Goal: Task Accomplishment & Management: Manage account settings

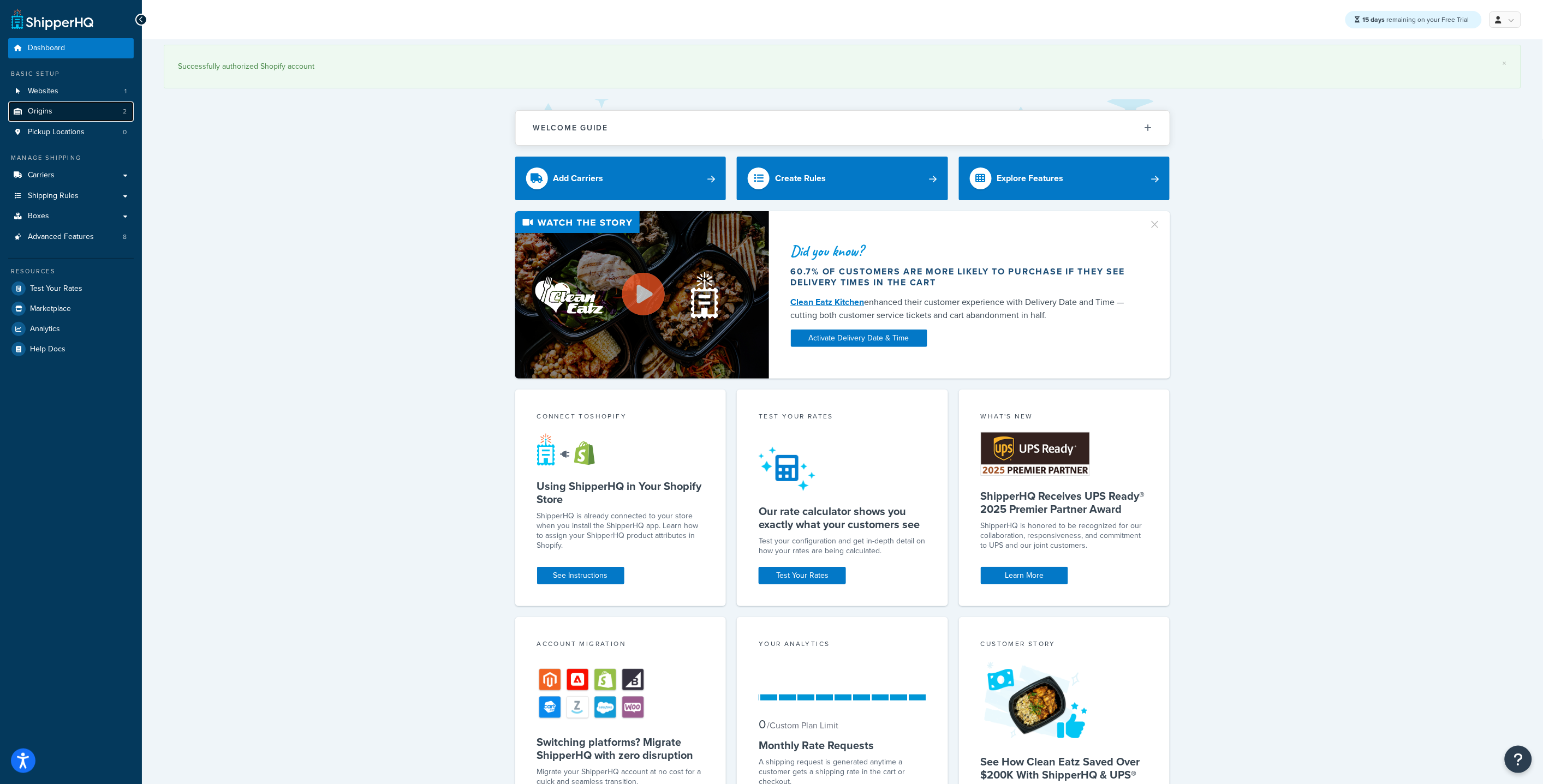
click at [50, 114] on span "Origins" at bounding box center [40, 112] width 25 height 9
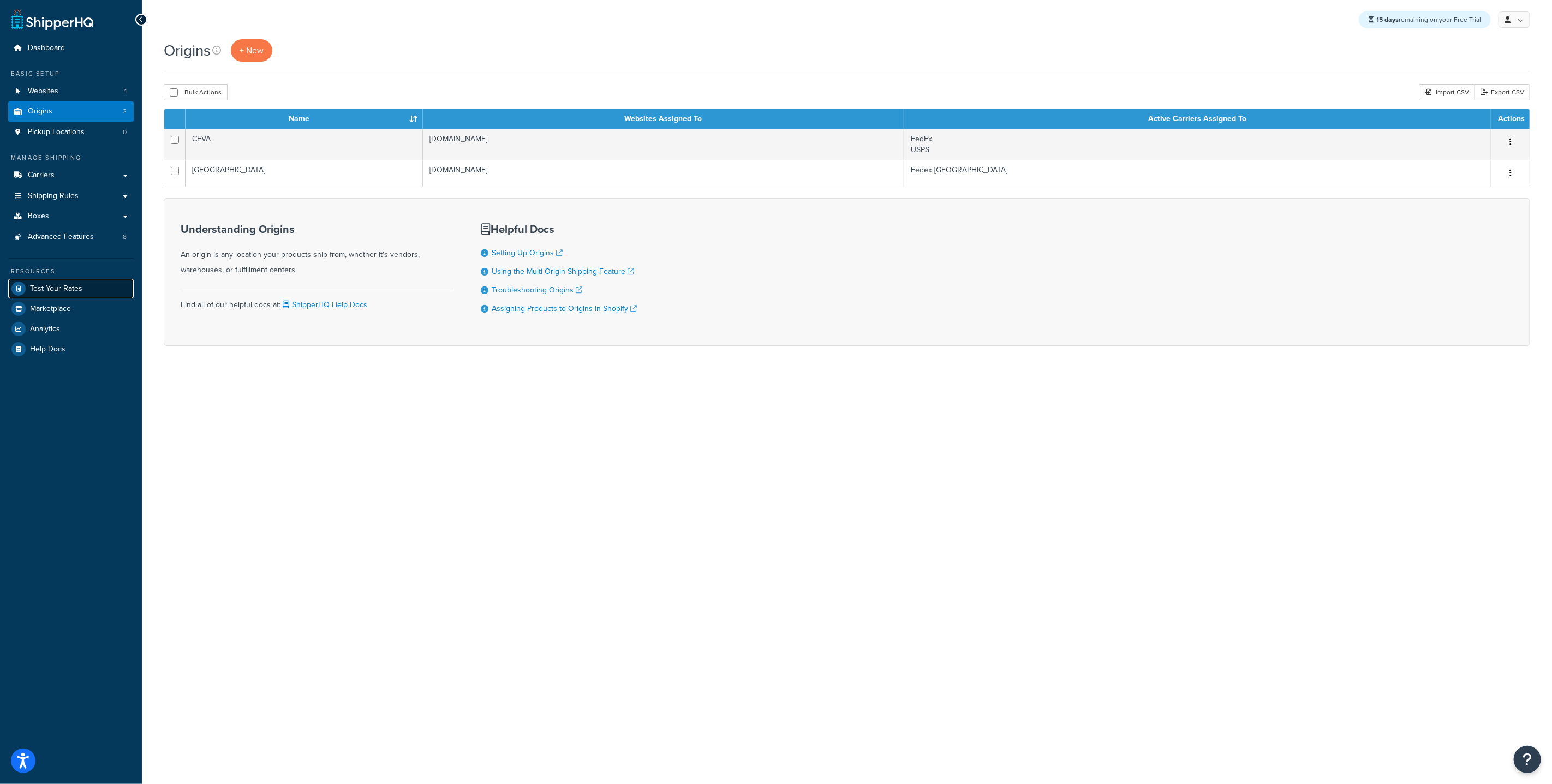
click at [49, 284] on span "Test Your Rates" at bounding box center [56, 289] width 52 height 9
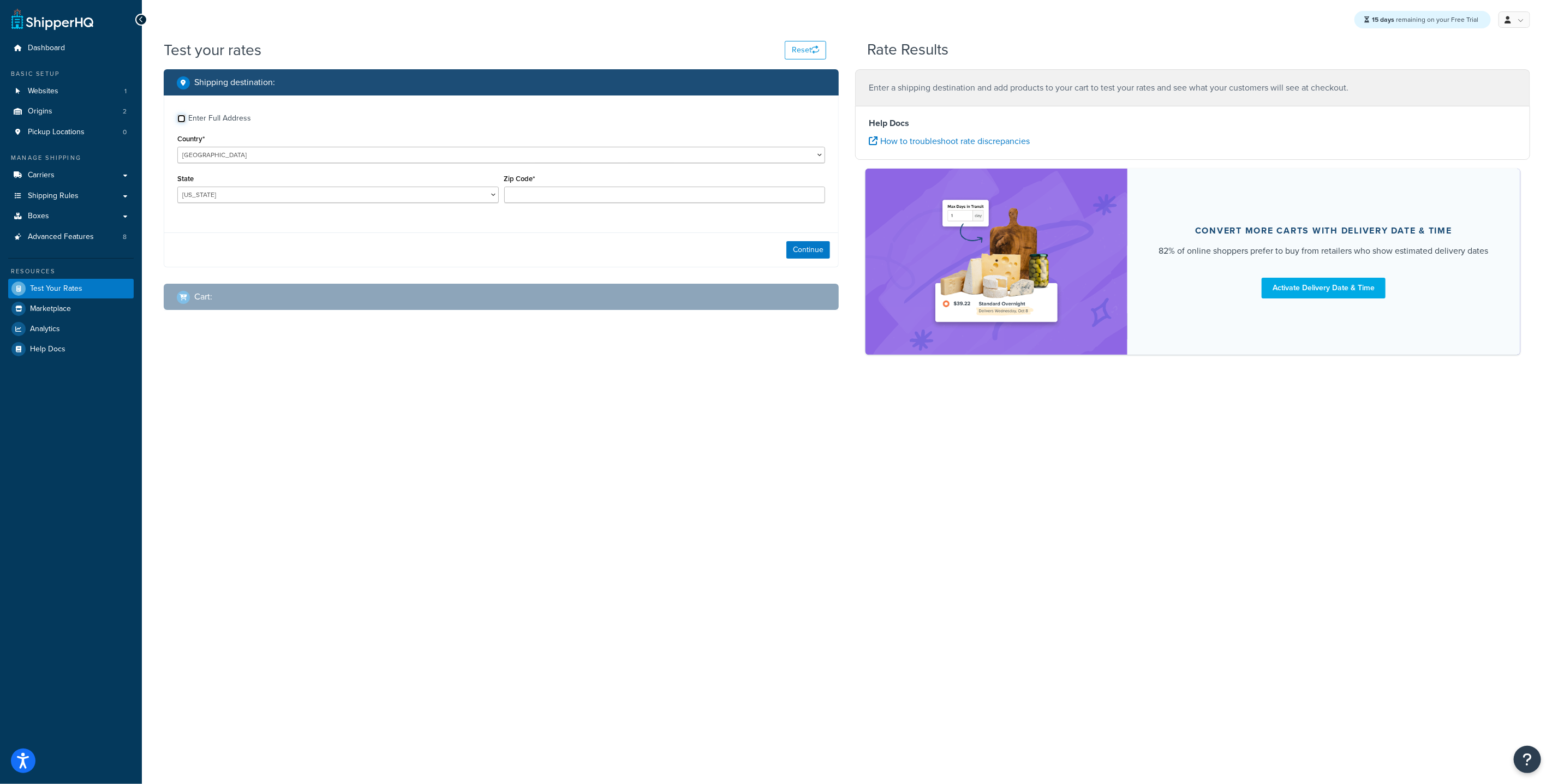
click at [184, 117] on input "Enter Full Address" at bounding box center [181, 119] width 9 height 9
checkbox input "true"
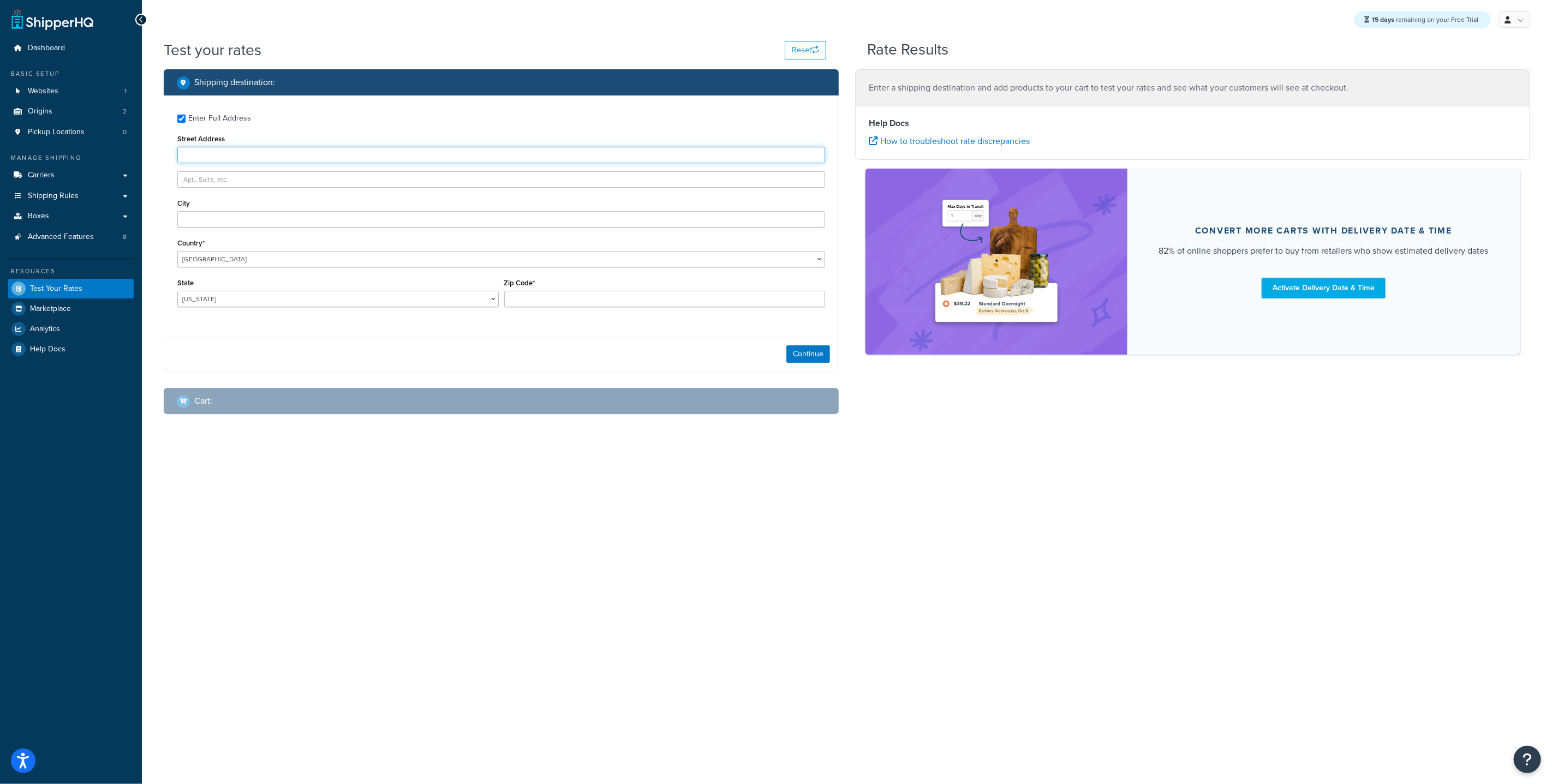
click at [259, 155] on input "Street Address" at bounding box center [501, 155] width 648 height 16
type input "5 Calle La Puntilla"
click at [284, 211] on input "City" at bounding box center [501, 219] width 648 height 16
type input "San juan"
click at [311, 302] on select "Alabama Alaska American Samoa Arizona Arkansas Armed Forces Americas Armed Forc…" at bounding box center [338, 299] width 321 height 16
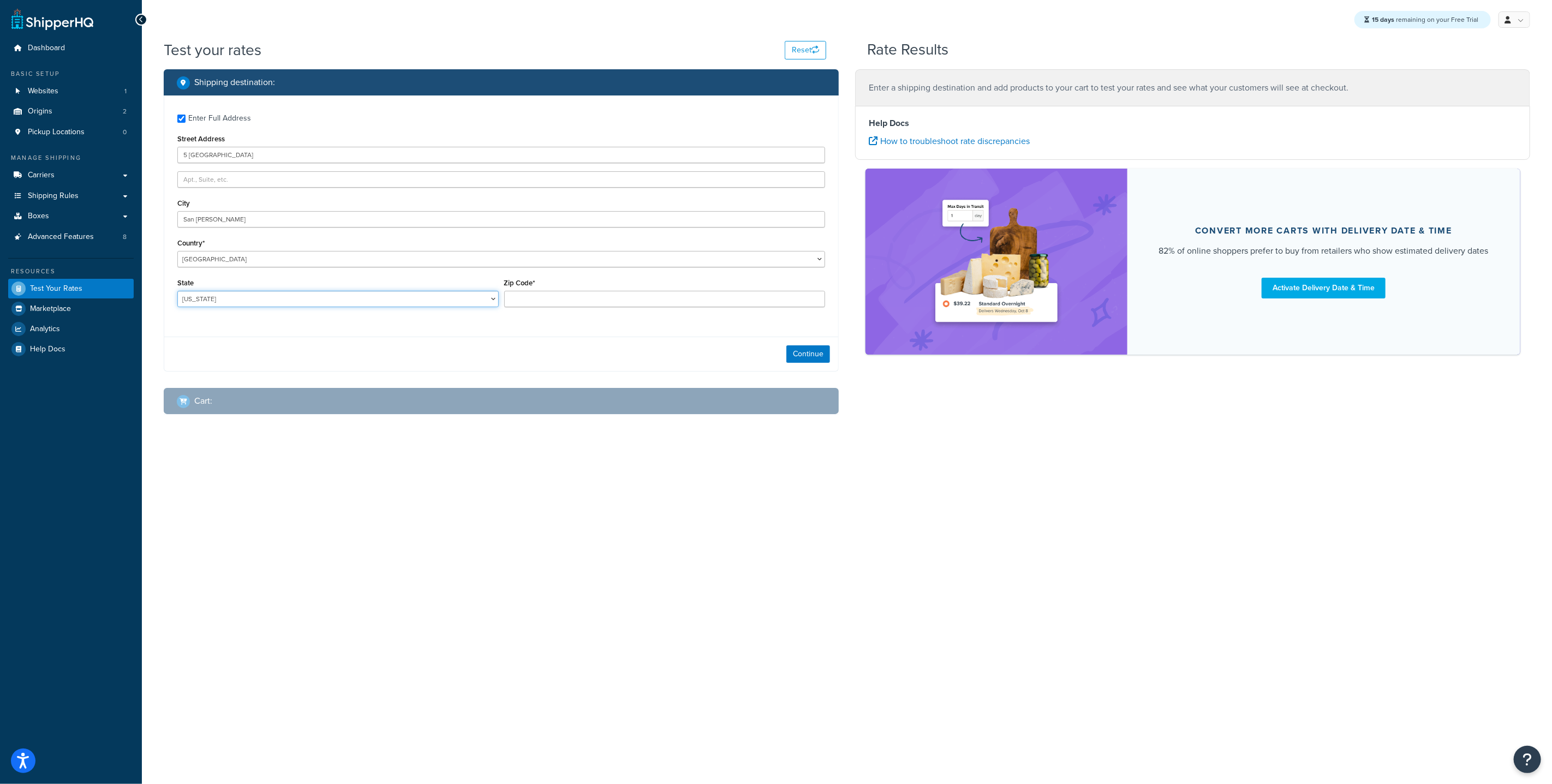
select select "PR"
click at [177, 291] on select "Alabama Alaska American Samoa Arizona Arkansas Armed Forces Americas Armed Forc…" at bounding box center [338, 299] width 321 height 16
click at [573, 302] on input "Zip Code*" at bounding box center [665, 299] width 321 height 16
type input "00901"
click at [508, 411] on div "Cart :" at bounding box center [502, 401] width 675 height 27
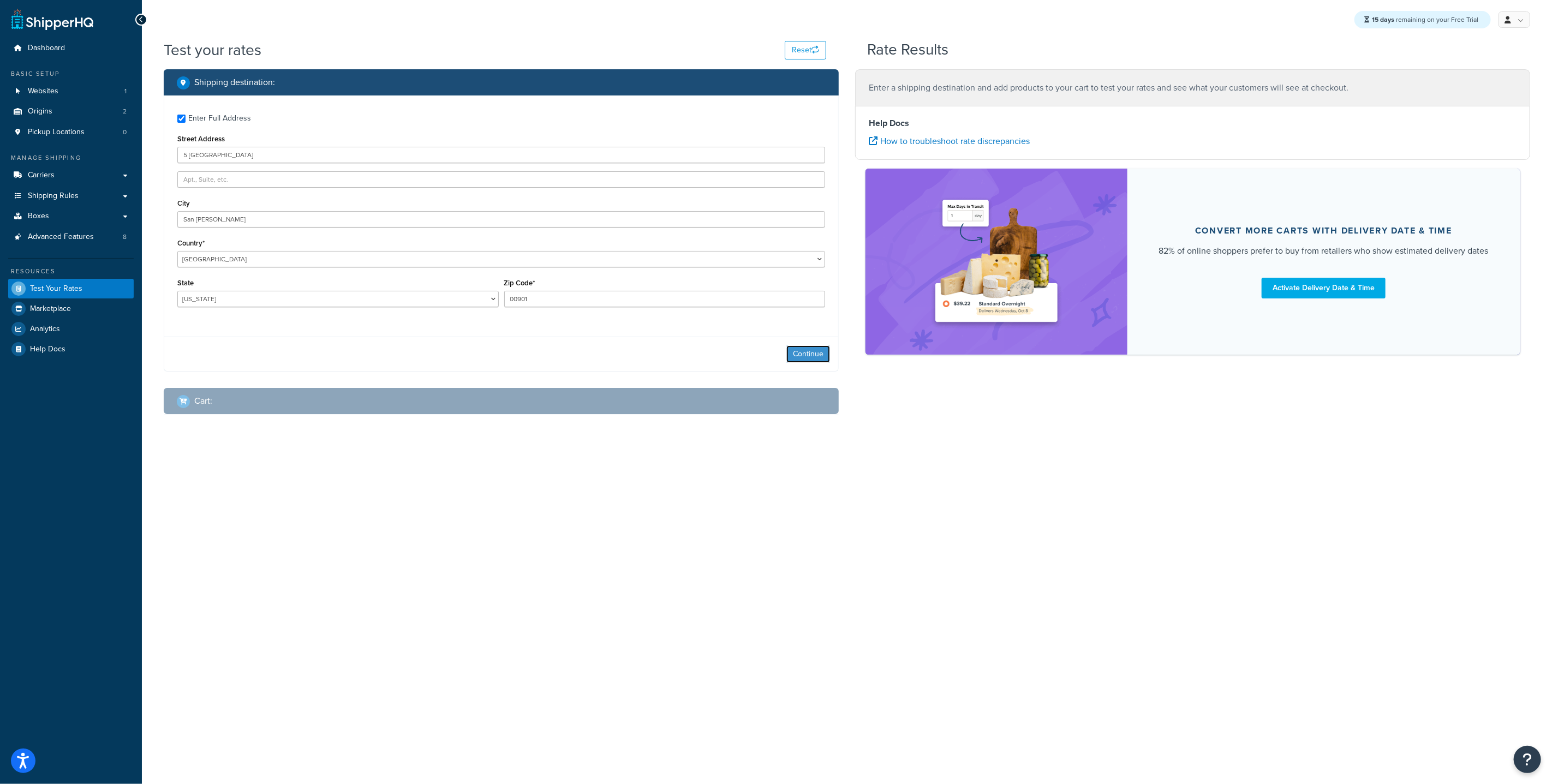
click at [807, 353] on button "Continue" at bounding box center [808, 354] width 44 height 17
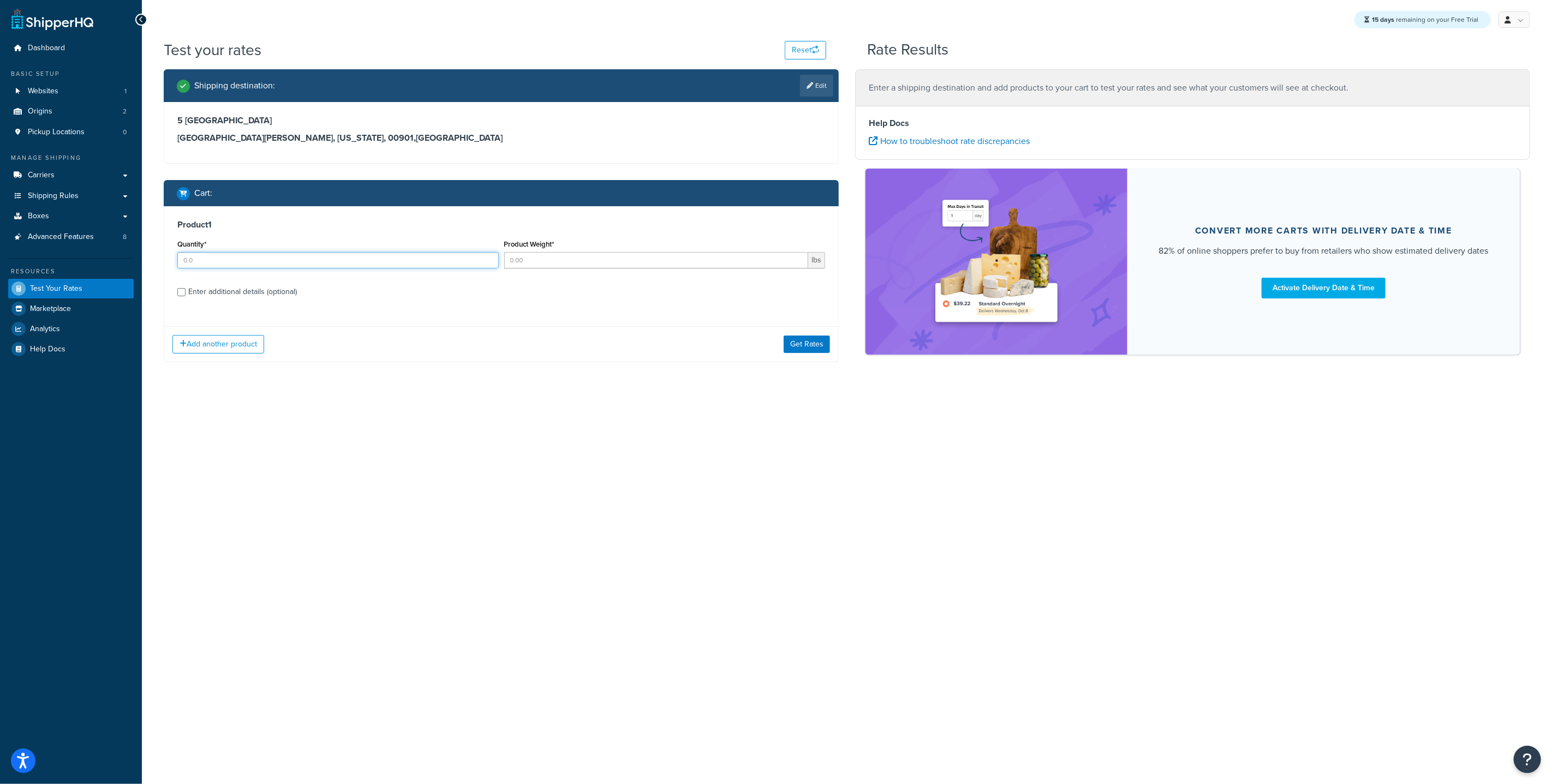
click at [265, 261] on input "Quantity*" at bounding box center [338, 260] width 321 height 16
type input "1"
click at [532, 263] on input "Product Weight*" at bounding box center [656, 260] width 304 height 16
type input "21"
click at [806, 351] on button "Get Rates" at bounding box center [807, 344] width 46 height 17
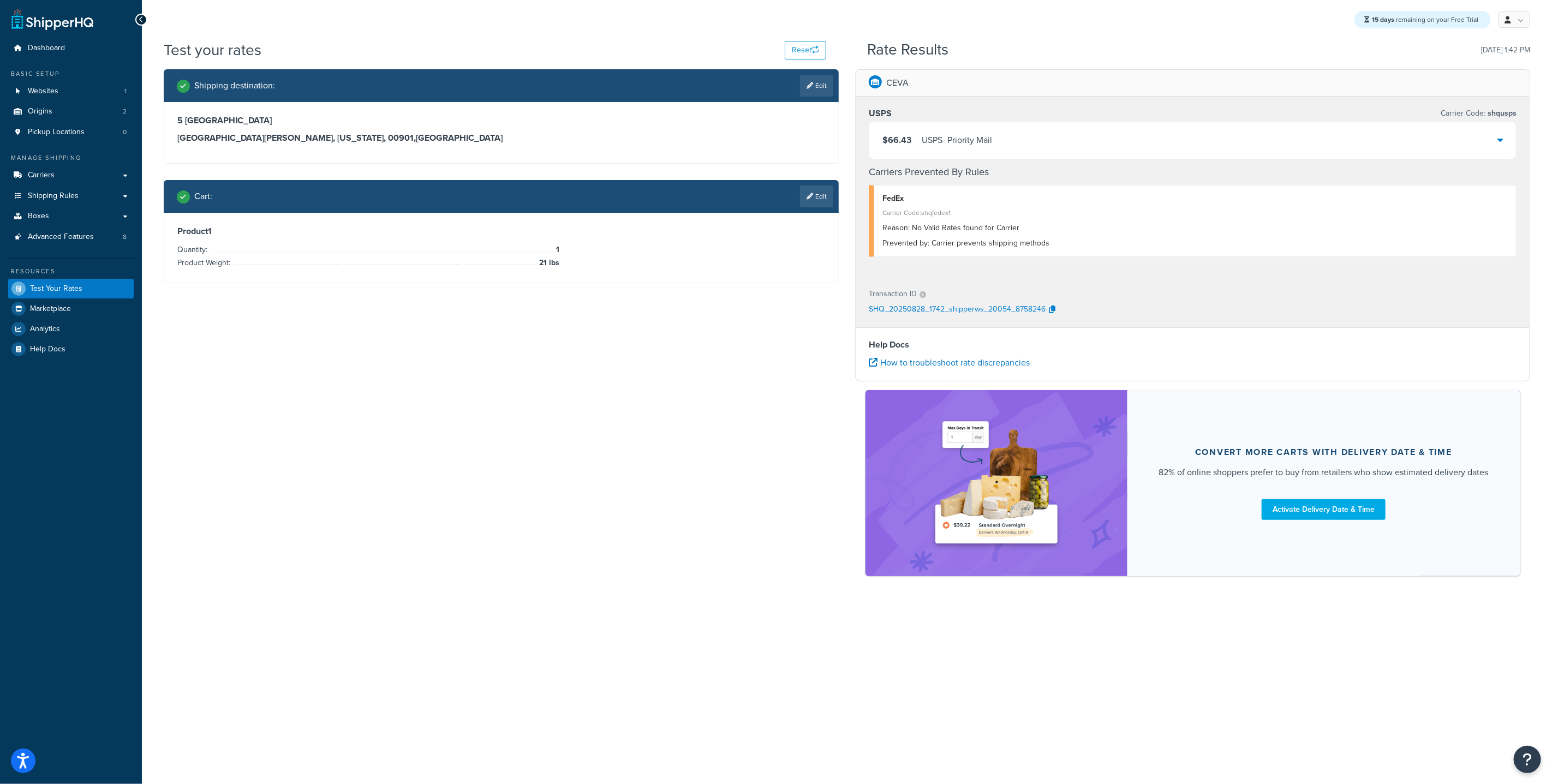
click at [1499, 140] on icon at bounding box center [1500, 139] width 6 height 9
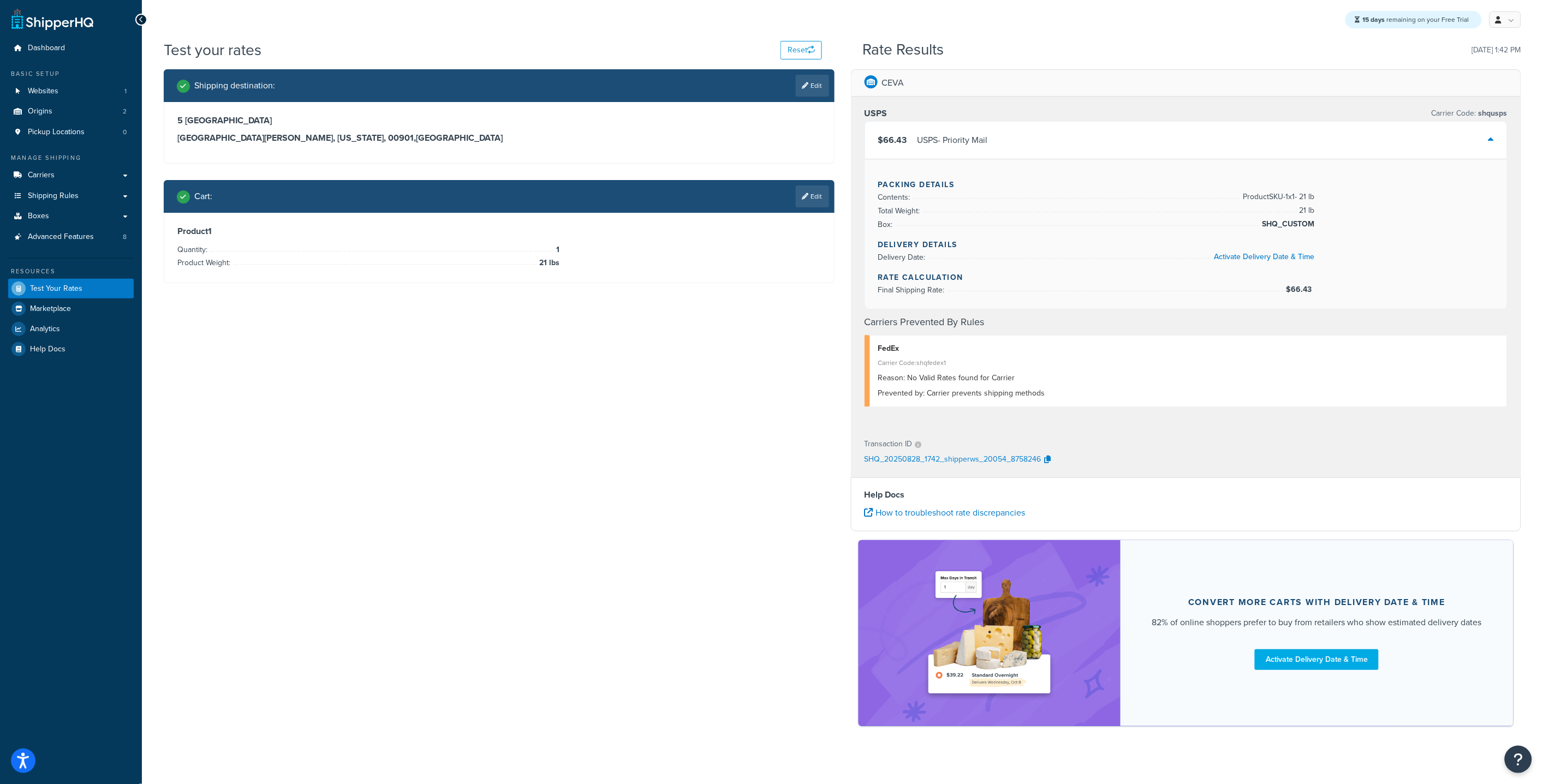
click at [1496, 140] on div "$66.43 USPS - Priority Mail" at bounding box center [1185, 139] width 642 height 37
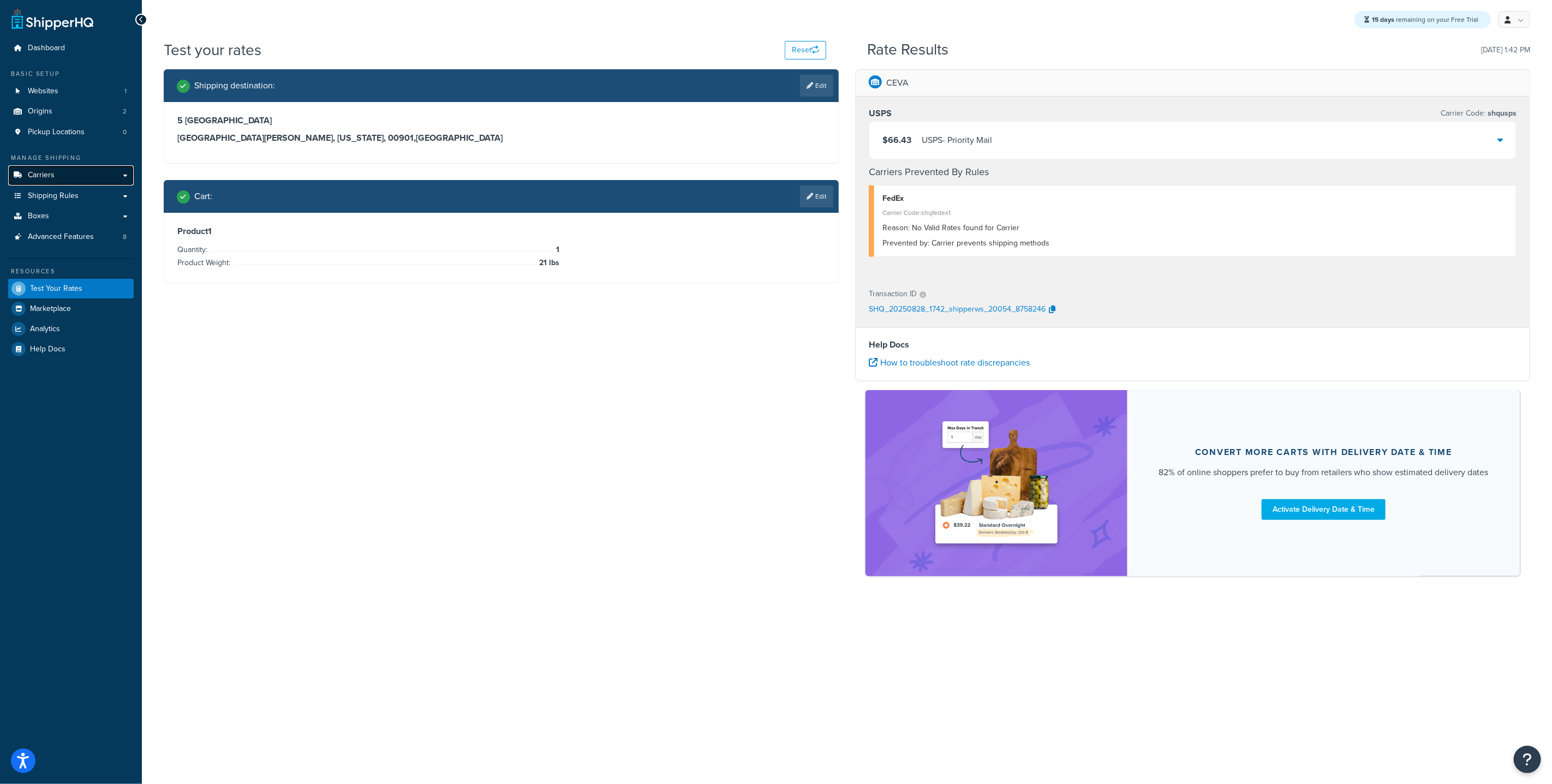
click at [69, 178] on link "Carriers" at bounding box center [71, 174] width 125 height 20
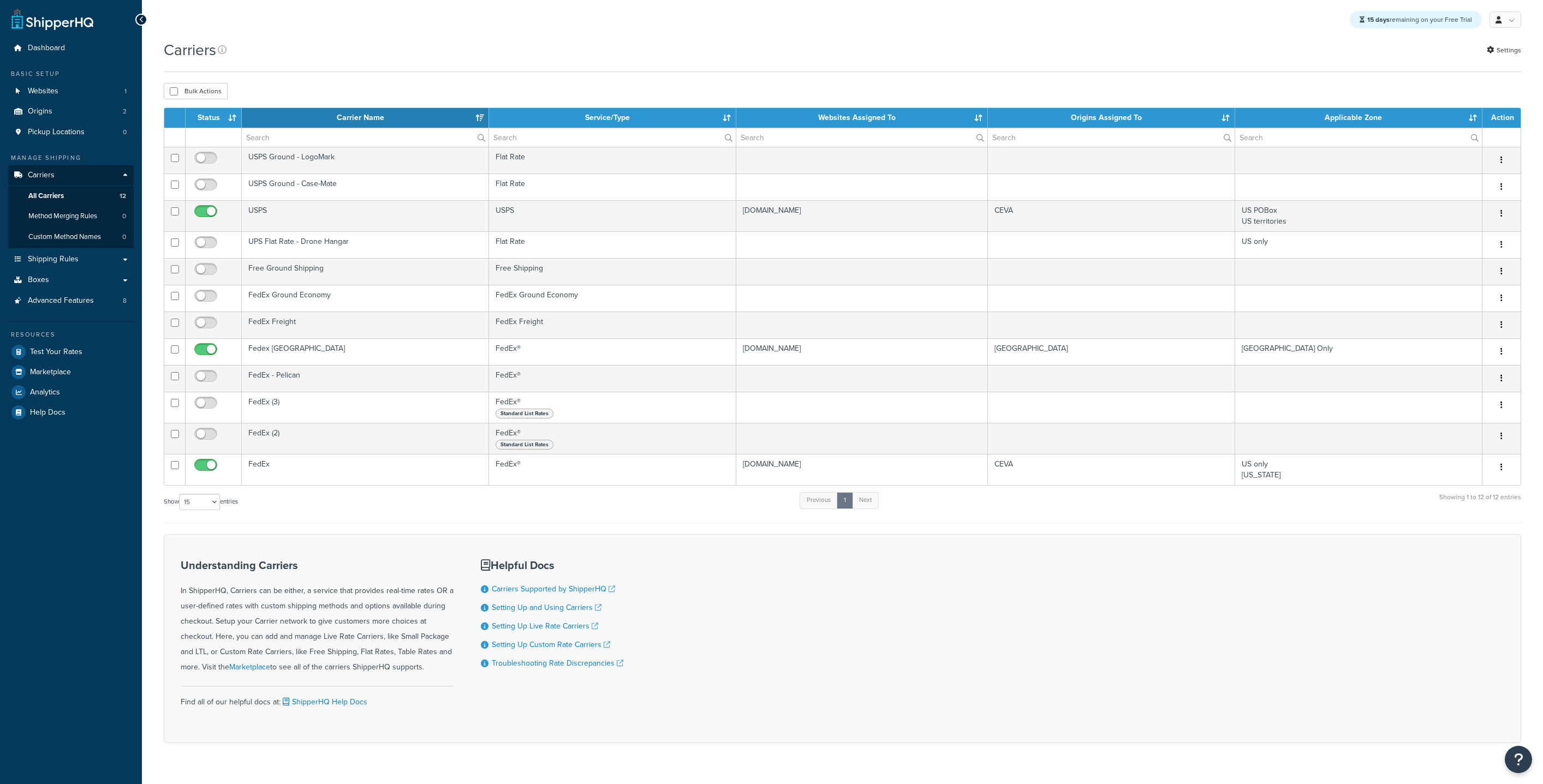
select select "15"
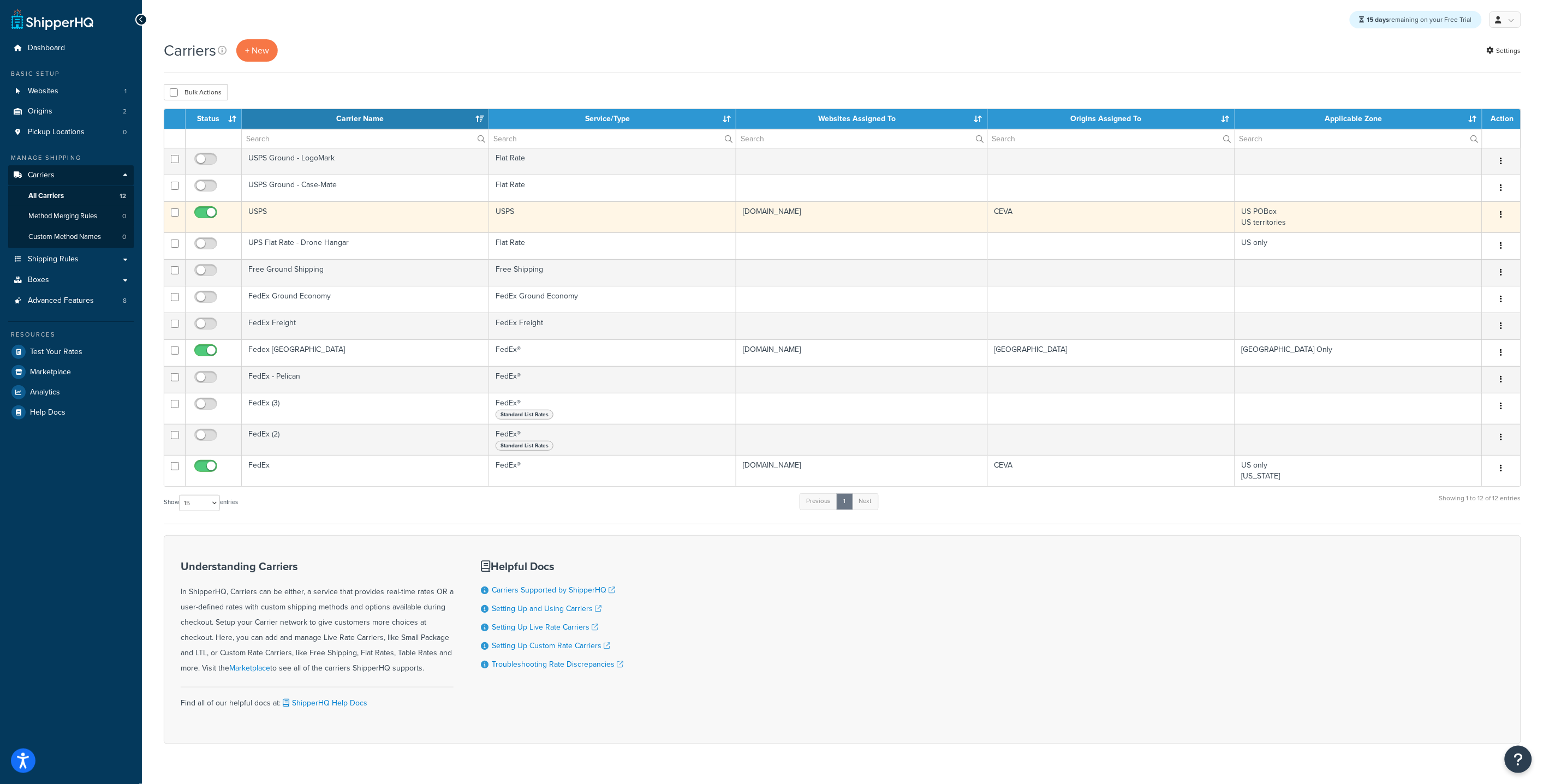
click at [347, 217] on td "USPS" at bounding box center [365, 216] width 248 height 31
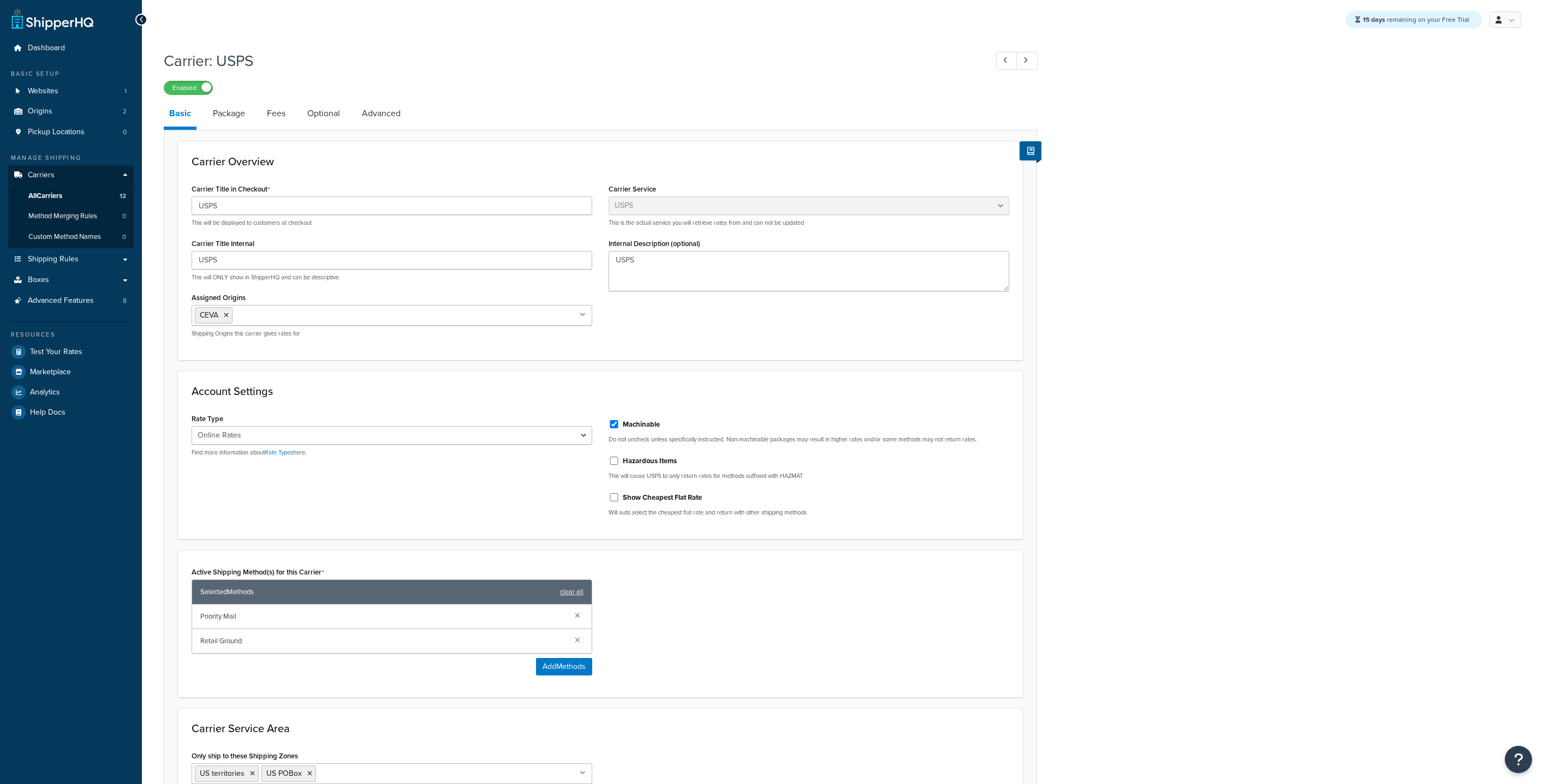
select select "usps"
select select "ONLINE"
click at [410, 319] on ul "CEVA" at bounding box center [392, 316] width 400 height 21
click at [413, 283] on div "Carrier Title in Checkout USPS This will be displayed to customers at checkout …" at bounding box center [392, 264] width 417 height 165
click at [293, 315] on input "Assigned Origins" at bounding box center [284, 315] width 97 height 12
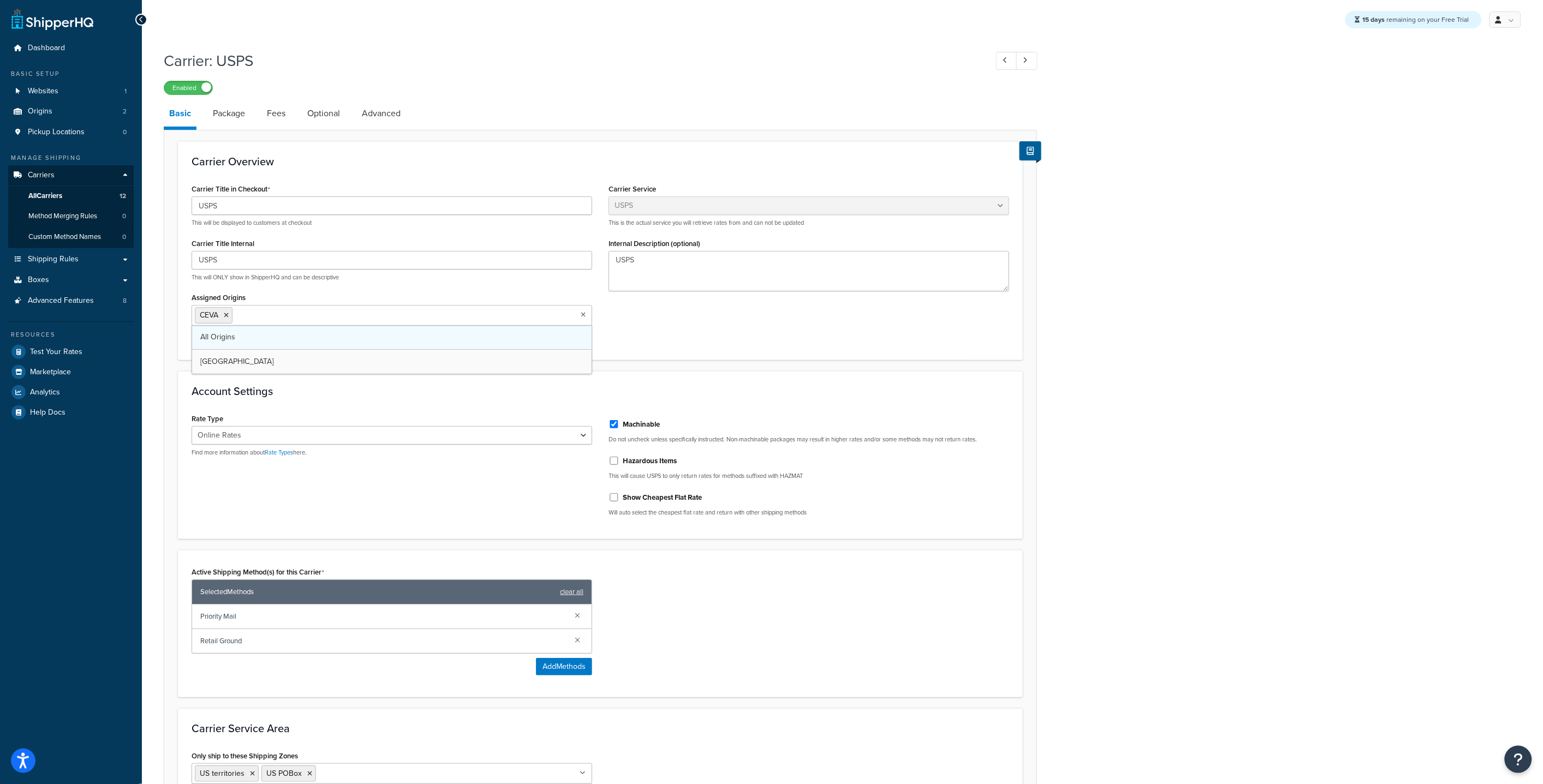
click at [283, 342] on link "All Origins" at bounding box center [392, 337] width 399 height 24
click at [285, 315] on icon at bounding box center [283, 315] width 5 height 7
click at [316, 290] on div "Assigned Origins All Origins All Origins CEVA Canada Shipping Origins this carr…" at bounding box center [392, 314] width 400 height 48
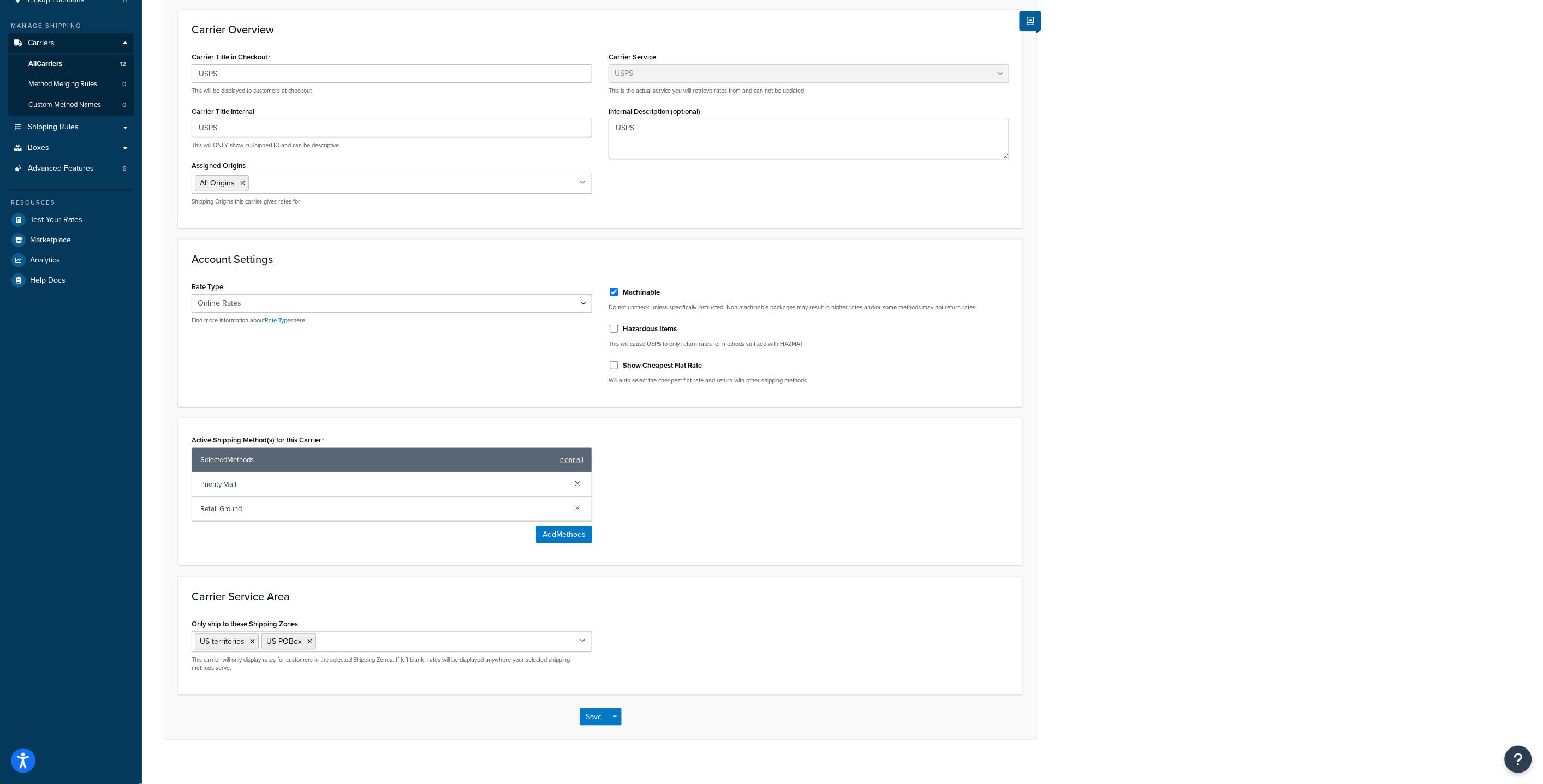
scroll to position [142, 0]
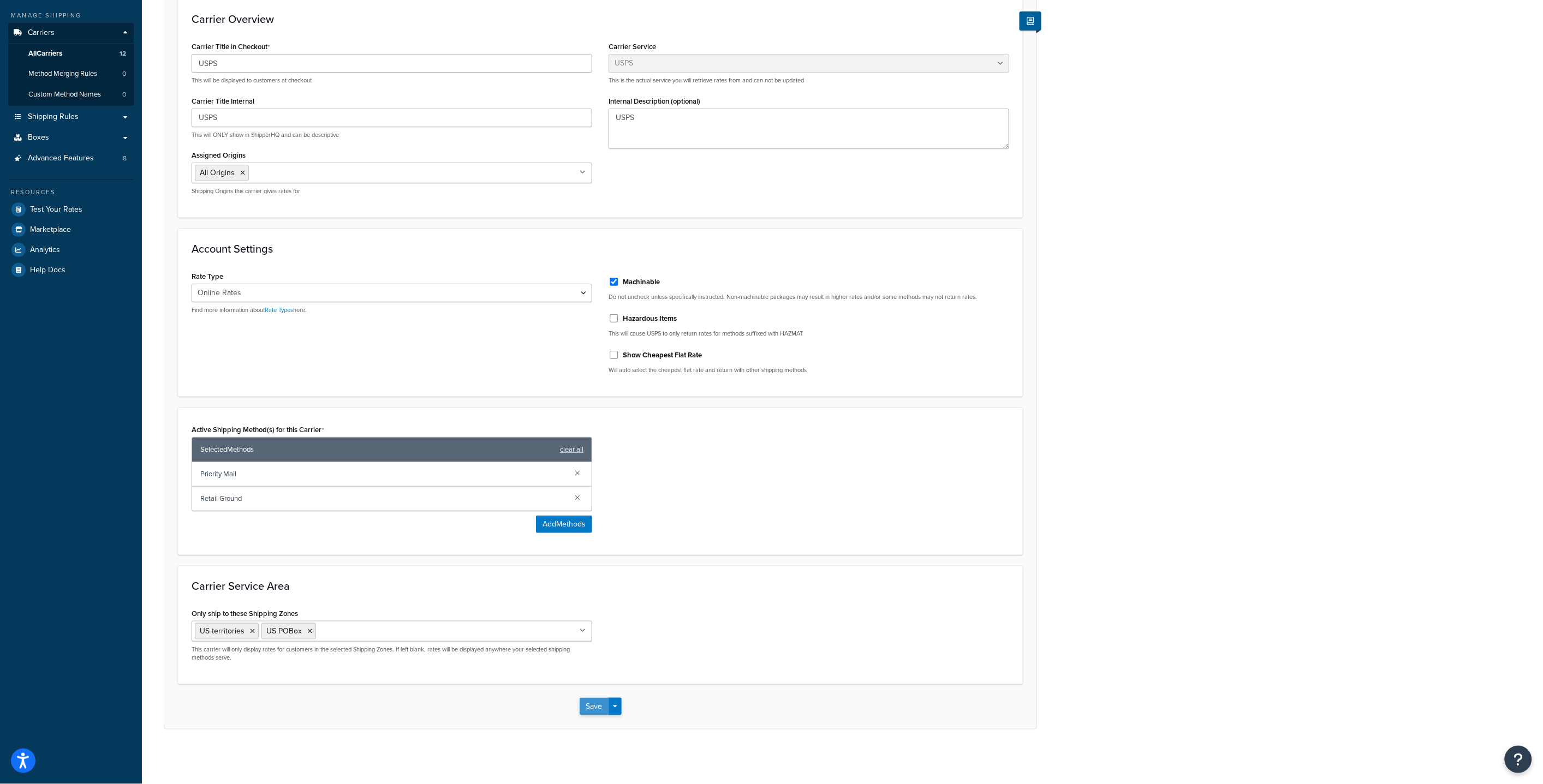
click at [594, 706] on button "Save" at bounding box center [594, 706] width 29 height 17
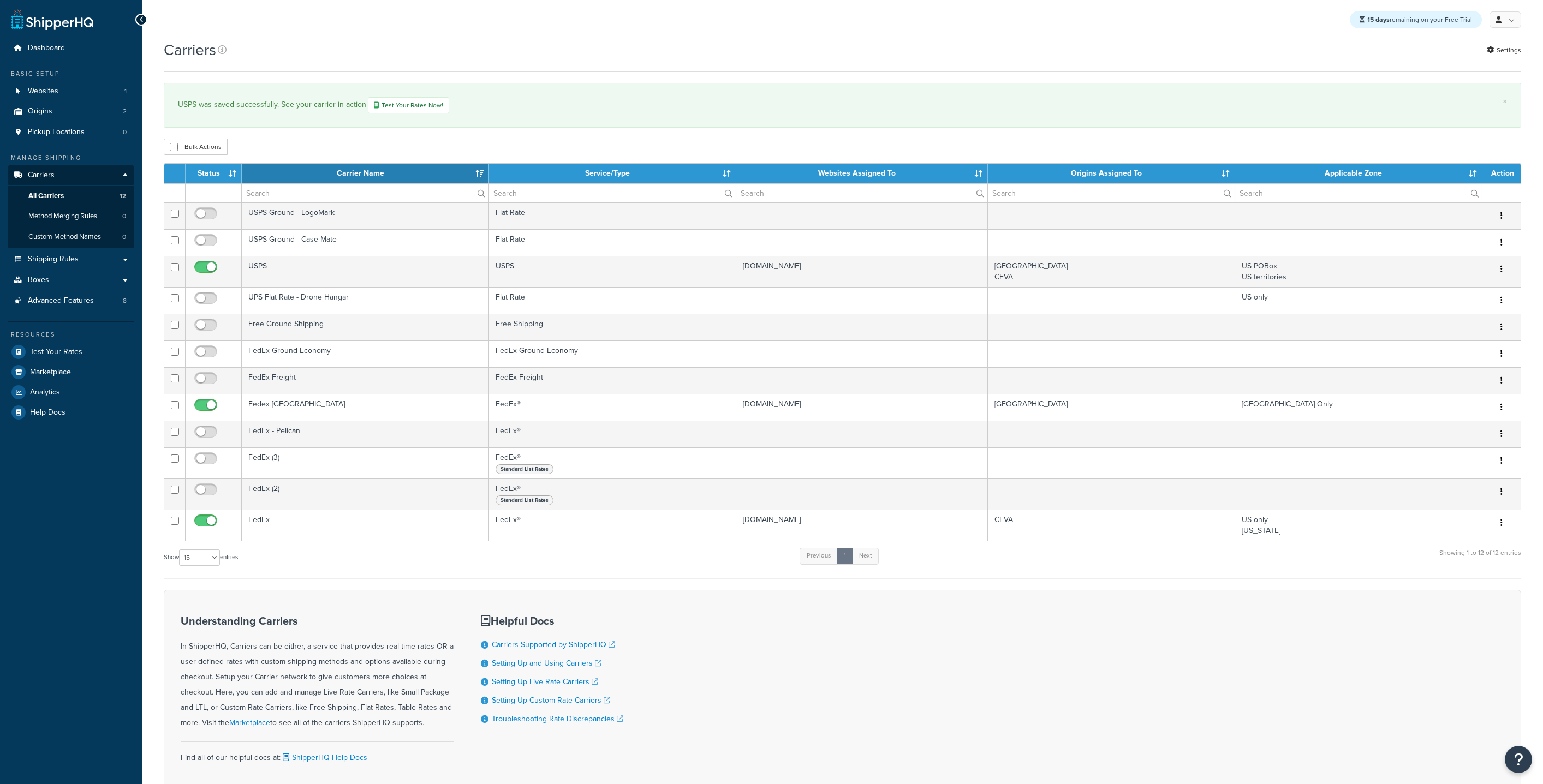
select select "15"
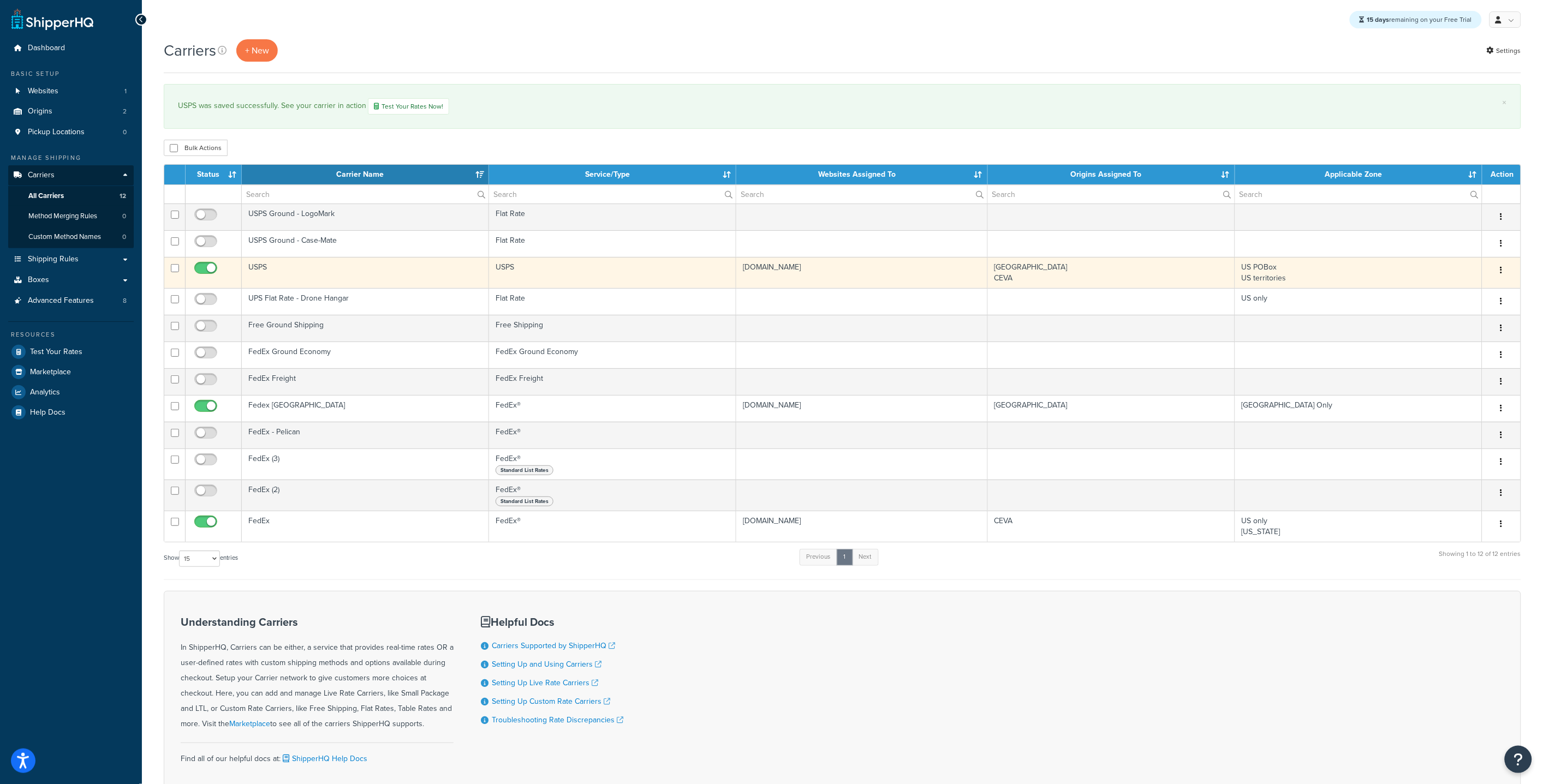
click at [280, 276] on td "USPS" at bounding box center [365, 272] width 248 height 31
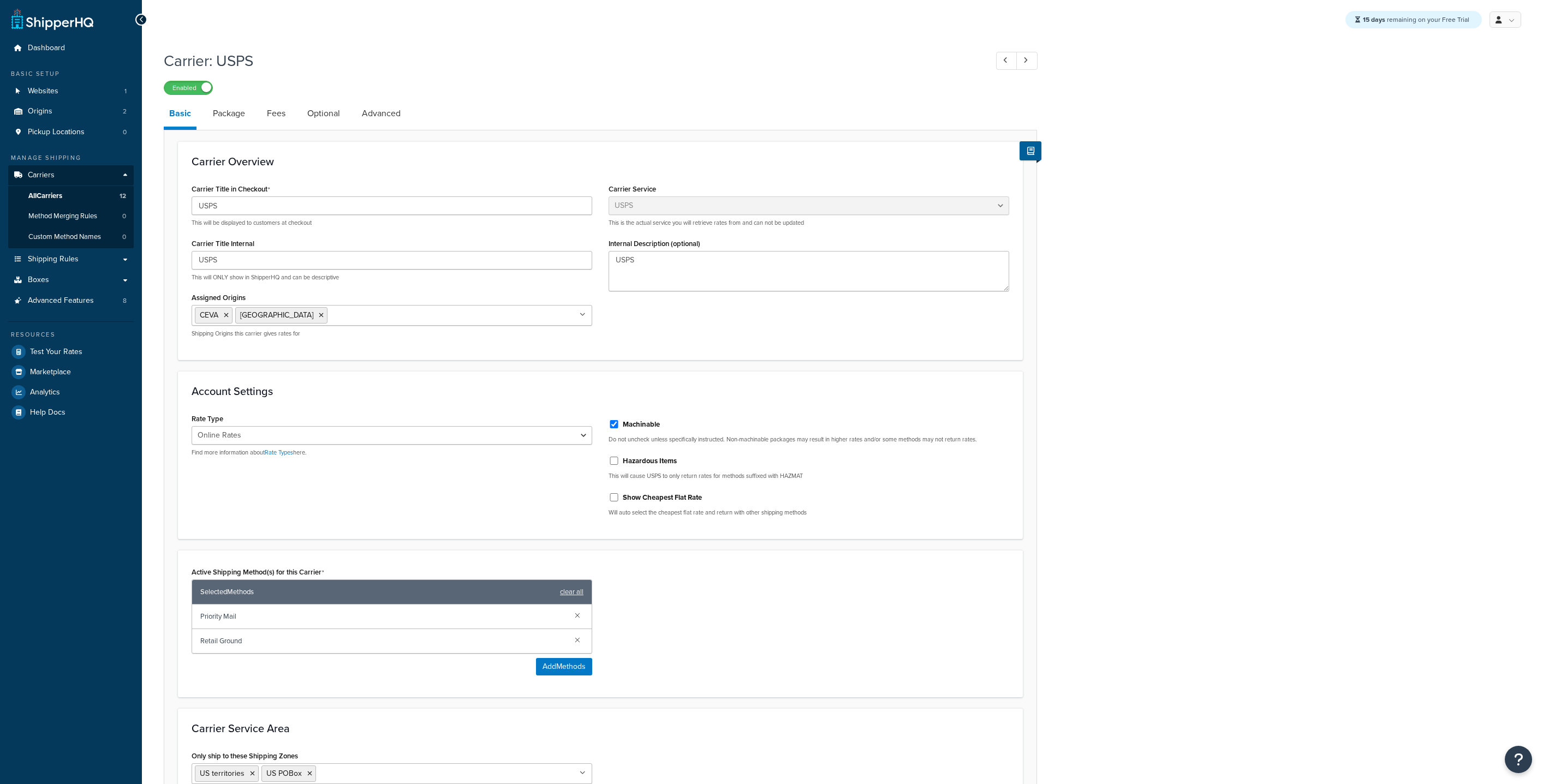
select select "usps"
select select "ONLINE"
click at [319, 317] on icon at bounding box center [321, 315] width 5 height 7
click at [798, 613] on div "Active Shipping Method(s) for this Carrier Selected Methods clear all Priority …" at bounding box center [599, 624] width 834 height 119
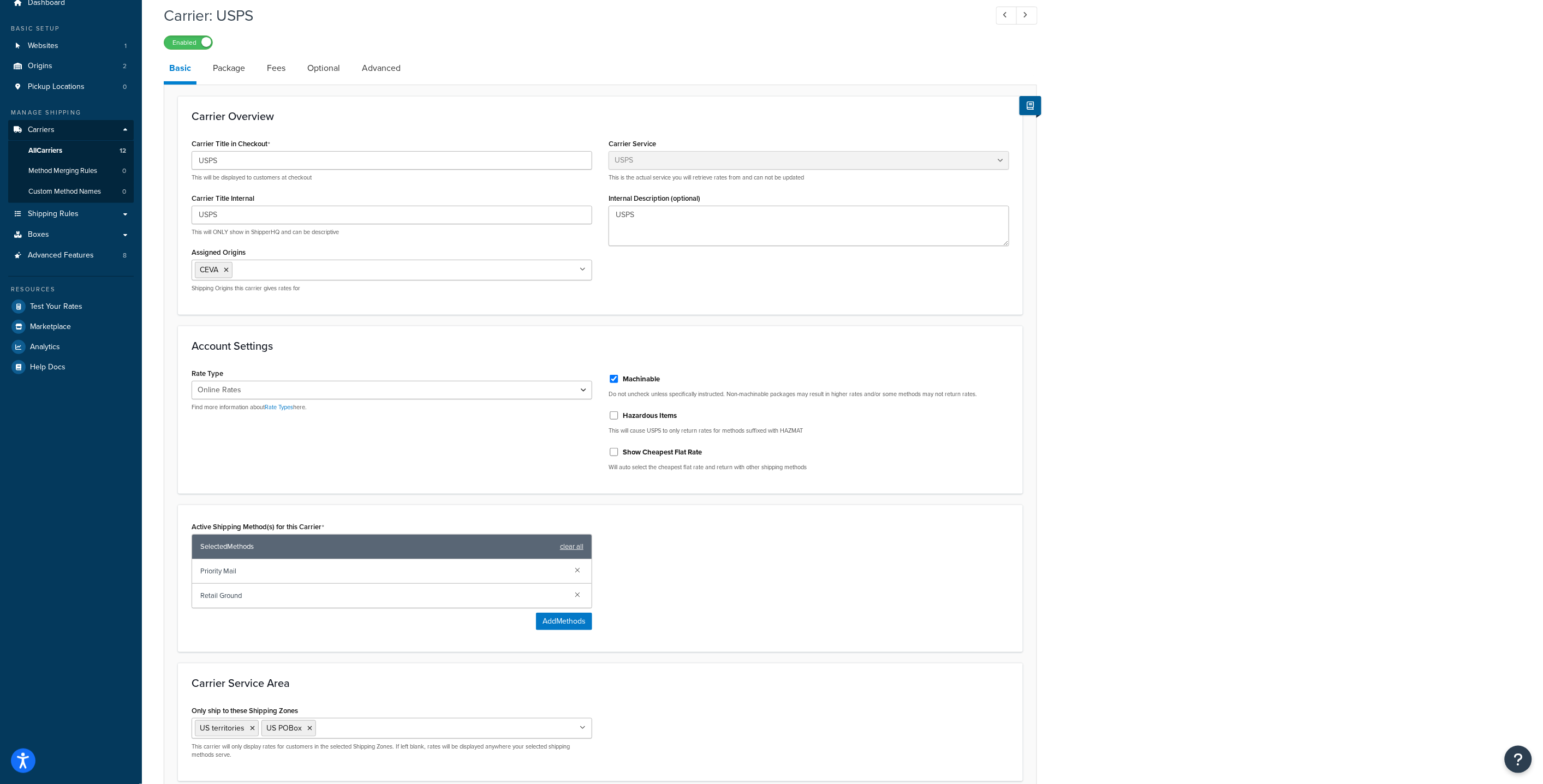
scroll to position [142, 0]
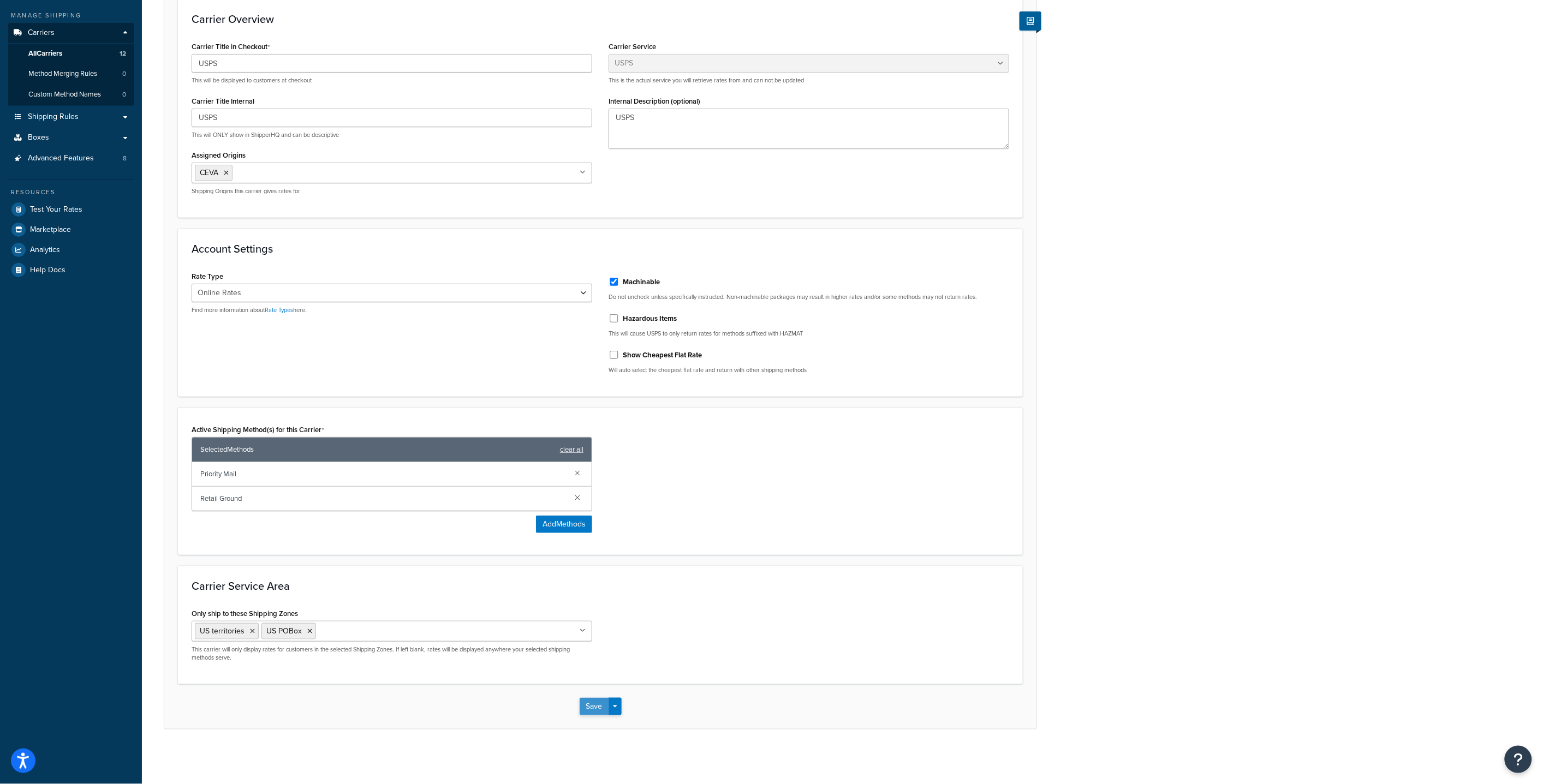
click at [589, 700] on button "Save" at bounding box center [594, 706] width 29 height 17
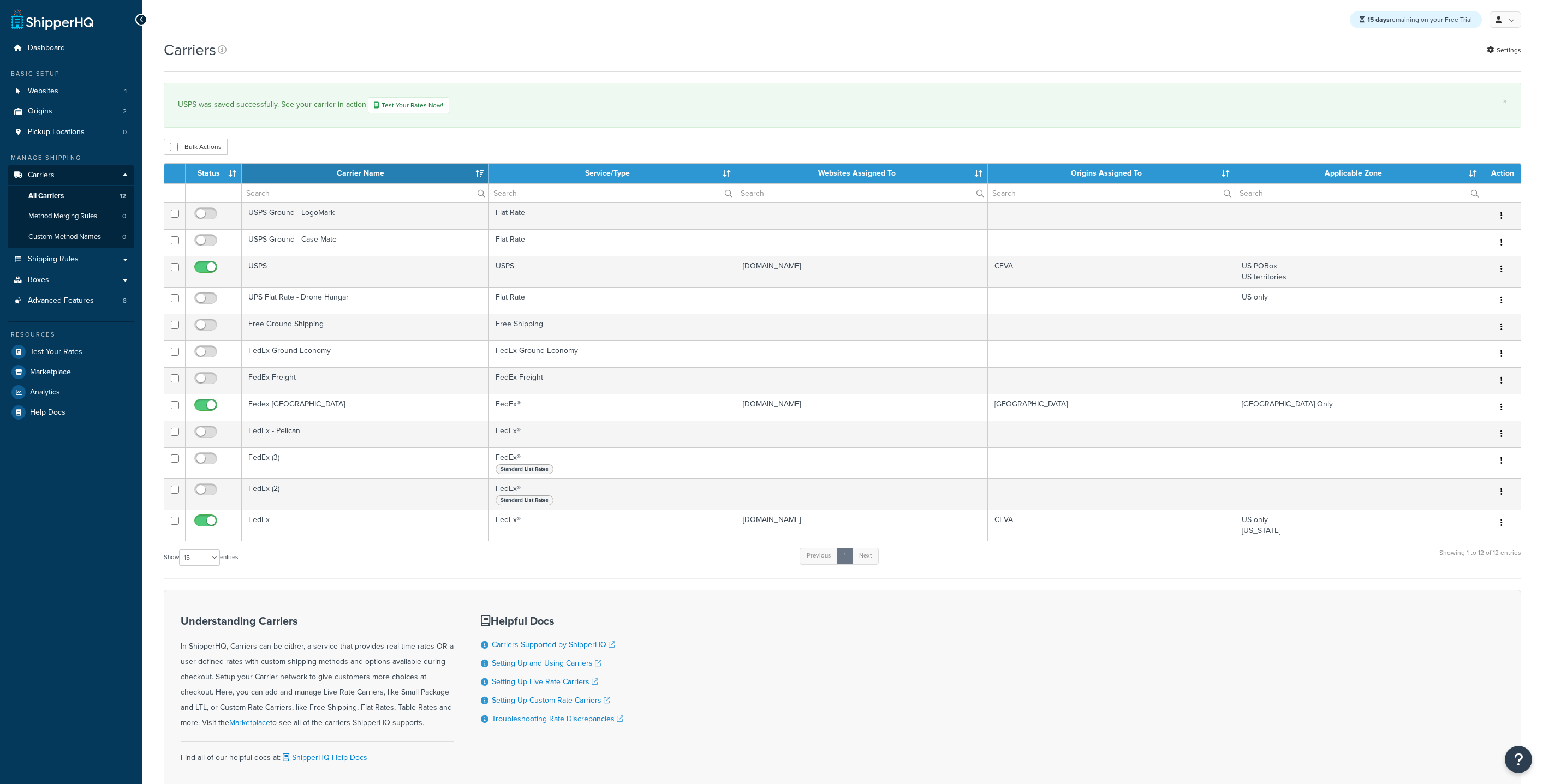
select select "15"
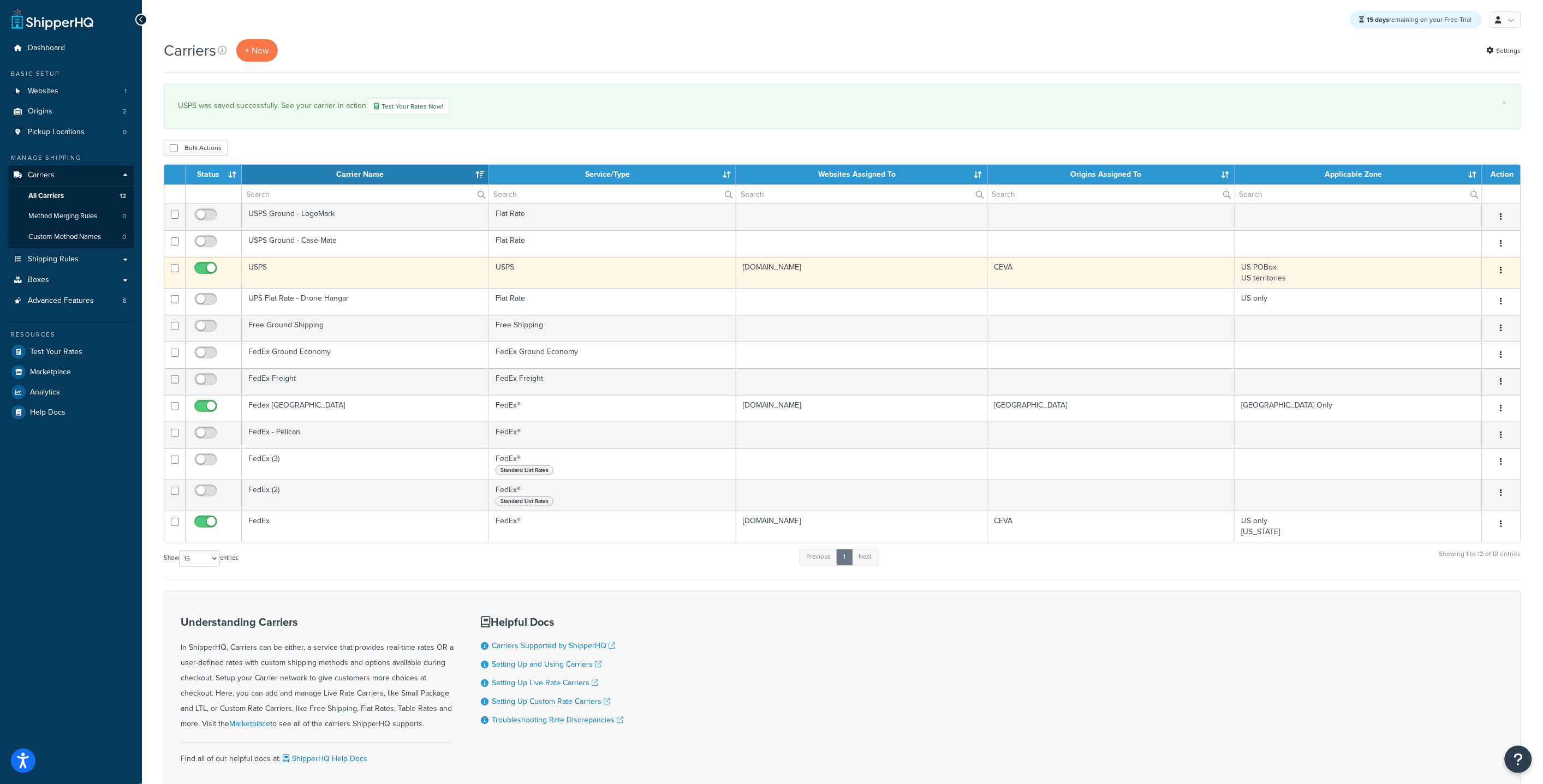
click at [285, 273] on td "USPS" at bounding box center [365, 272] width 248 height 31
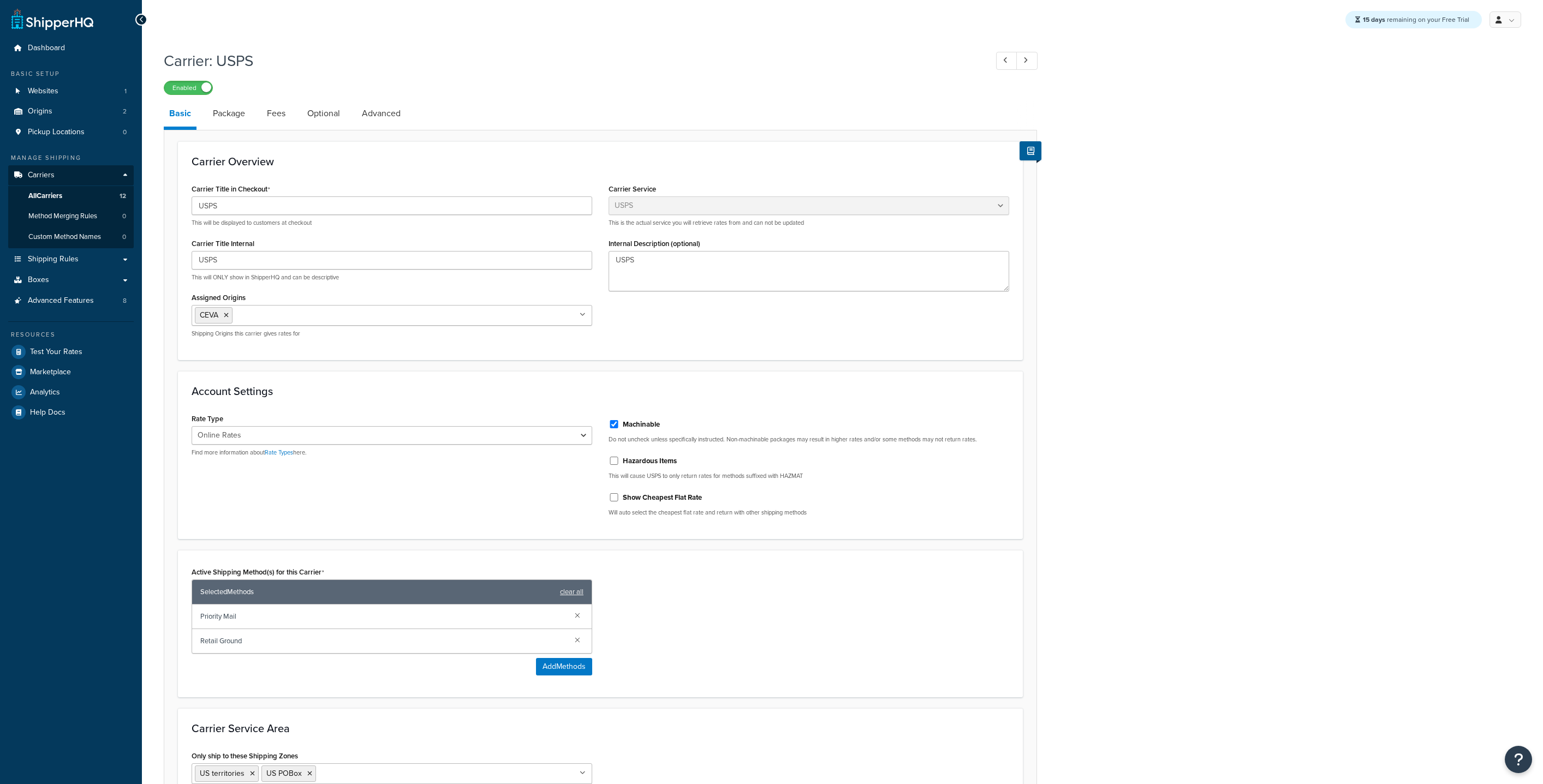
select select "usps"
select select "ONLINE"
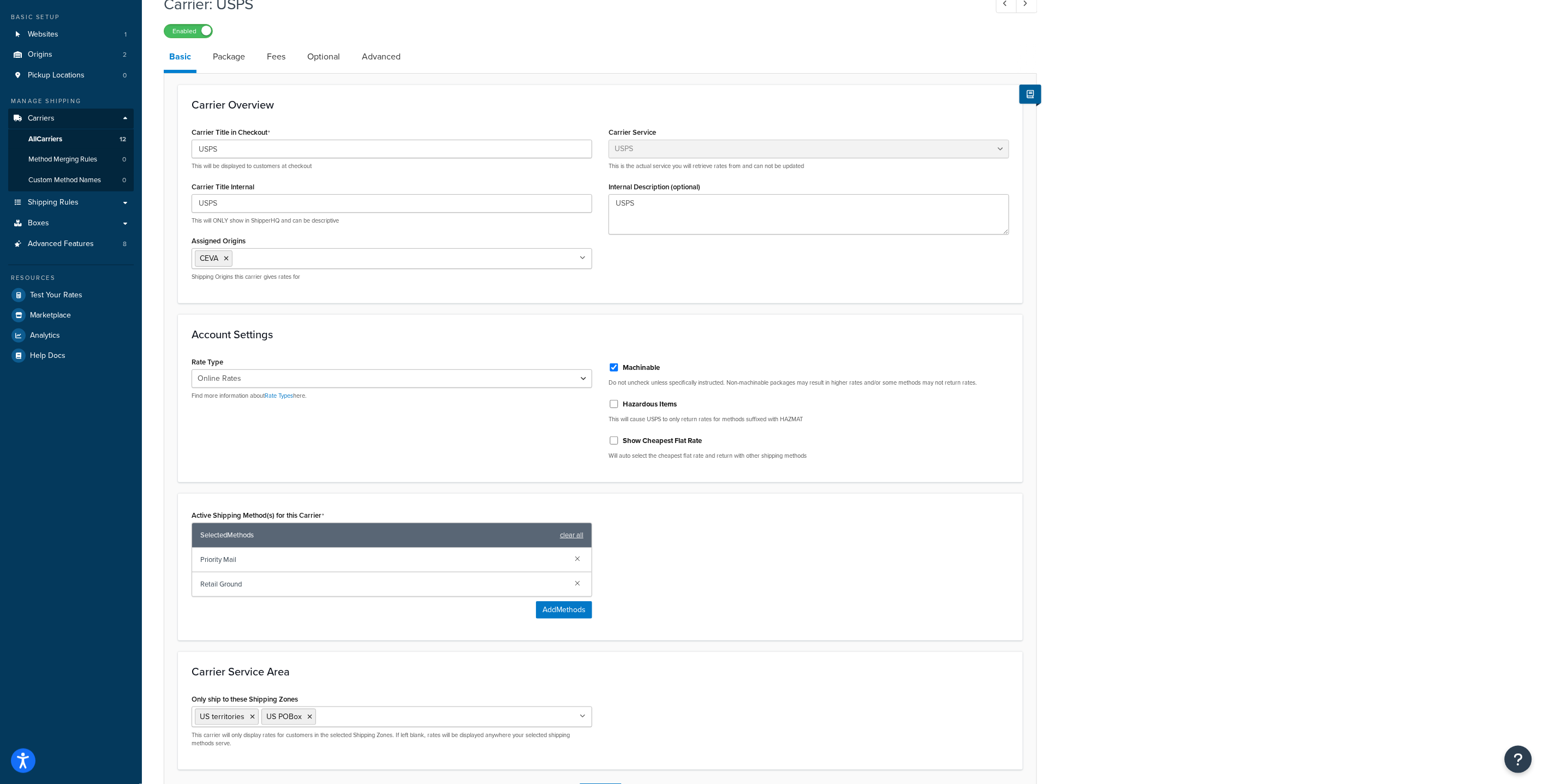
scroll to position [61, 0]
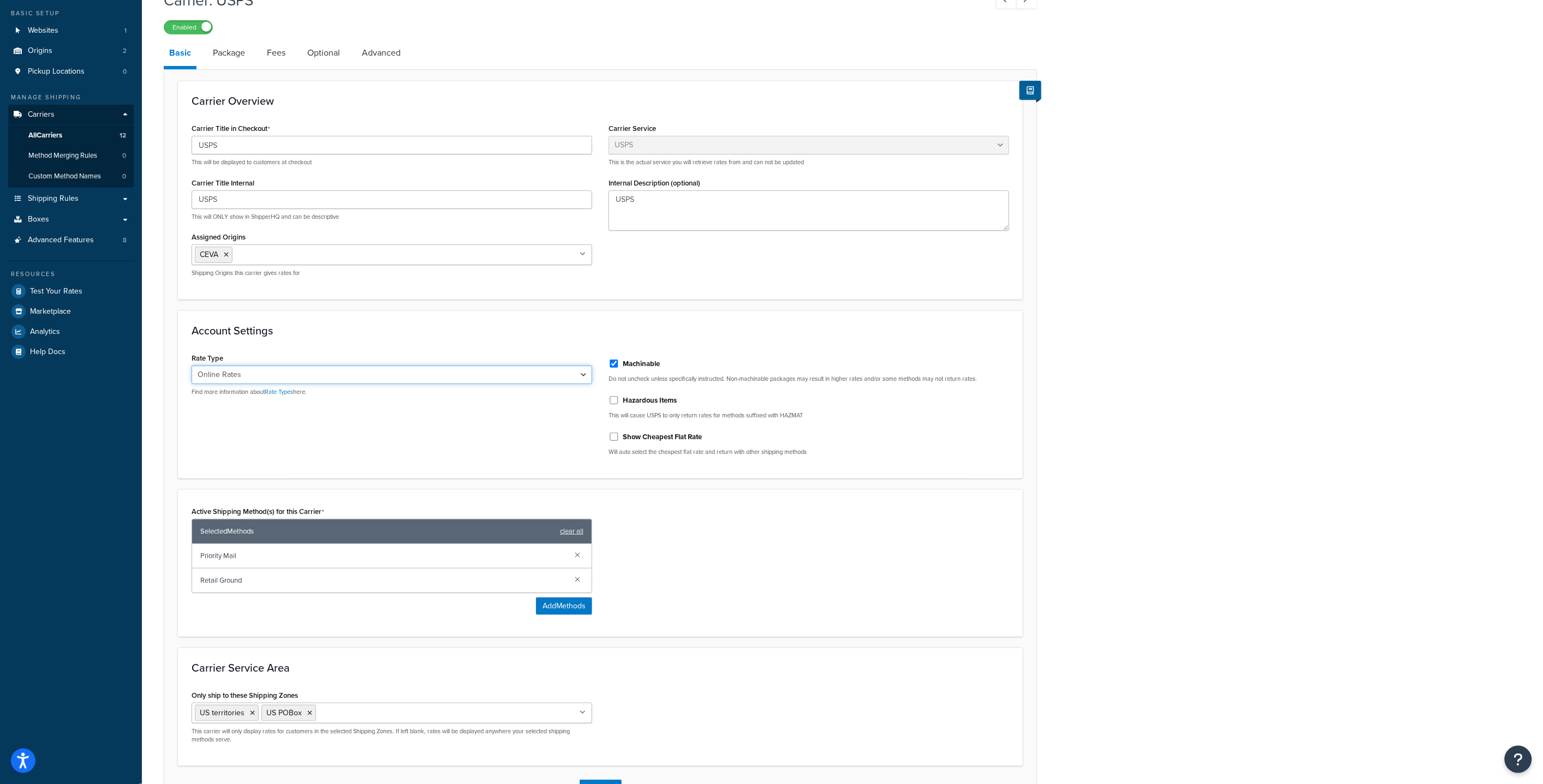
click at [387, 380] on select "Retail Rates Online Rates Commercial Plus" at bounding box center [392, 375] width 400 height 19
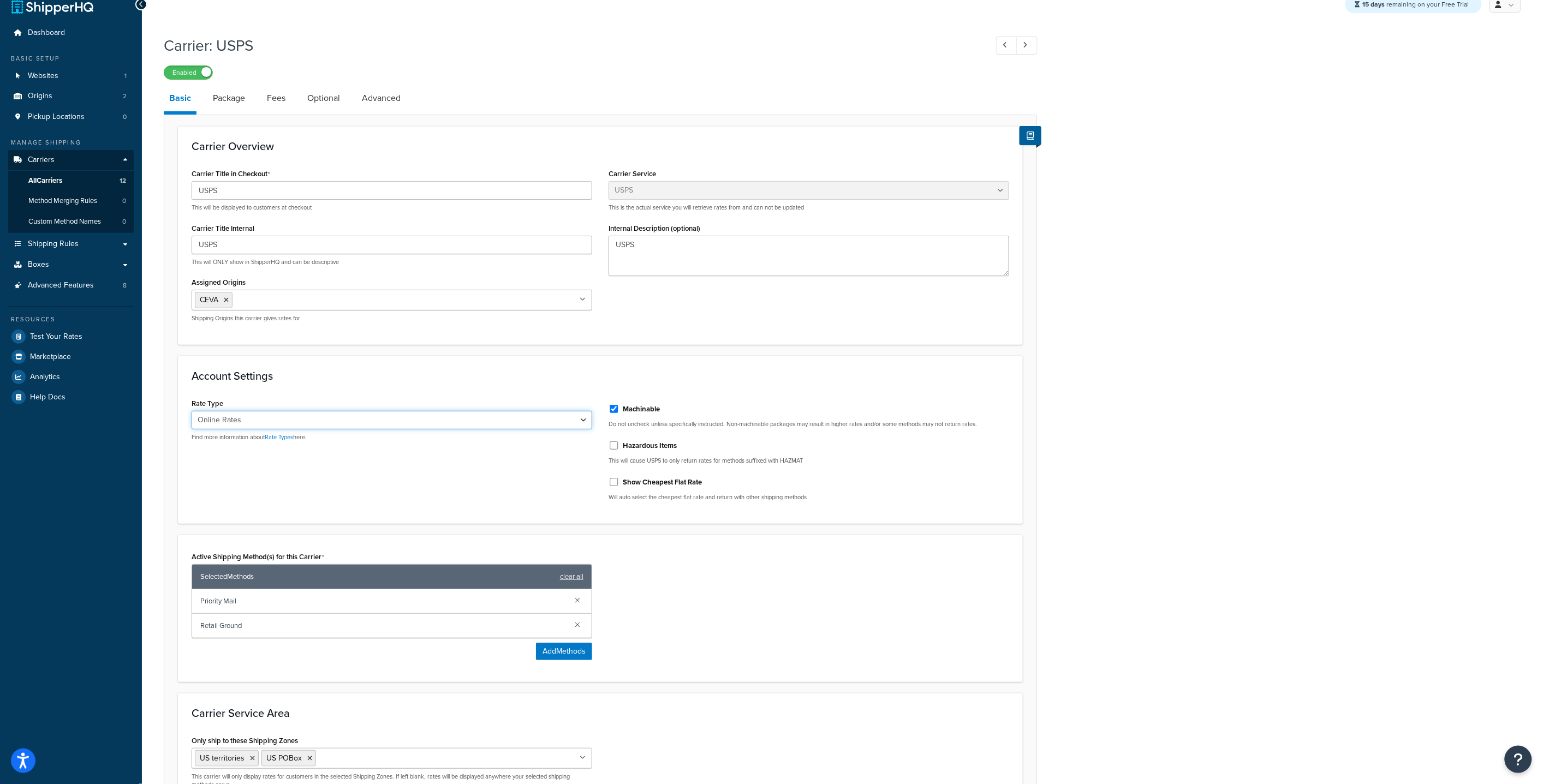
scroll to position [0, 0]
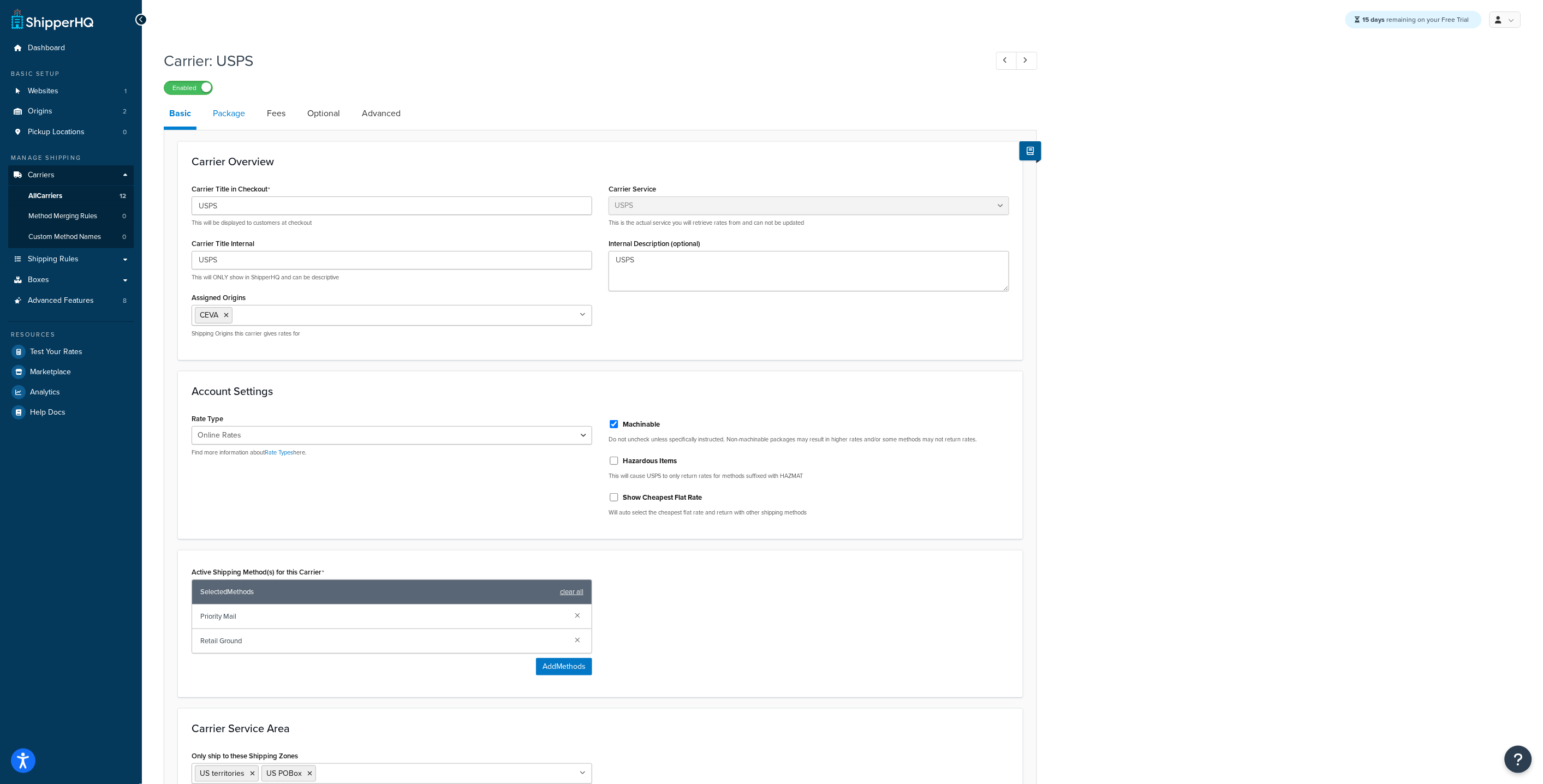
click at [229, 114] on link "Package" at bounding box center [229, 114] width 43 height 27
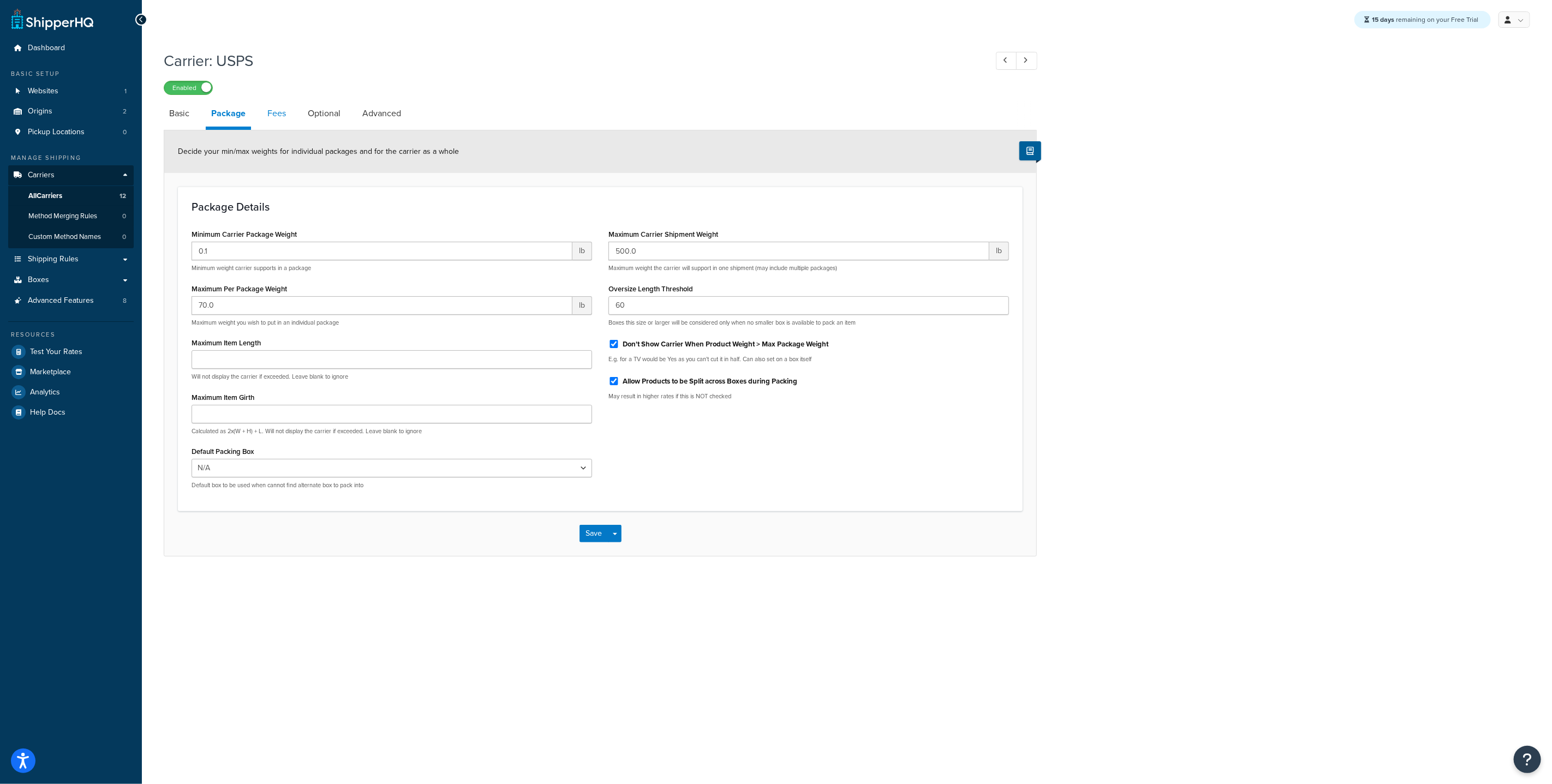
click at [281, 105] on link "Fees" at bounding box center [276, 114] width 29 height 27
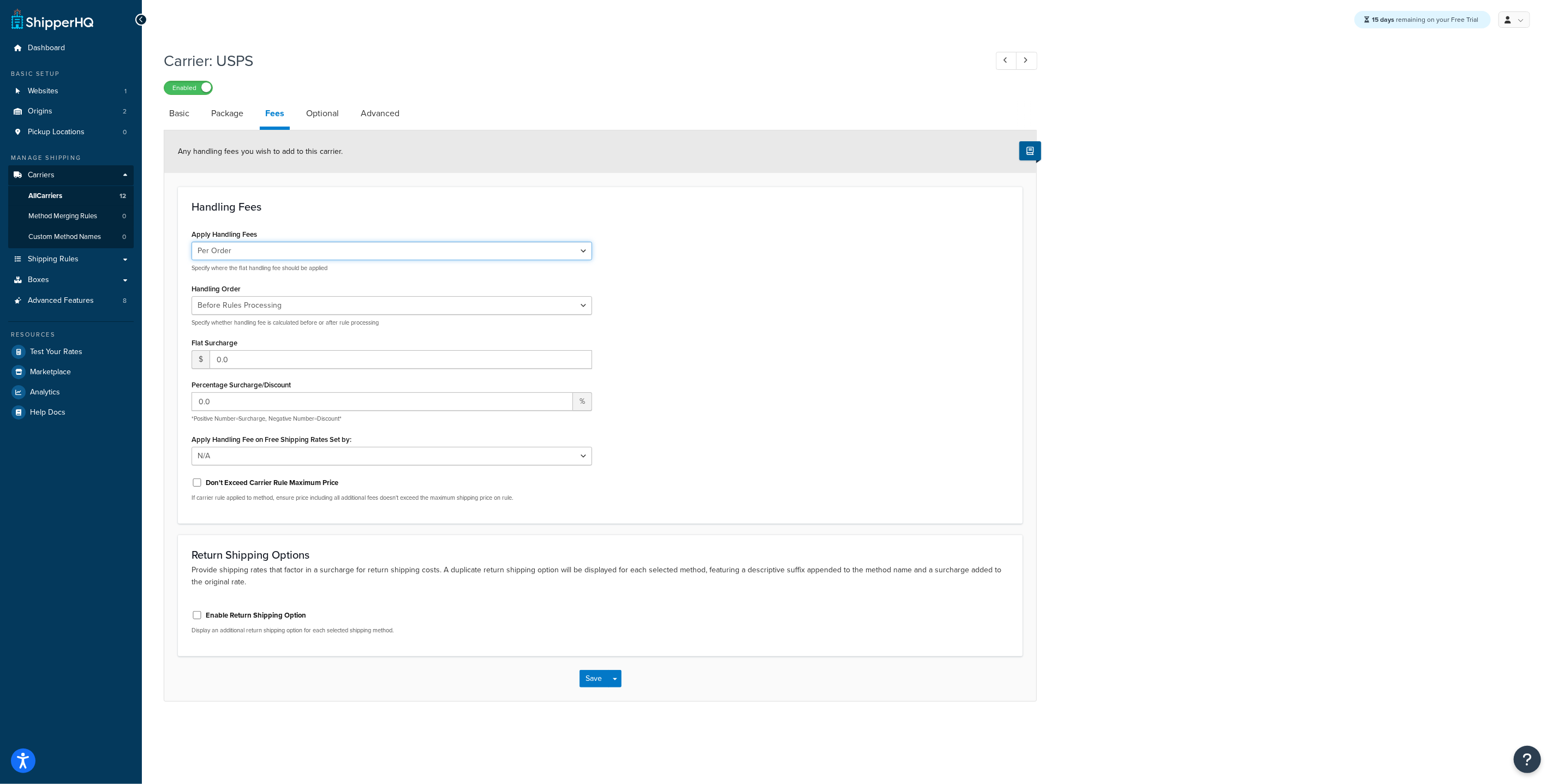
click at [320, 250] on select "Per Order Per Item Per Package" at bounding box center [392, 251] width 400 height 19
click at [192, 242] on select "Per Order Per Item Per Package" at bounding box center [392, 251] width 400 height 19
click at [309, 119] on link "Optional" at bounding box center [322, 114] width 44 height 27
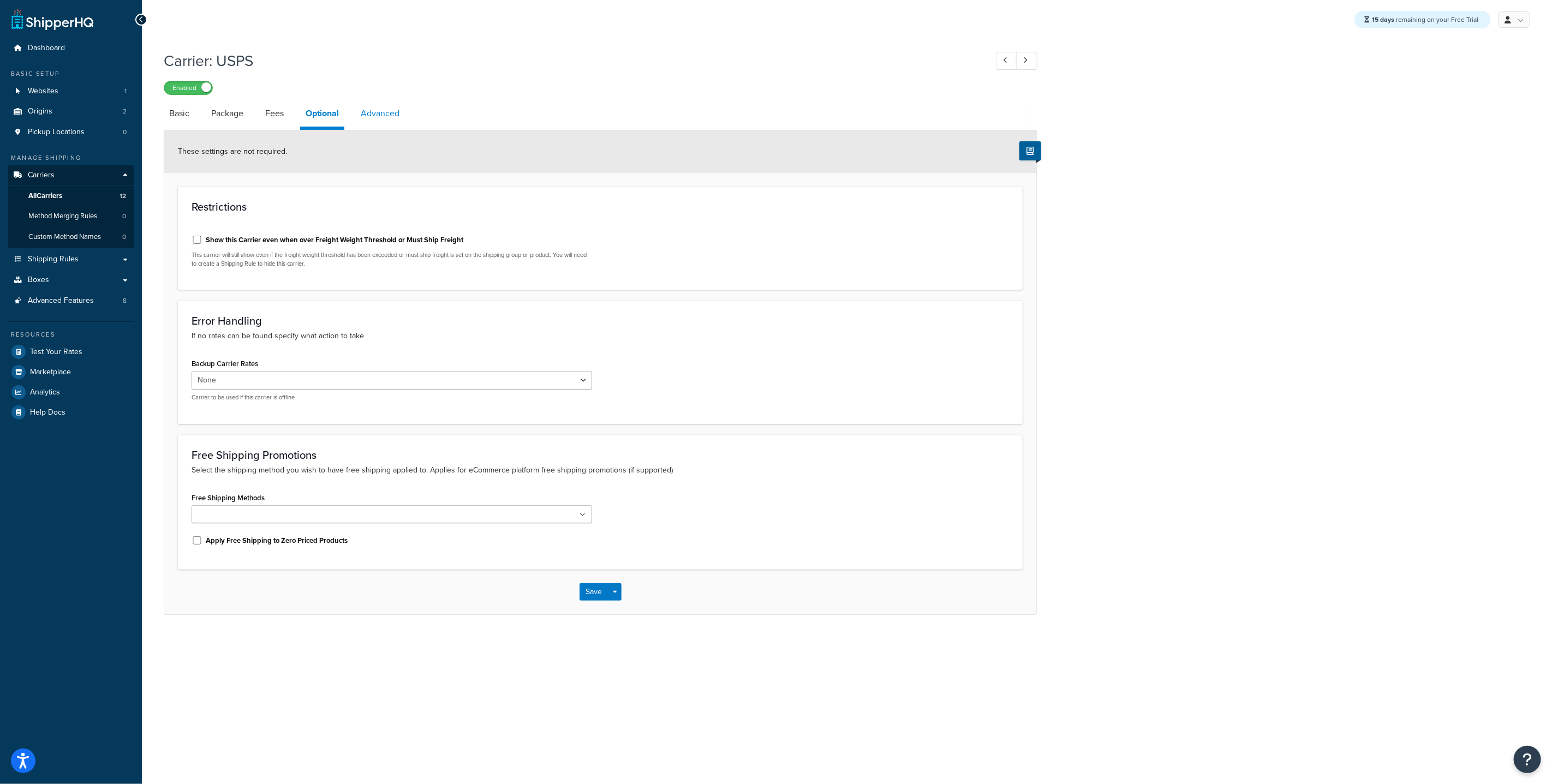
click at [382, 111] on link "Advanced" at bounding box center [380, 114] width 49 height 27
select select "false"
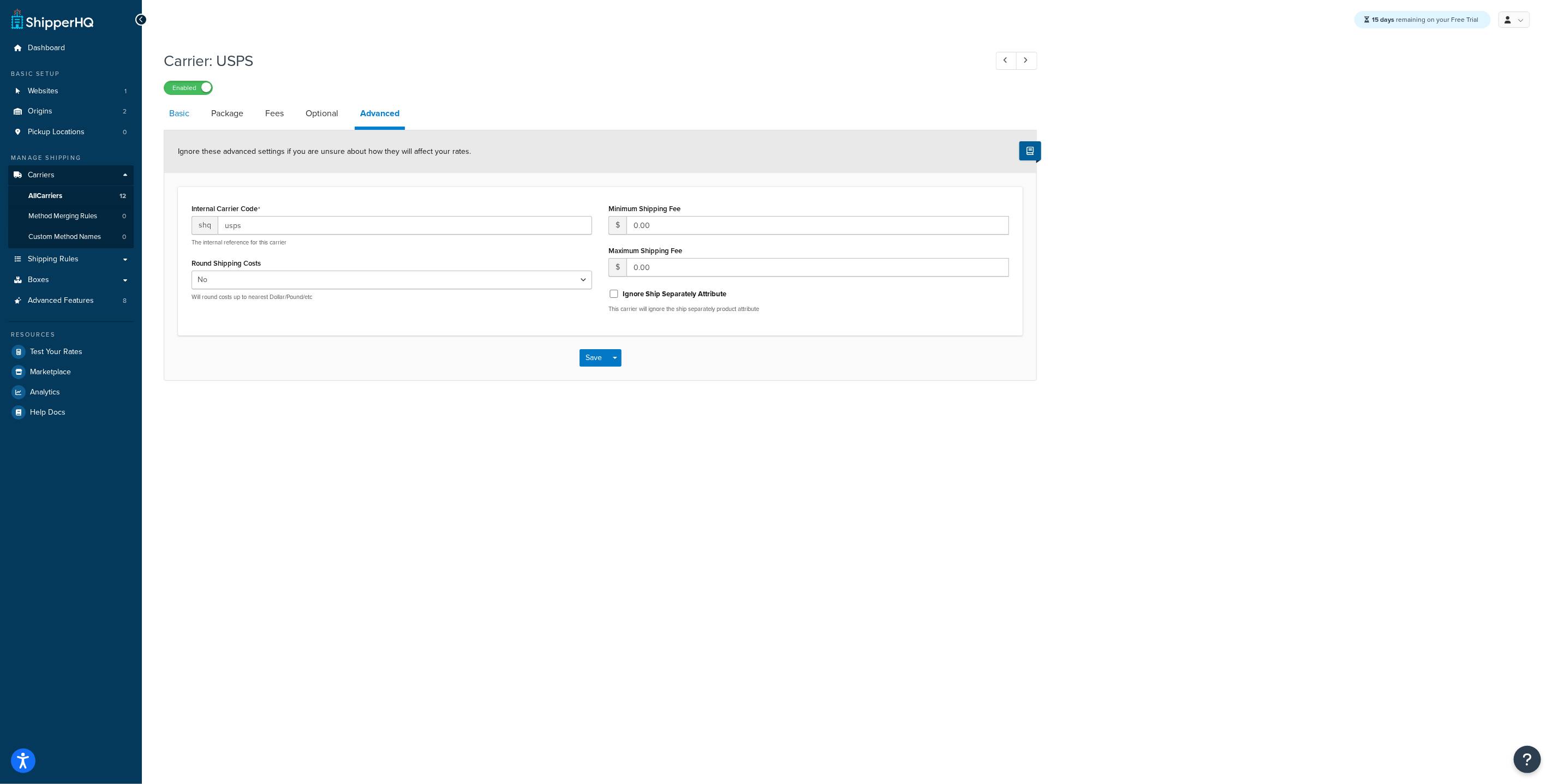
click at [185, 119] on link "Basic" at bounding box center [179, 114] width 31 height 27
select select "usps"
select select "ONLINE"
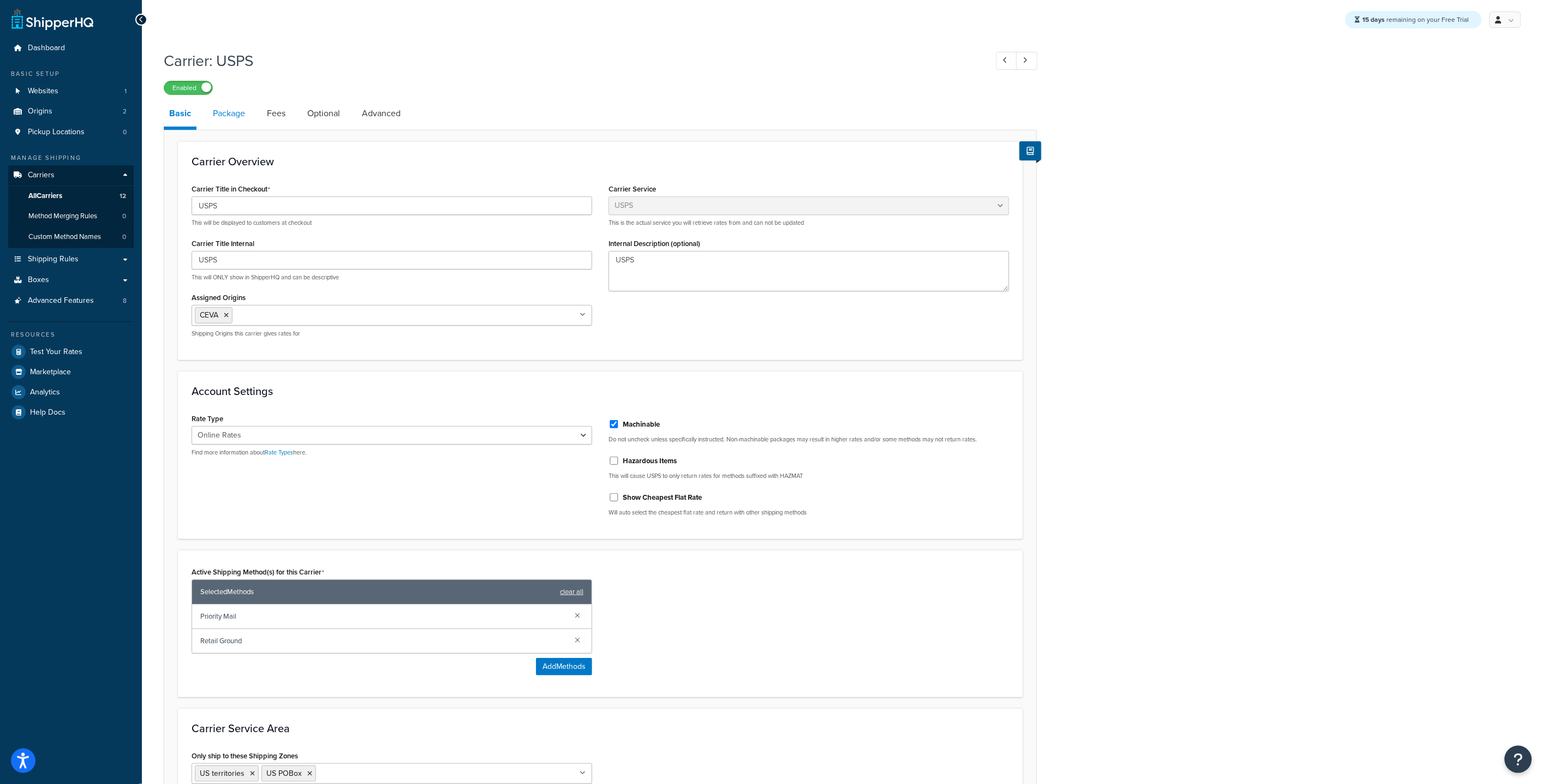
click at [221, 115] on link "Package" at bounding box center [229, 114] width 43 height 27
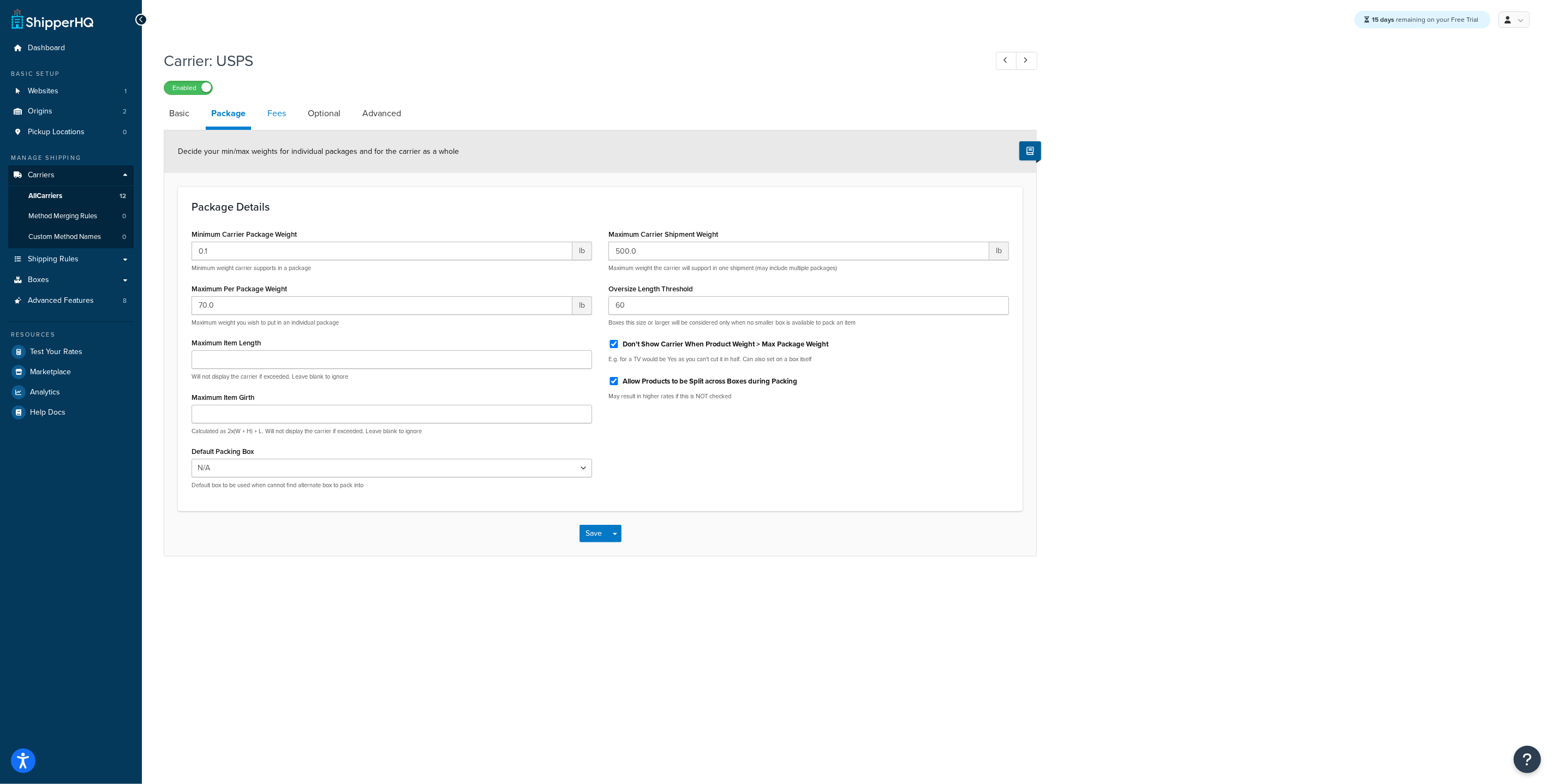
click at [286, 117] on link "Fees" at bounding box center [276, 114] width 29 height 27
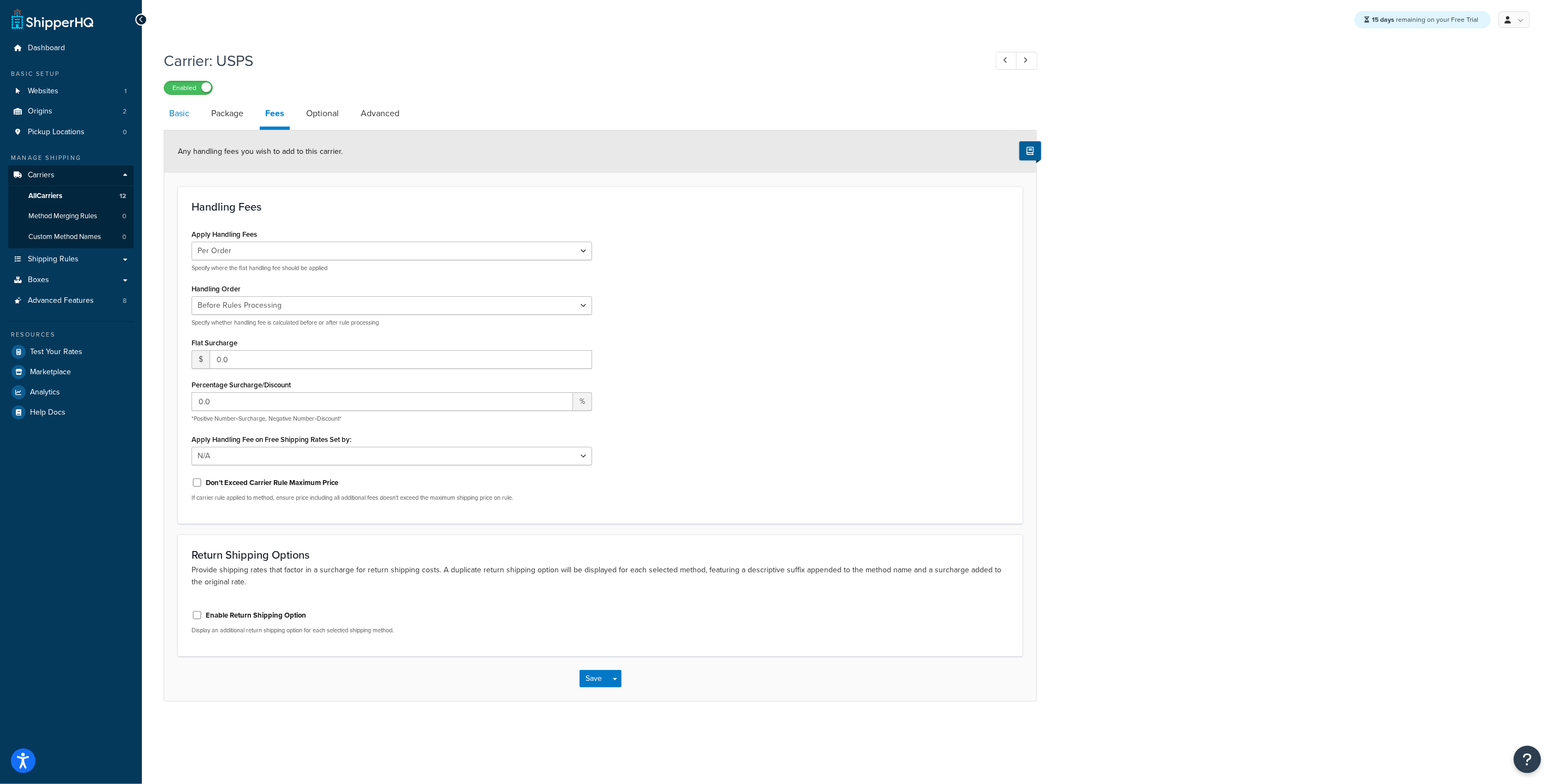
click at [175, 117] on link "Basic" at bounding box center [179, 114] width 31 height 27
select select "usps"
select select "ONLINE"
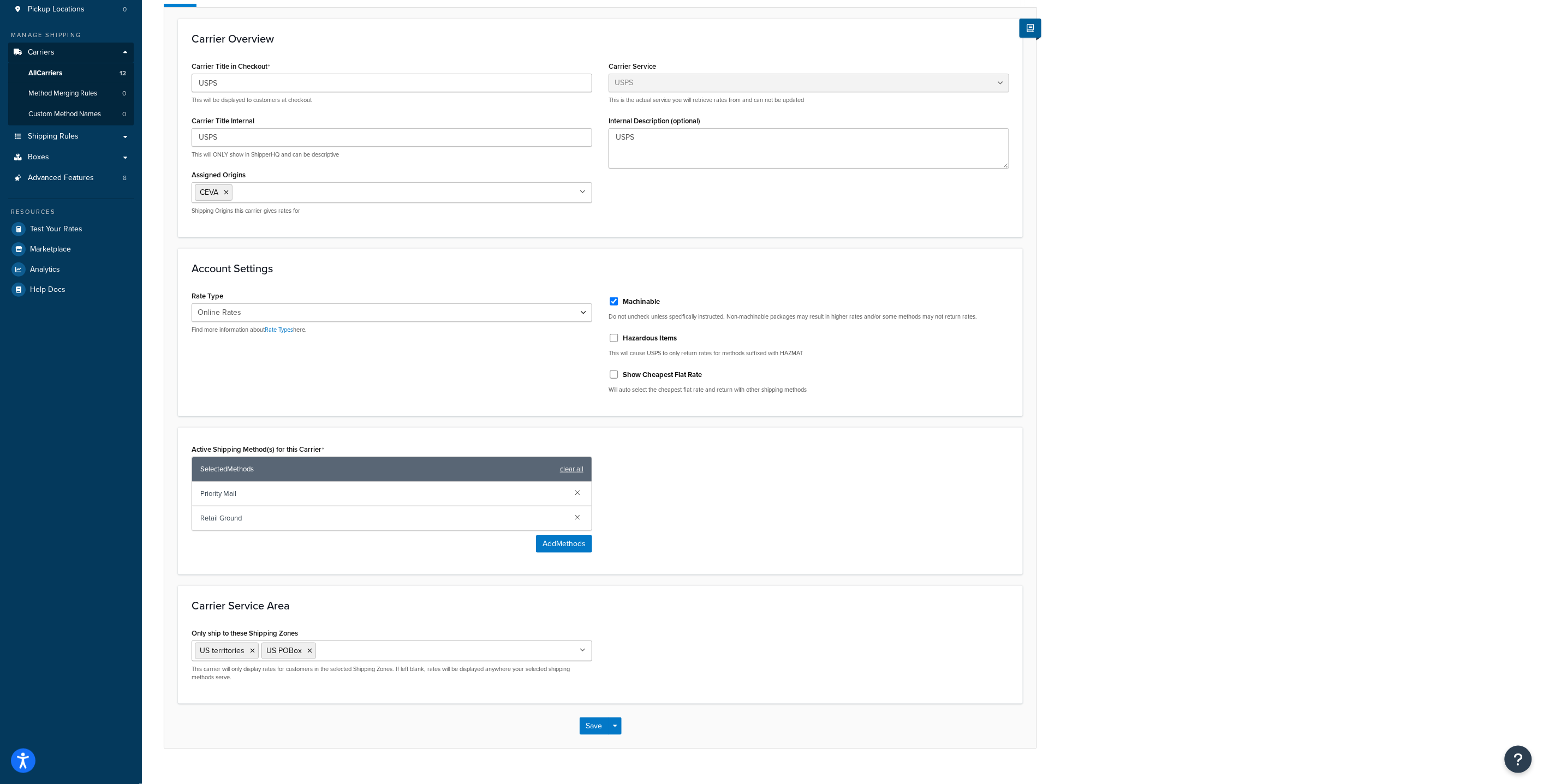
scroll to position [142, 0]
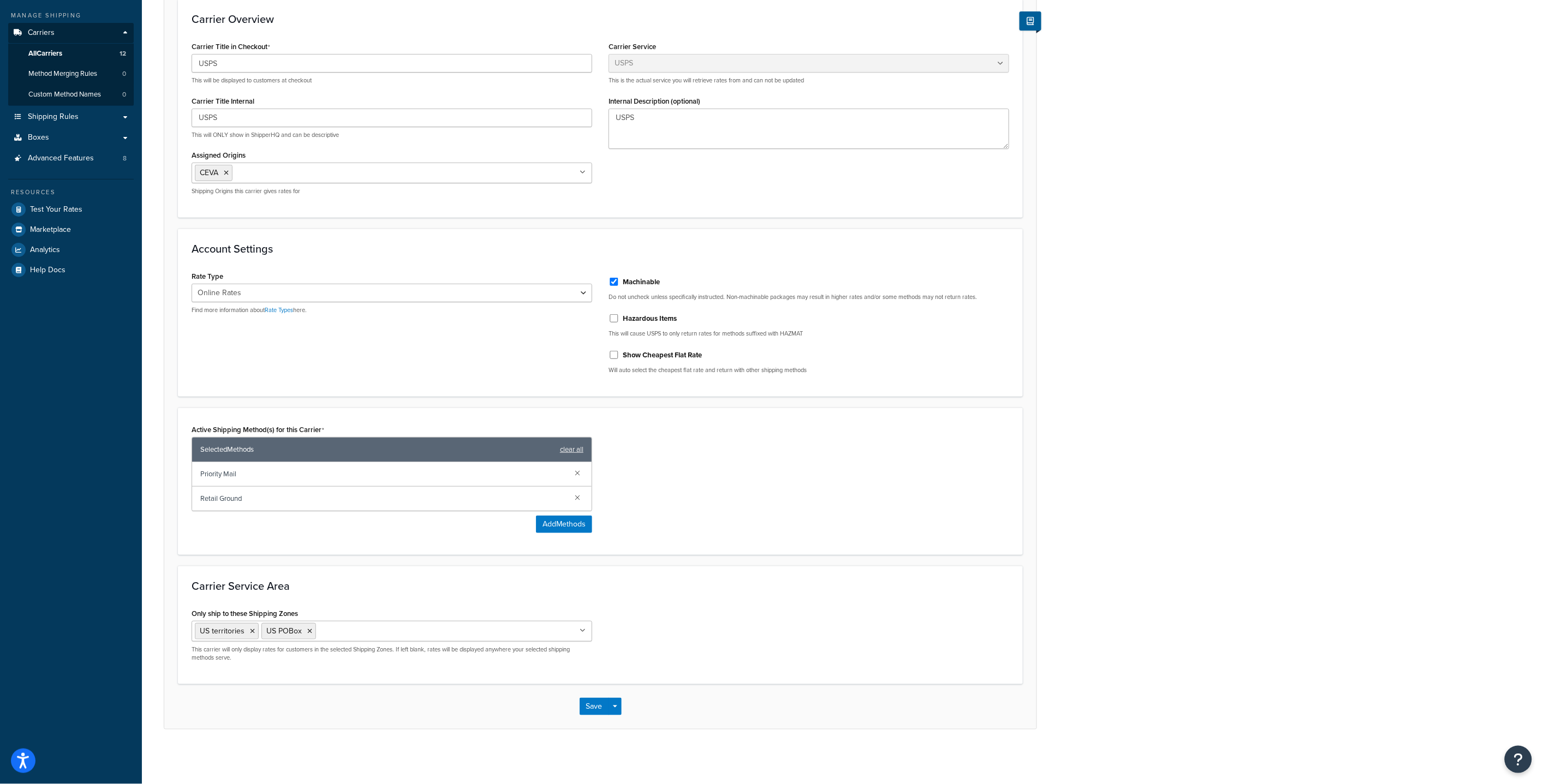
click at [360, 633] on input "Only ship to these Shipping Zones" at bounding box center [367, 630] width 97 height 12
type input "US"
click at [786, 602] on div "Carrier Service Area Only ship to these Shipping Zones US 48 US territories US …" at bounding box center [600, 625] width 845 height 119
click at [595, 712] on button "Save" at bounding box center [594, 706] width 29 height 17
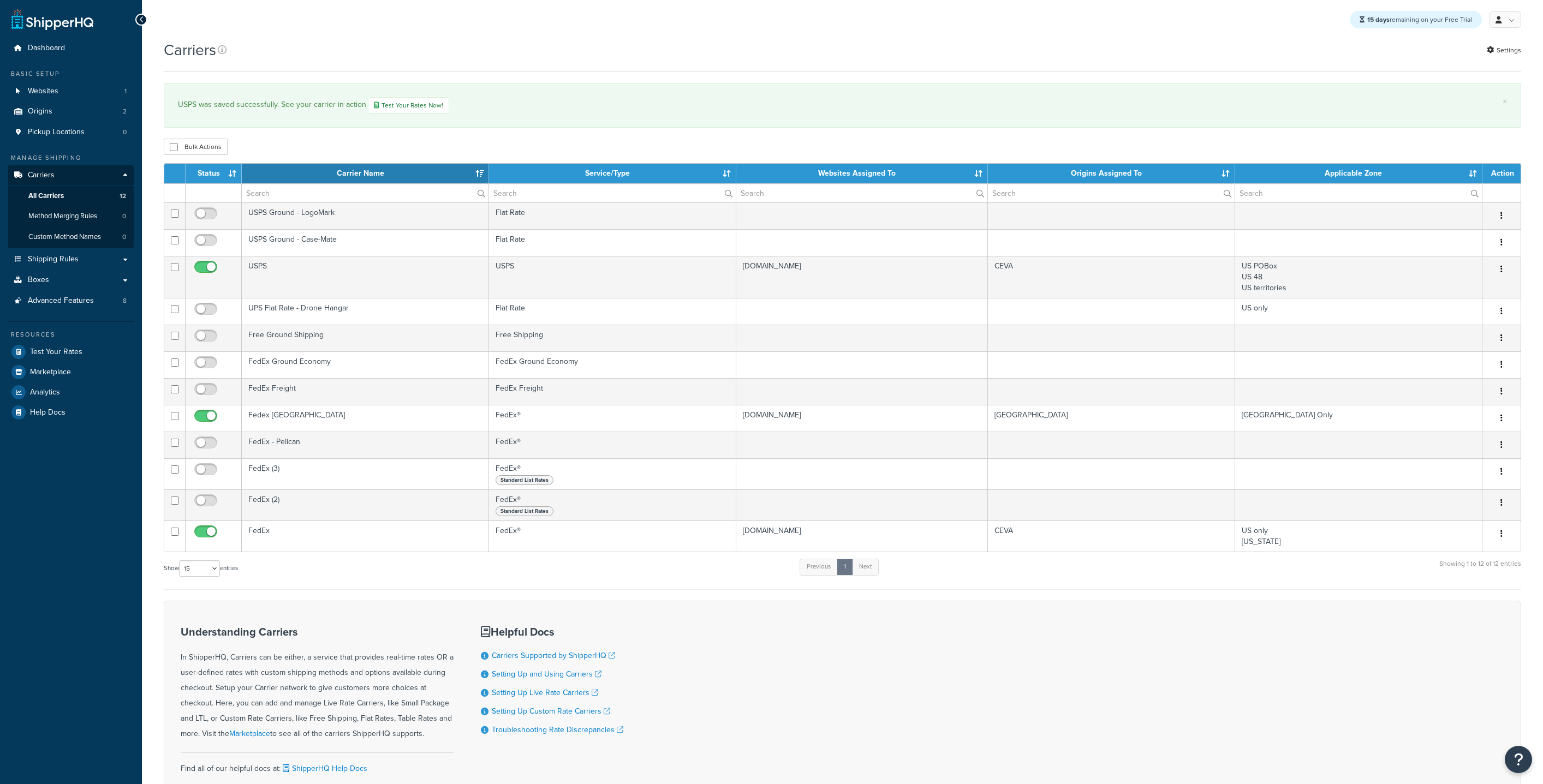
select select "15"
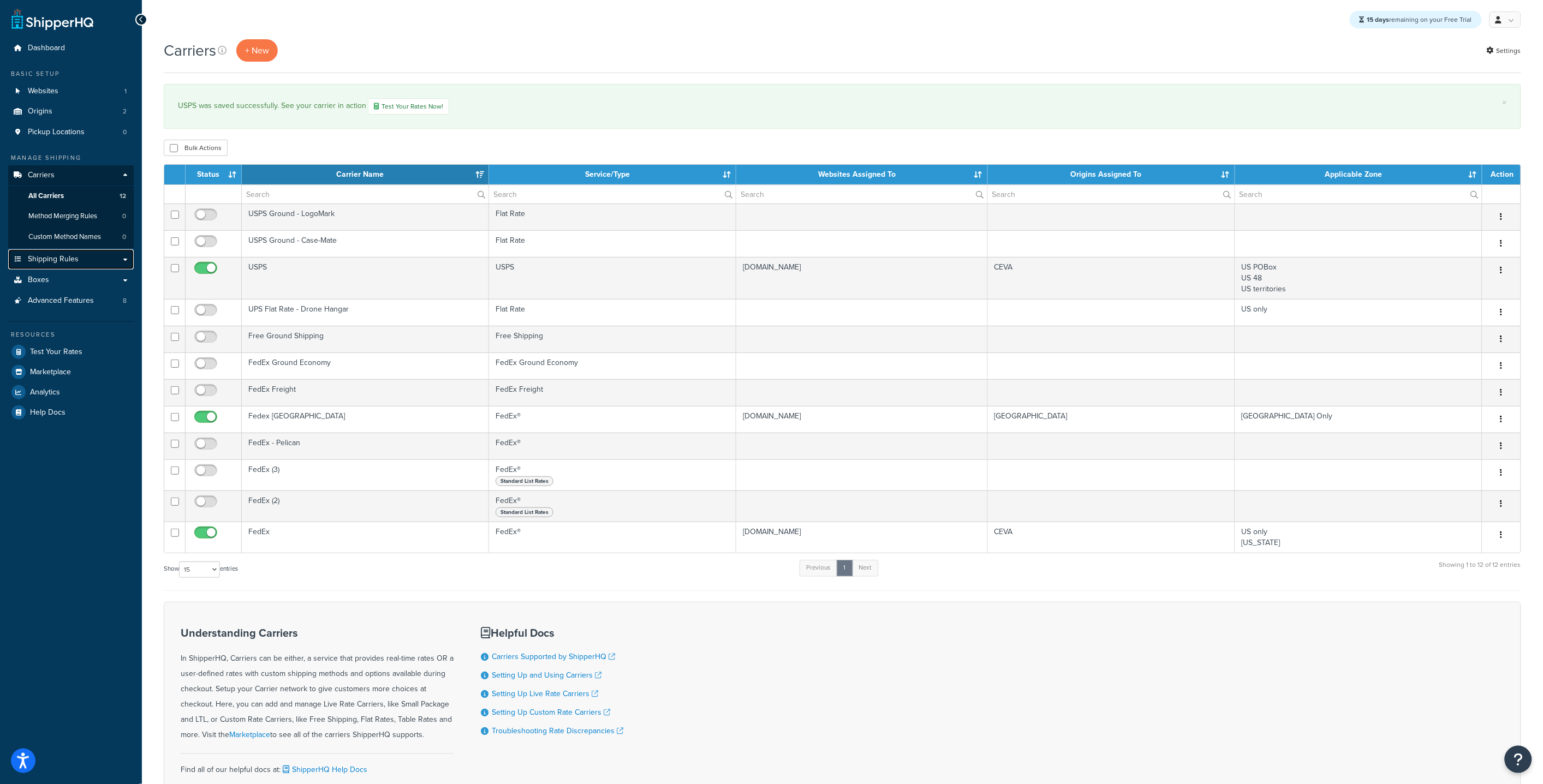
click at [87, 266] on link "Shipping Rules" at bounding box center [71, 259] width 125 height 20
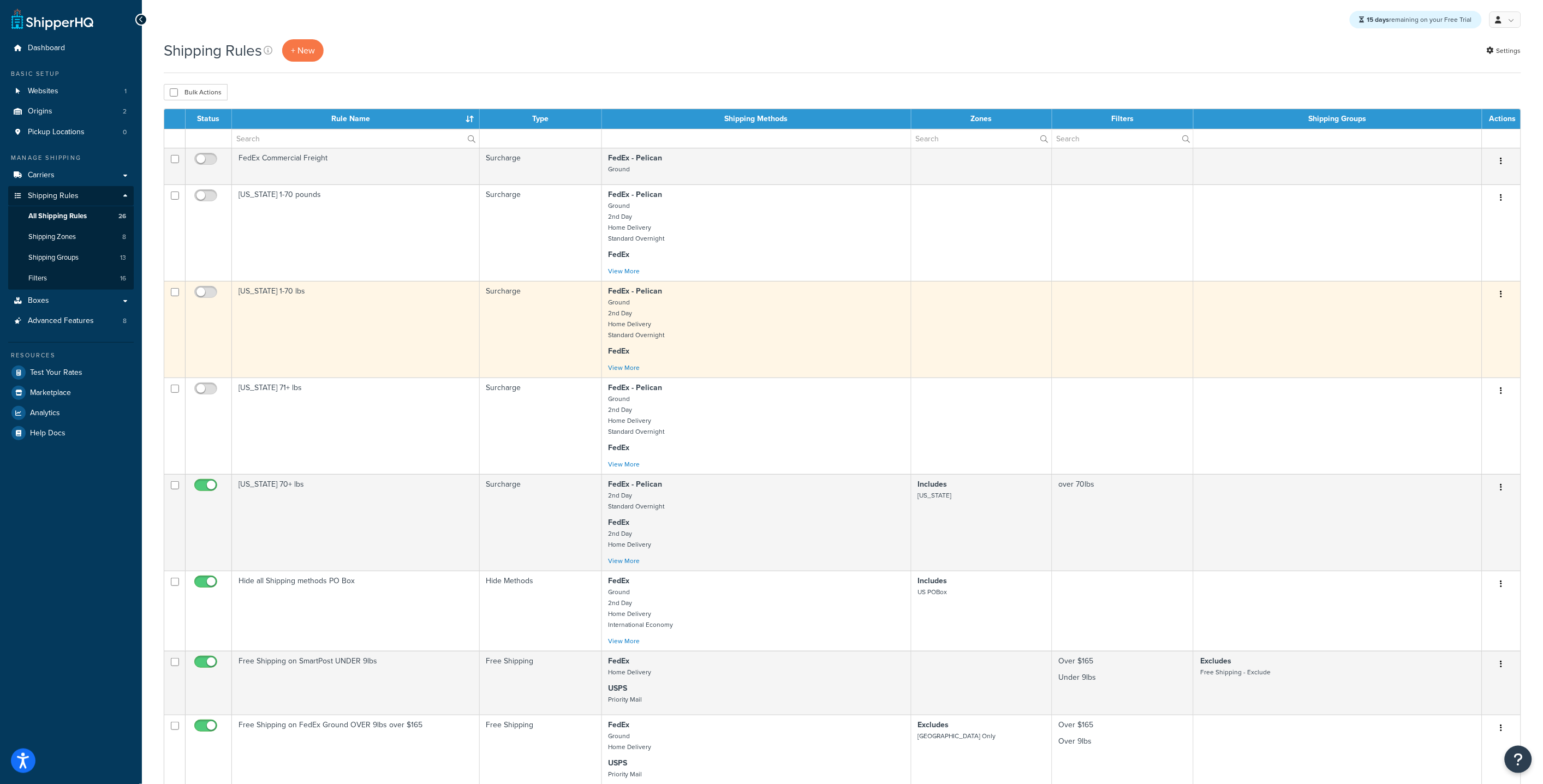
scroll to position [2, 0]
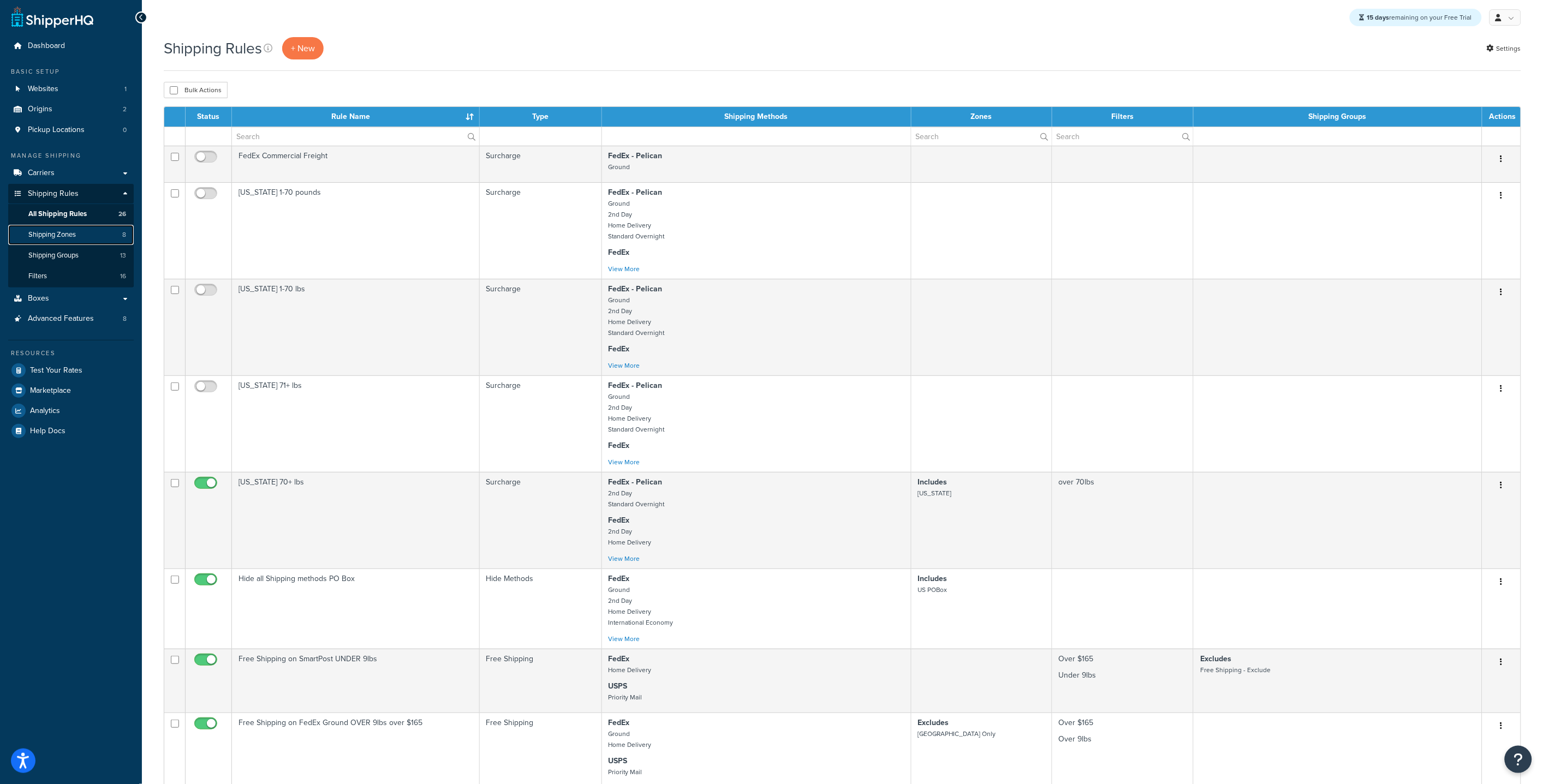
click at [69, 239] on span "Shipping Zones" at bounding box center [52, 235] width 47 height 9
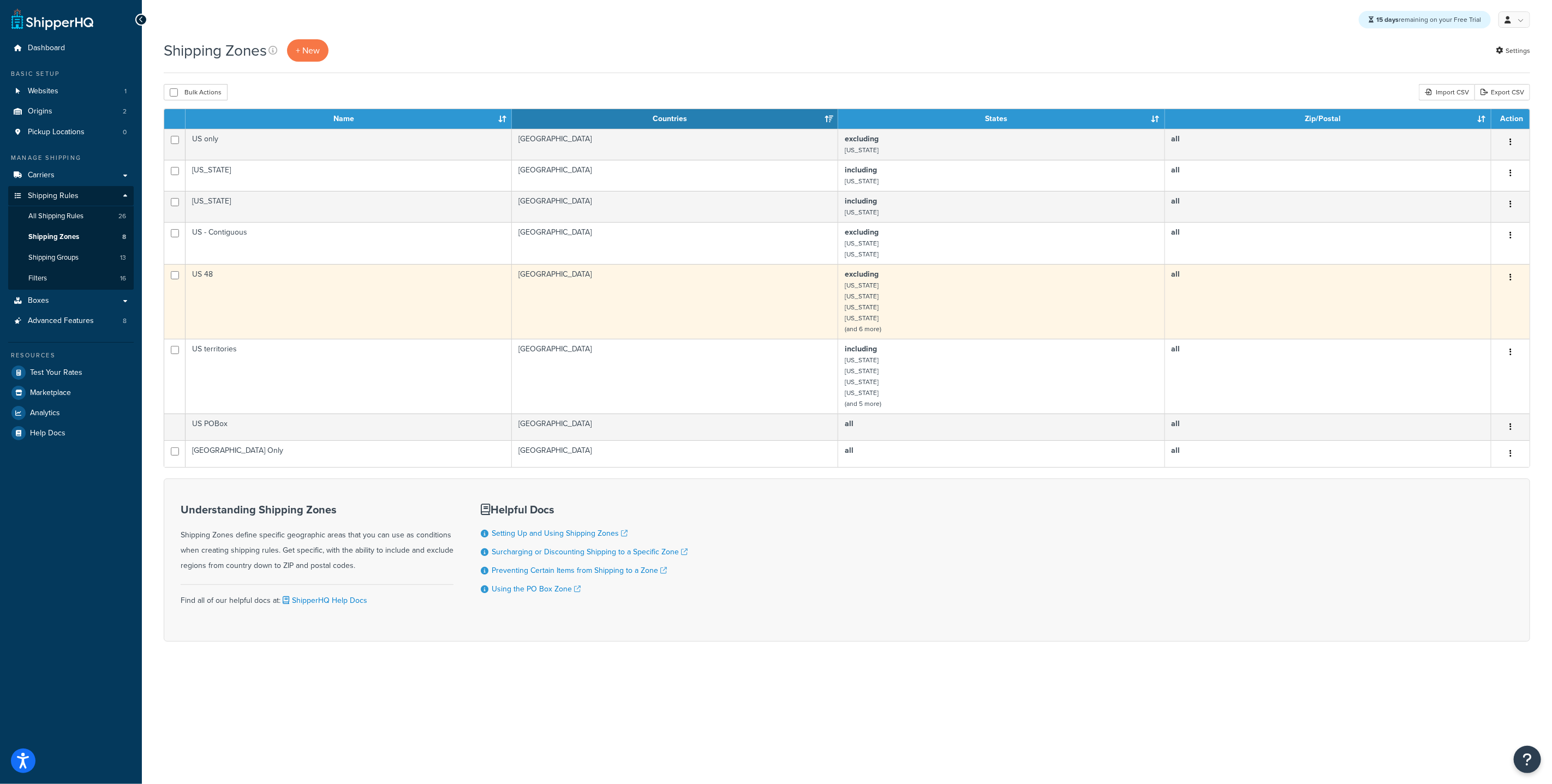
click at [250, 282] on td "US 48" at bounding box center [349, 301] width 326 height 75
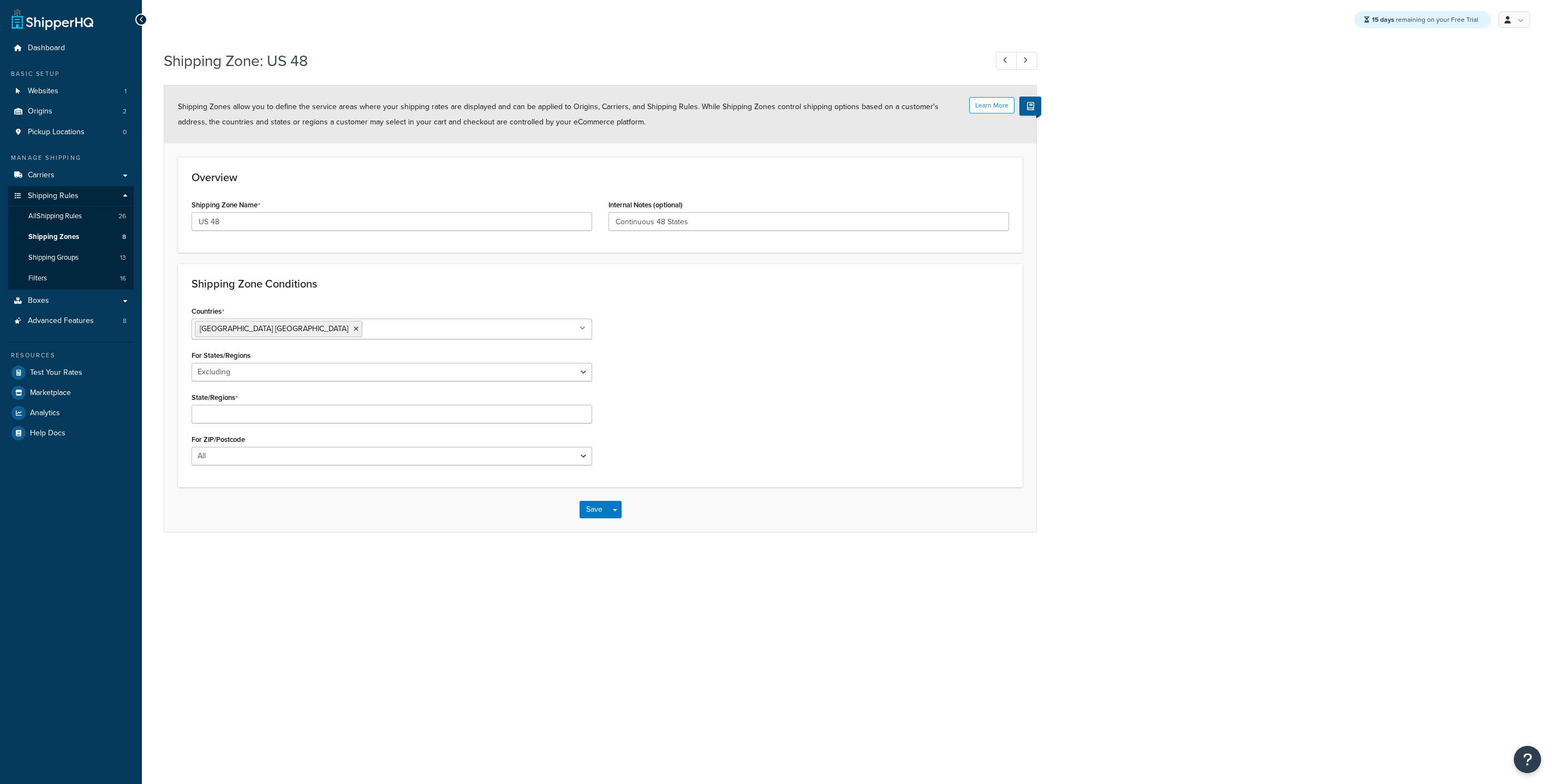
select select "excluding"
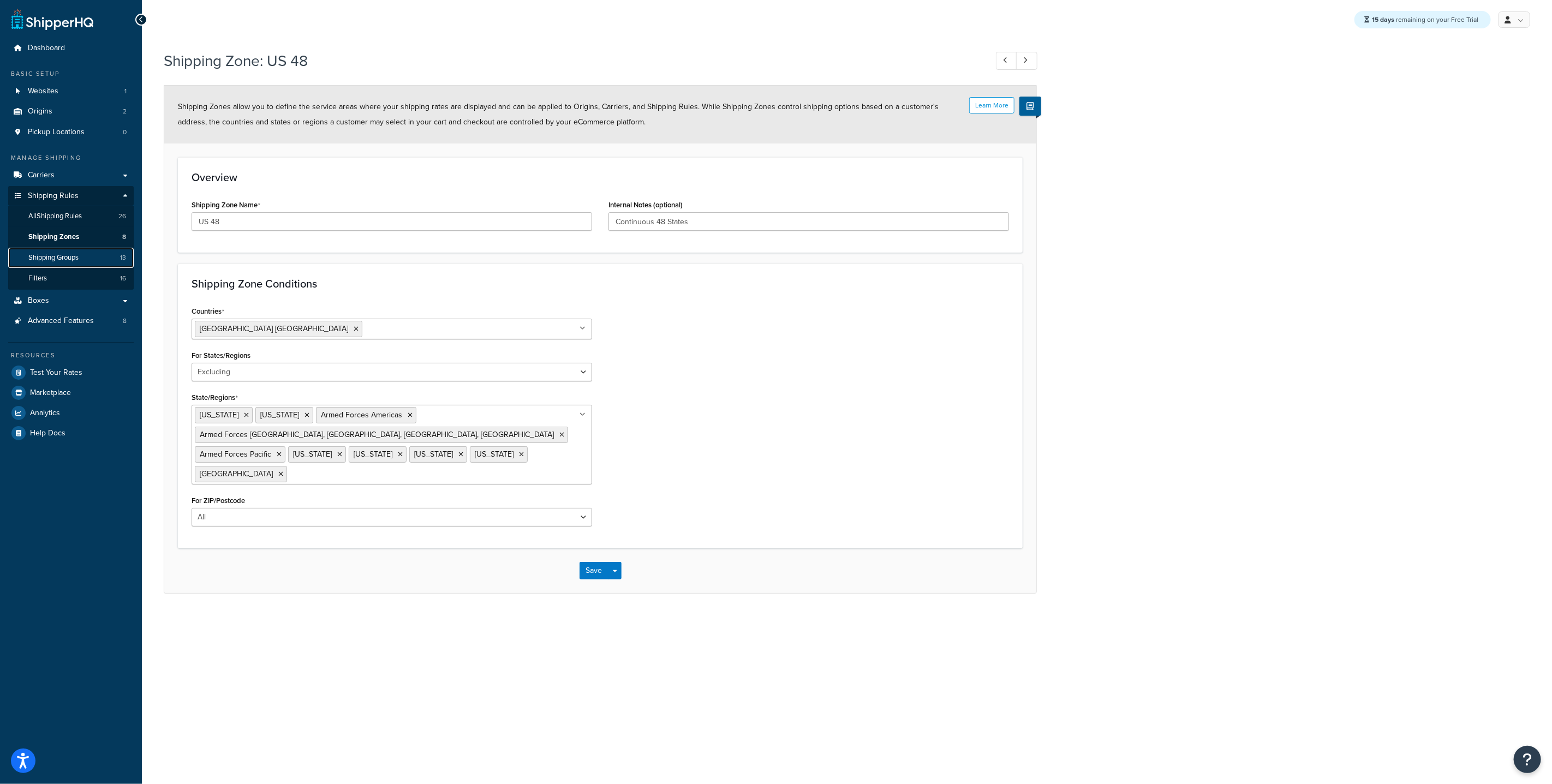
click at [74, 257] on span "Shipping Groups" at bounding box center [53, 258] width 50 height 9
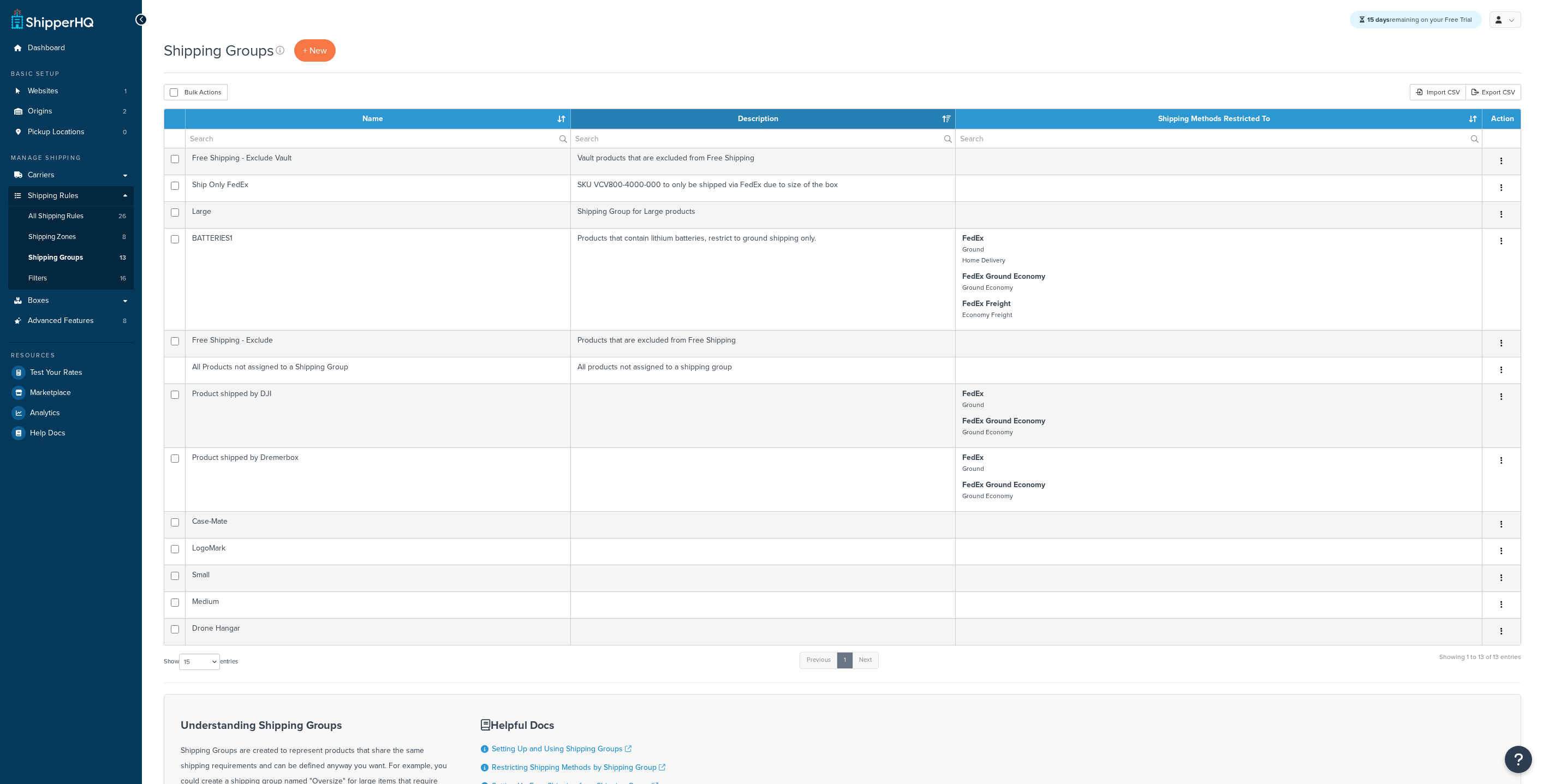
select select "15"
click at [70, 218] on span "All Shipping Rules" at bounding box center [56, 216] width 55 height 9
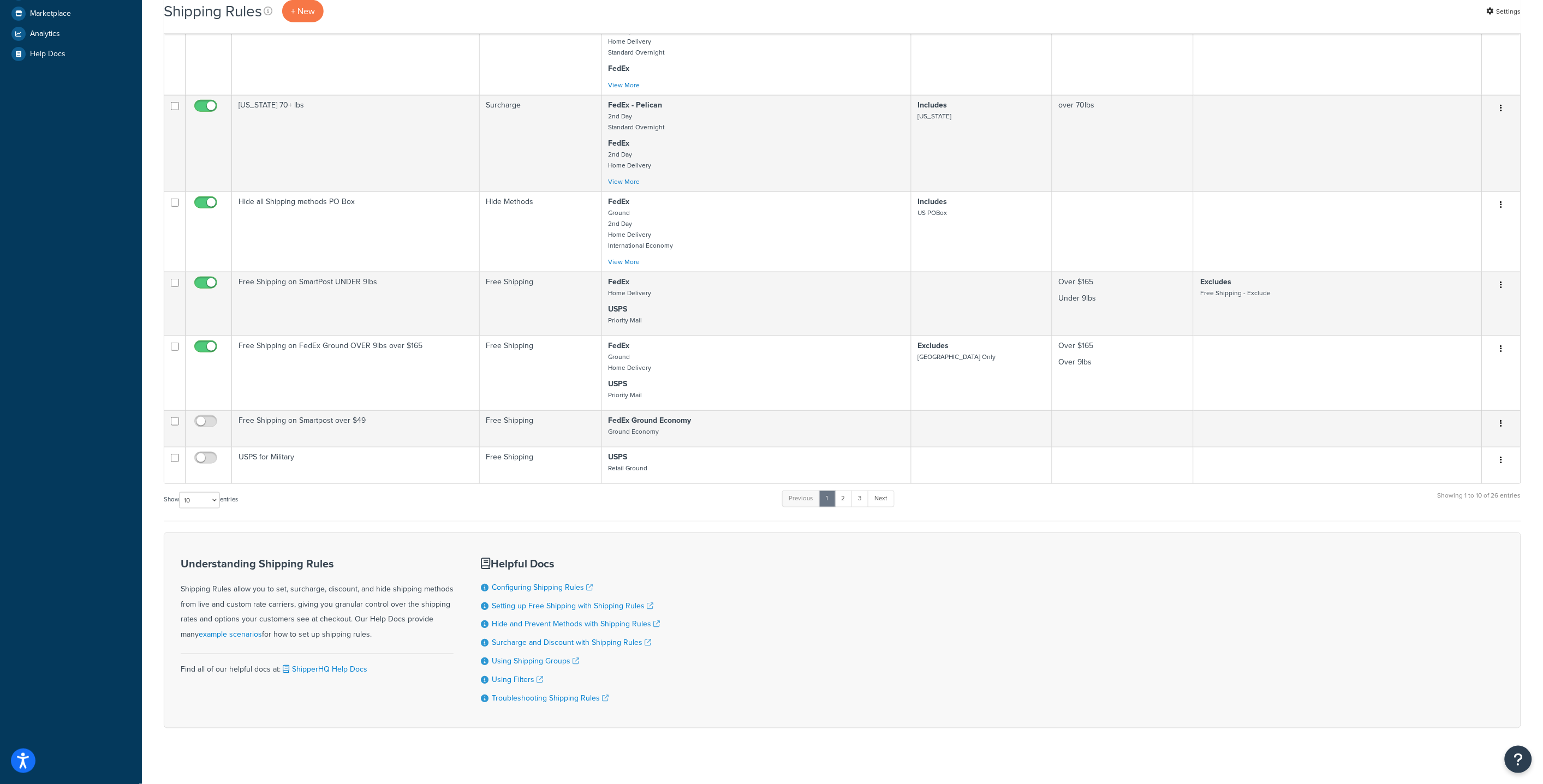
scroll to position [393, 0]
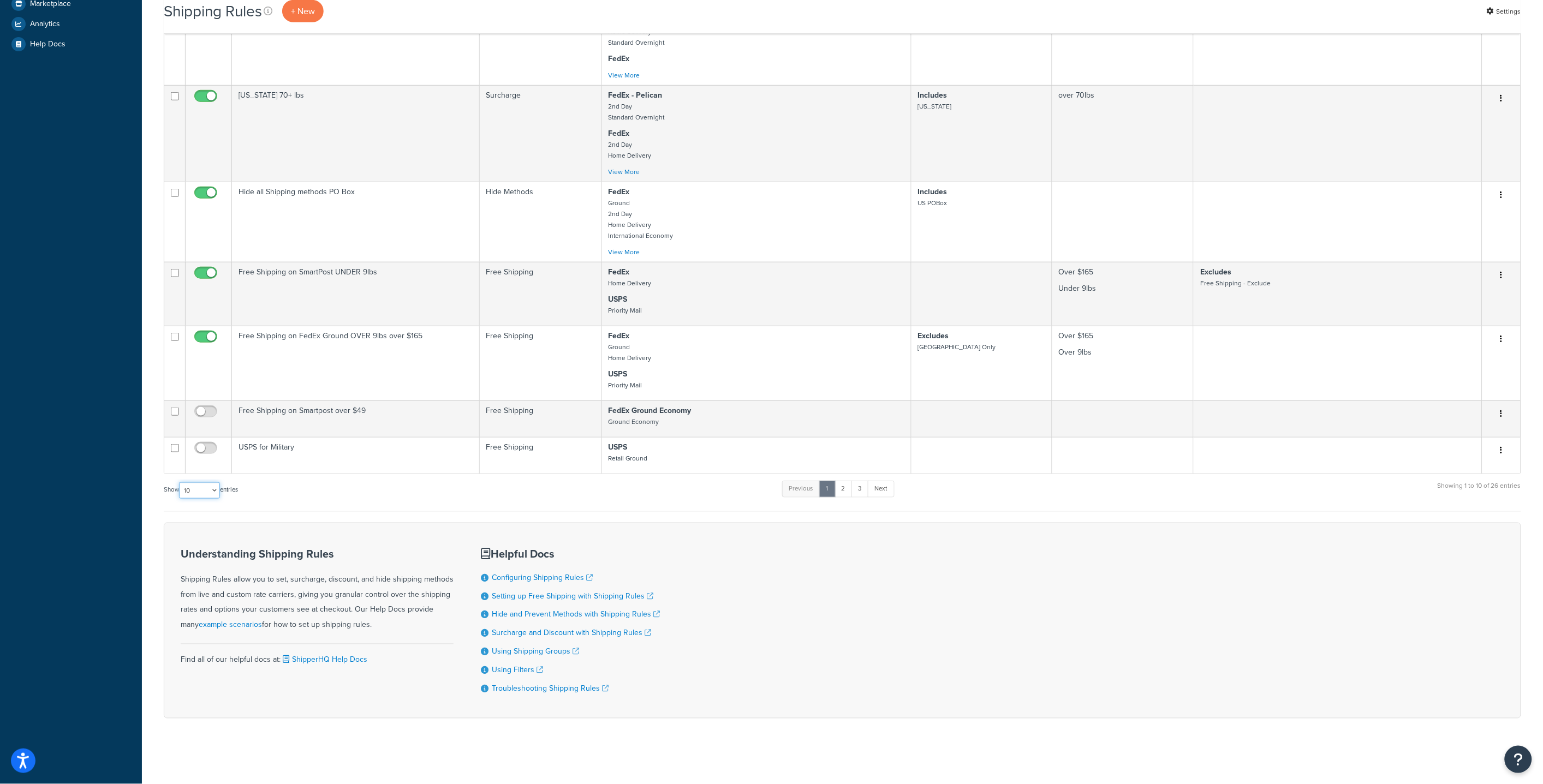
click at [213, 493] on select "10 15 25 50 100 1000" at bounding box center [199, 490] width 41 height 16
select select "50"
click at [180, 483] on select "10 15 25 50 100 1000" at bounding box center [199, 490] width 41 height 16
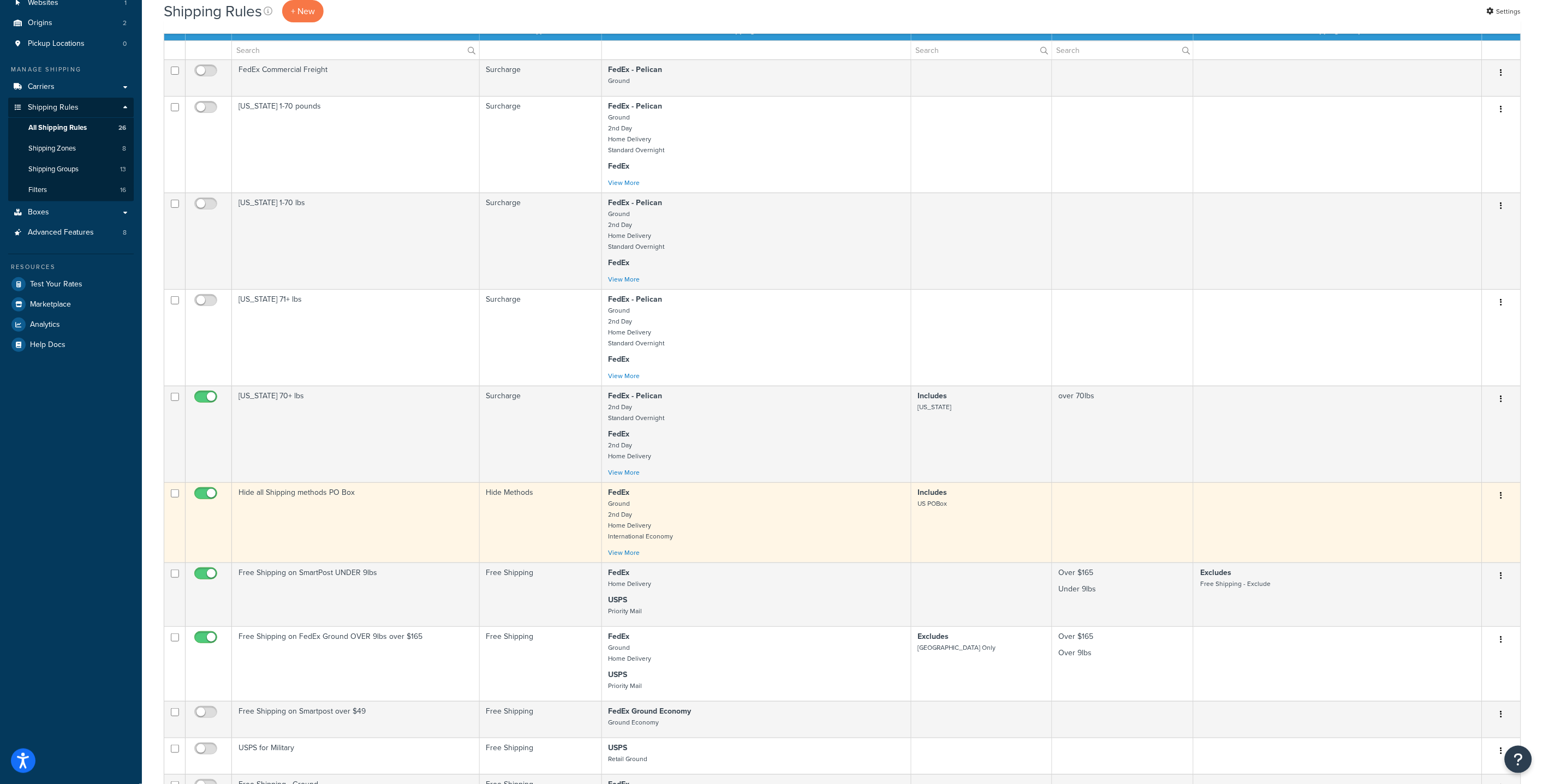
scroll to position [0, 0]
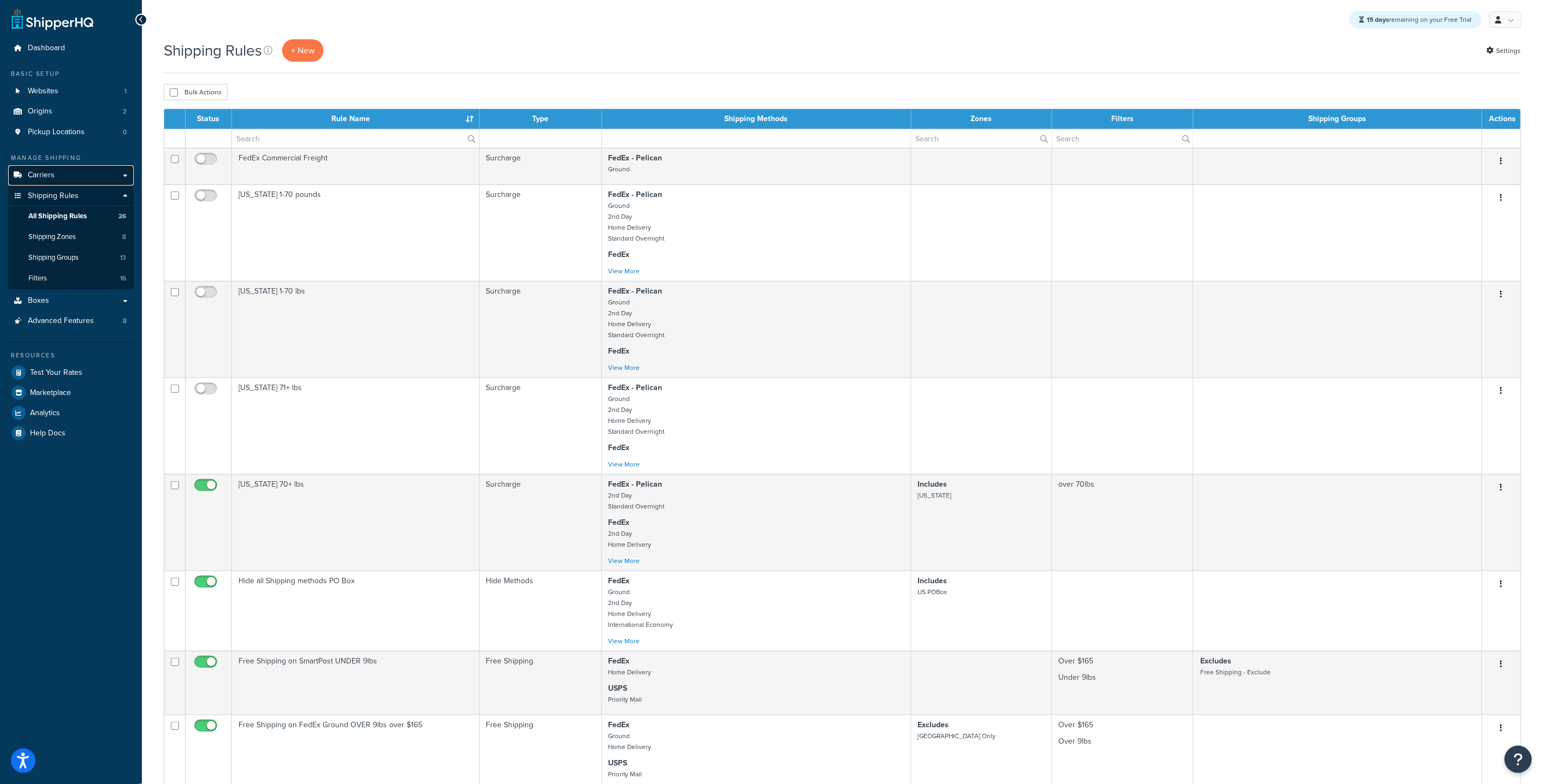
click at [77, 172] on link "Carriers" at bounding box center [71, 174] width 125 height 20
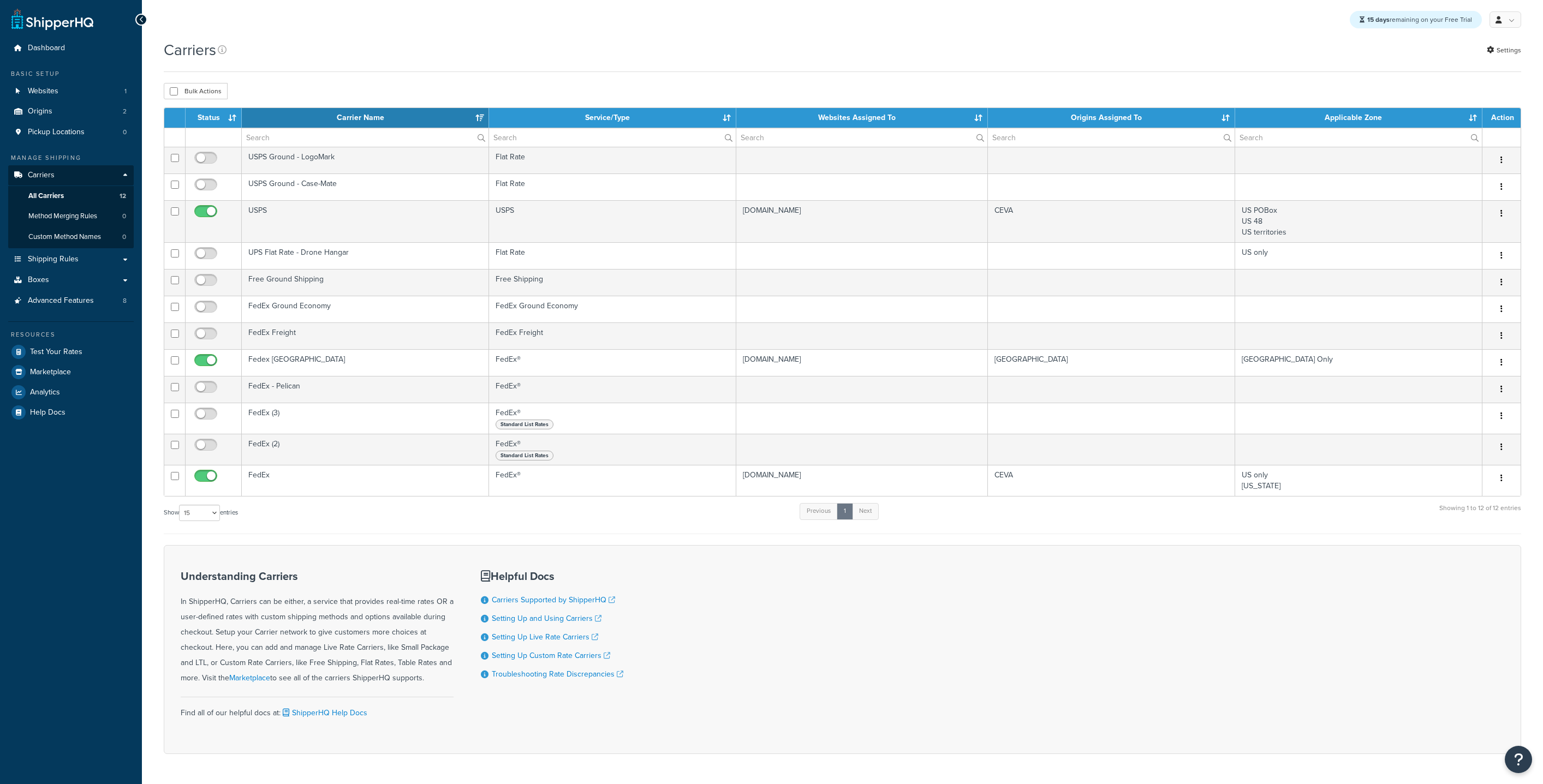
select select "15"
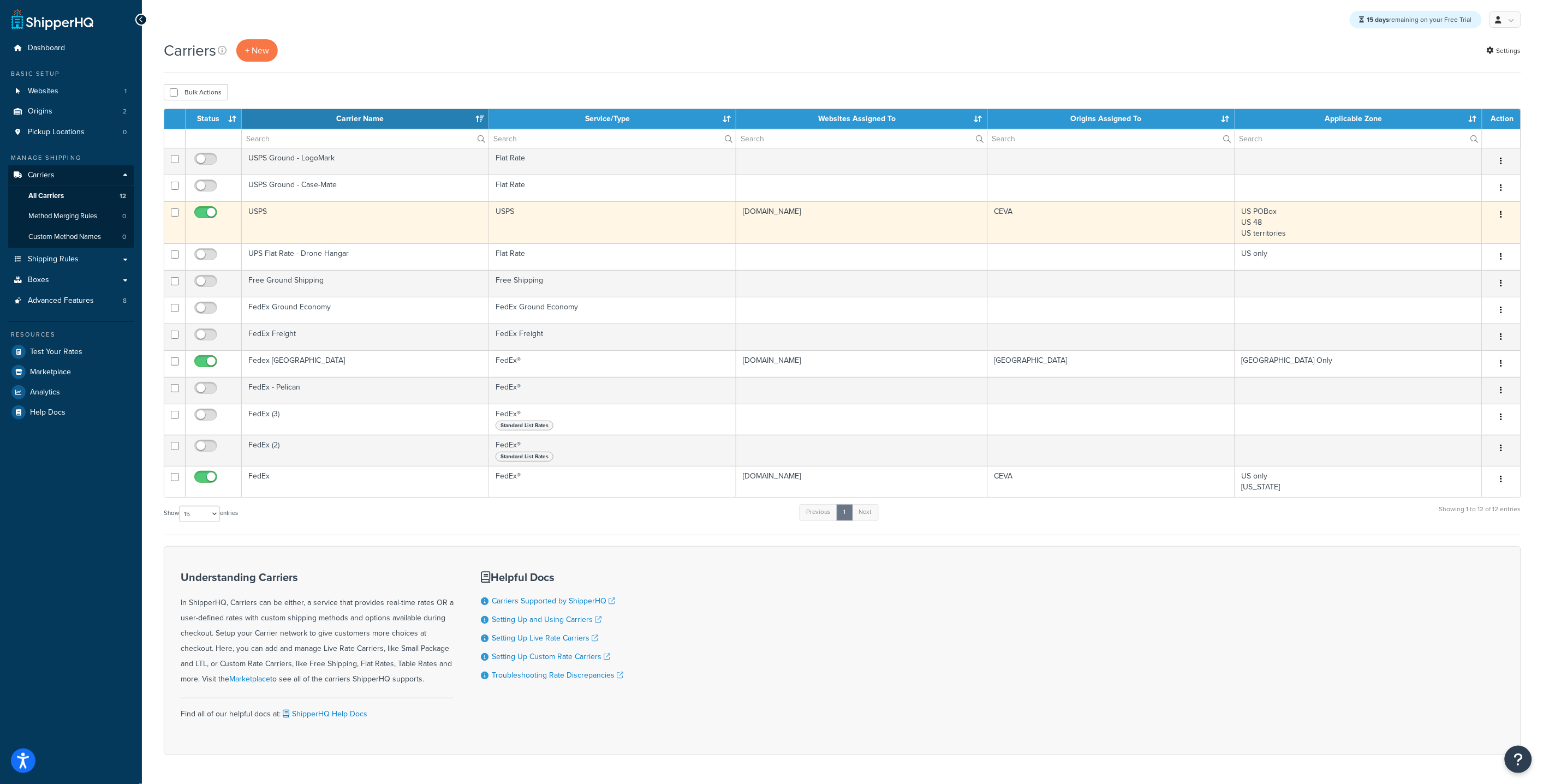
click at [1146, 222] on td "CEVA" at bounding box center [1111, 222] width 248 height 42
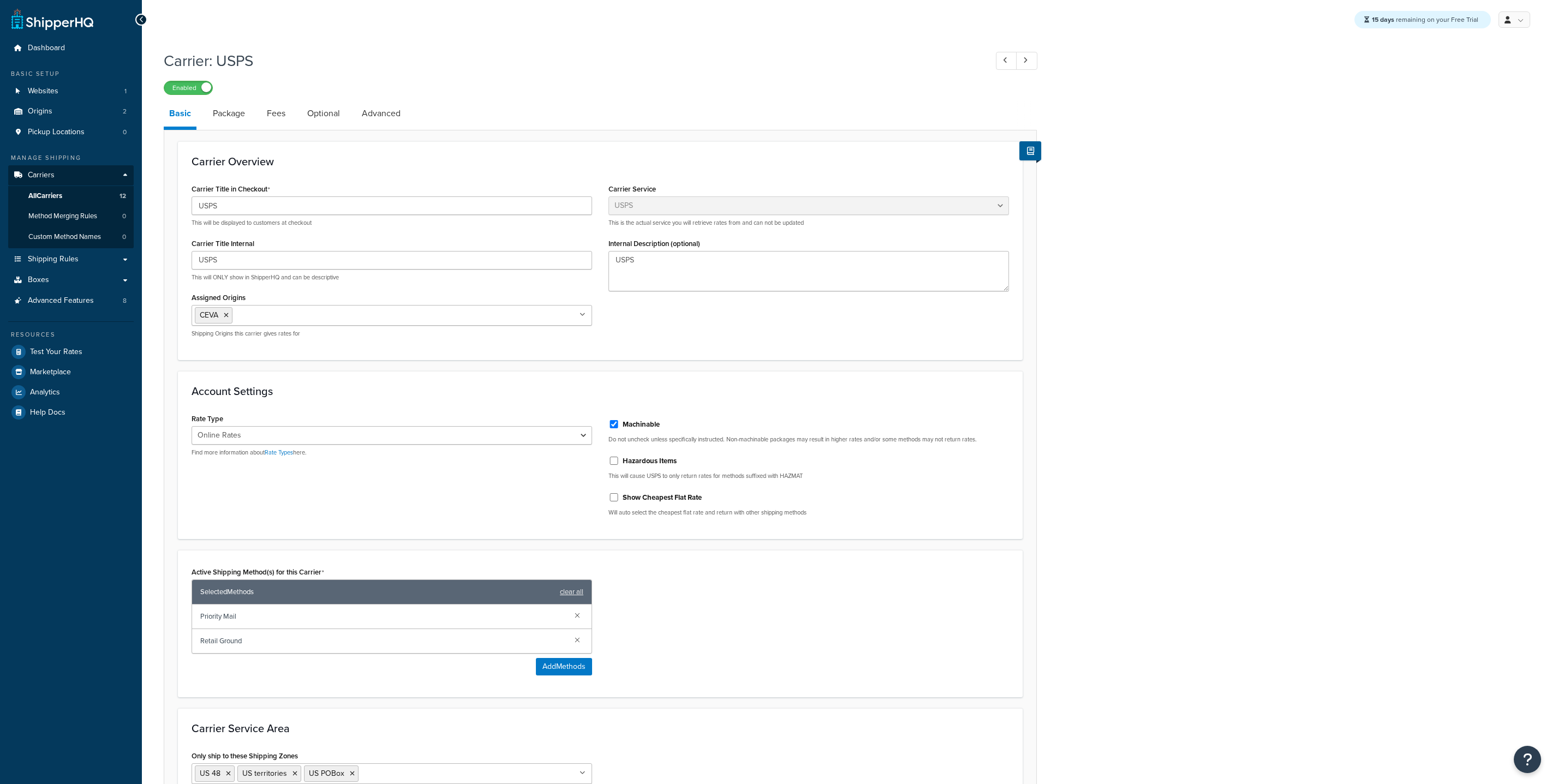
select select "usps"
select select "ONLINE"
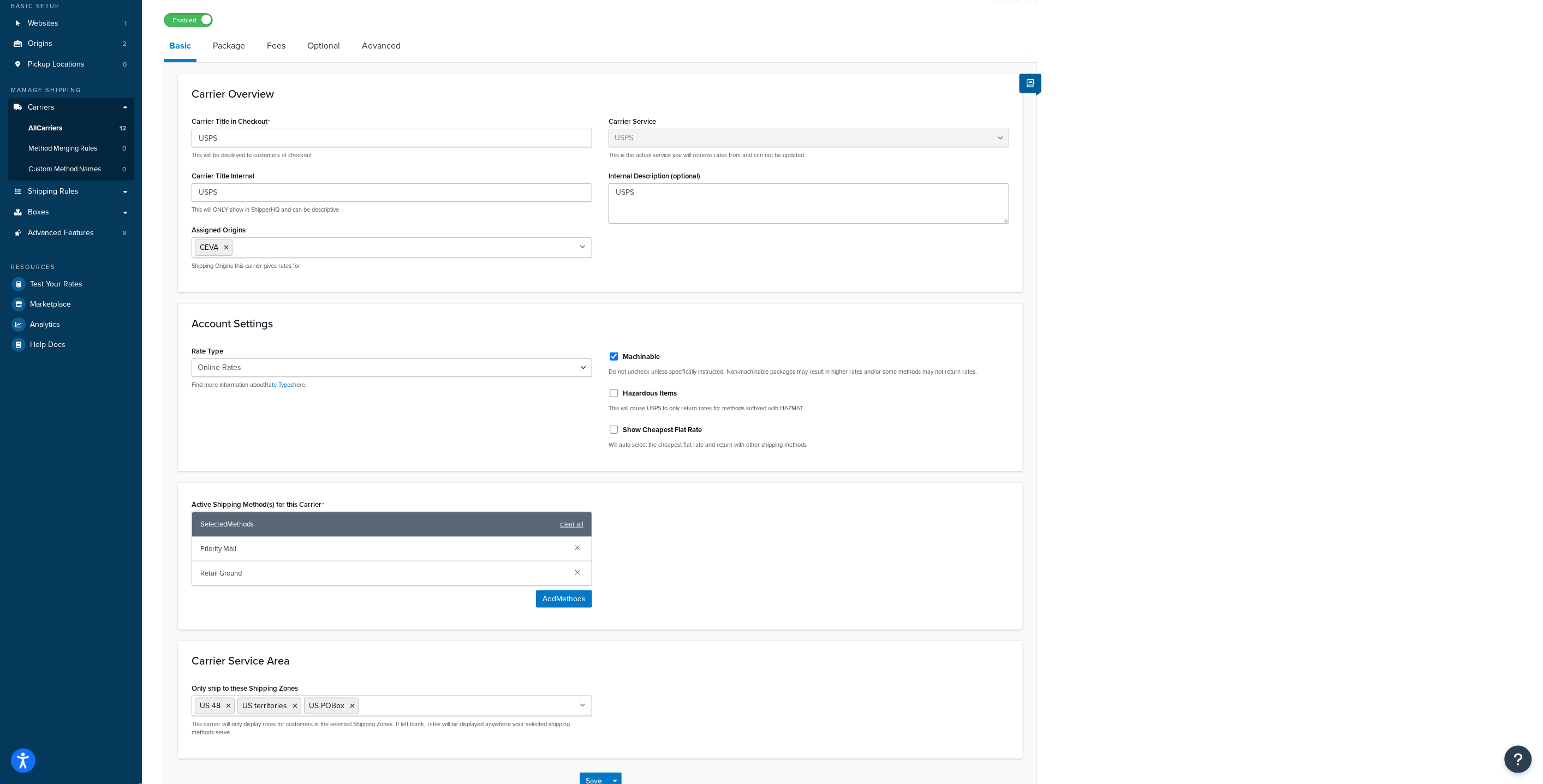
scroll to position [142, 0]
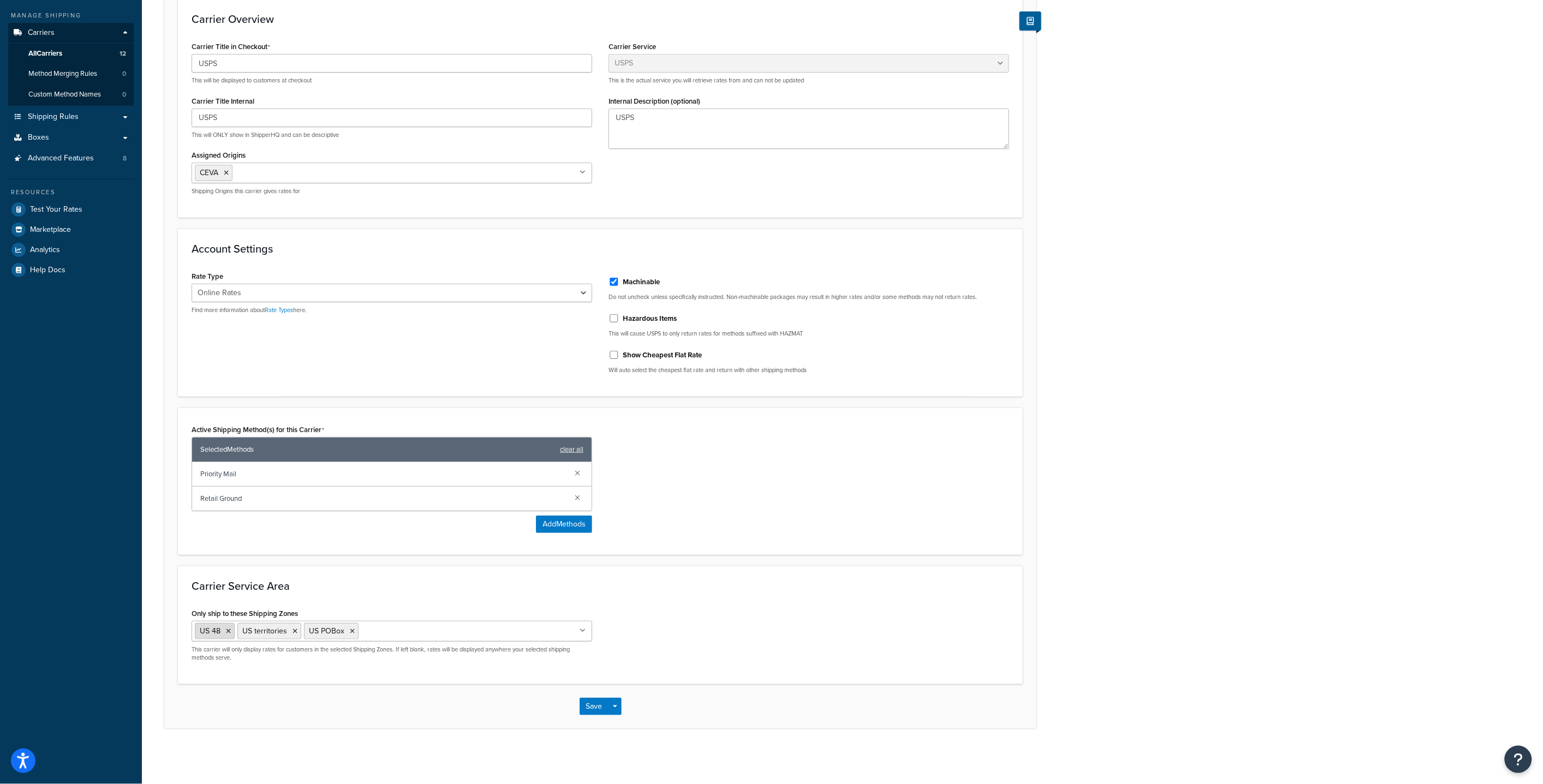
click at [223, 633] on li "US 48" at bounding box center [214, 630] width 40 height 16
click at [227, 632] on icon at bounding box center [228, 630] width 5 height 7
click at [703, 681] on div "Carrier Service Area Only ship to these Shipping Zones US territories US POBox …" at bounding box center [600, 625] width 845 height 119
click at [586, 705] on button "Save" at bounding box center [594, 706] width 29 height 17
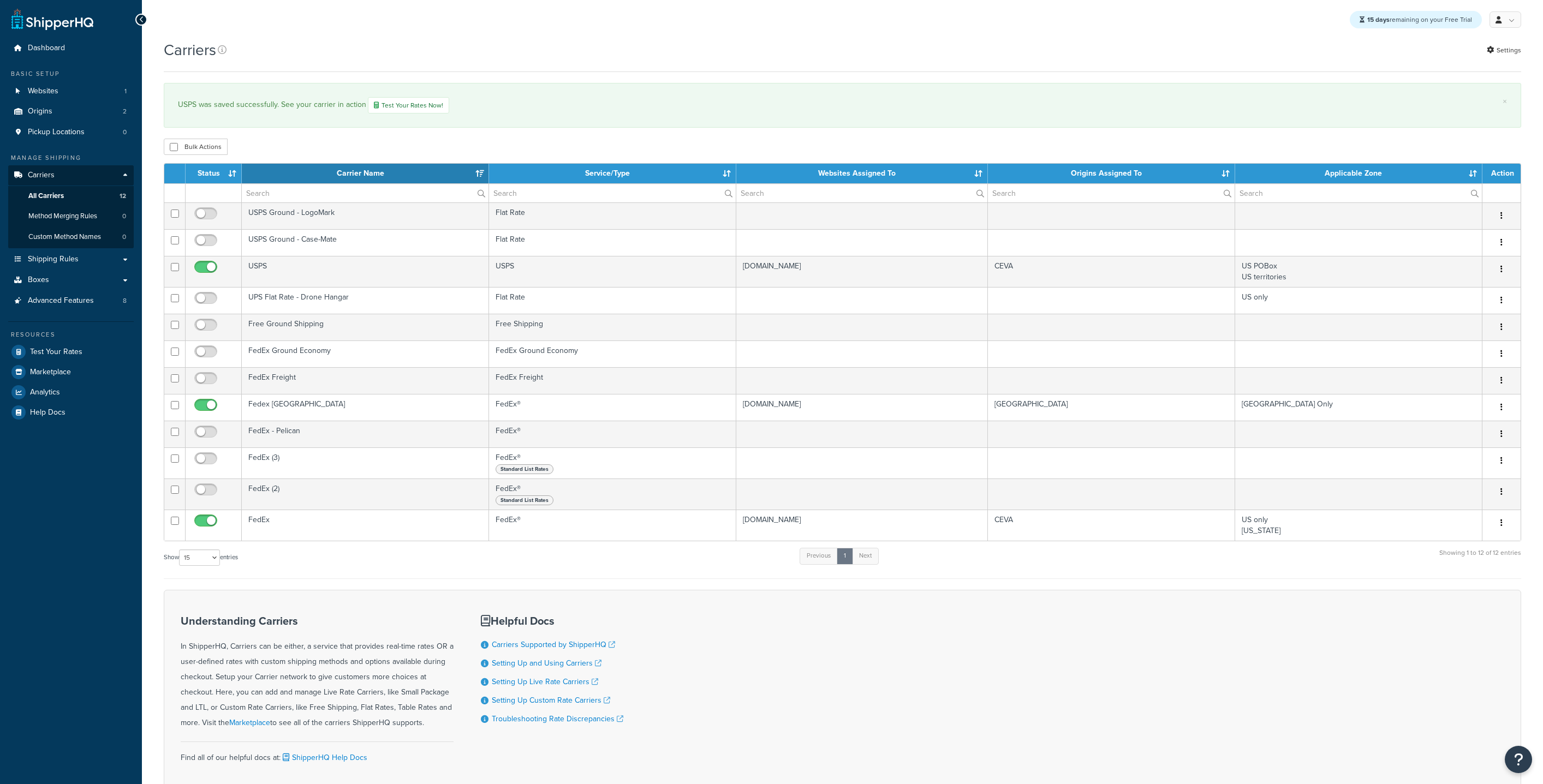
select select "15"
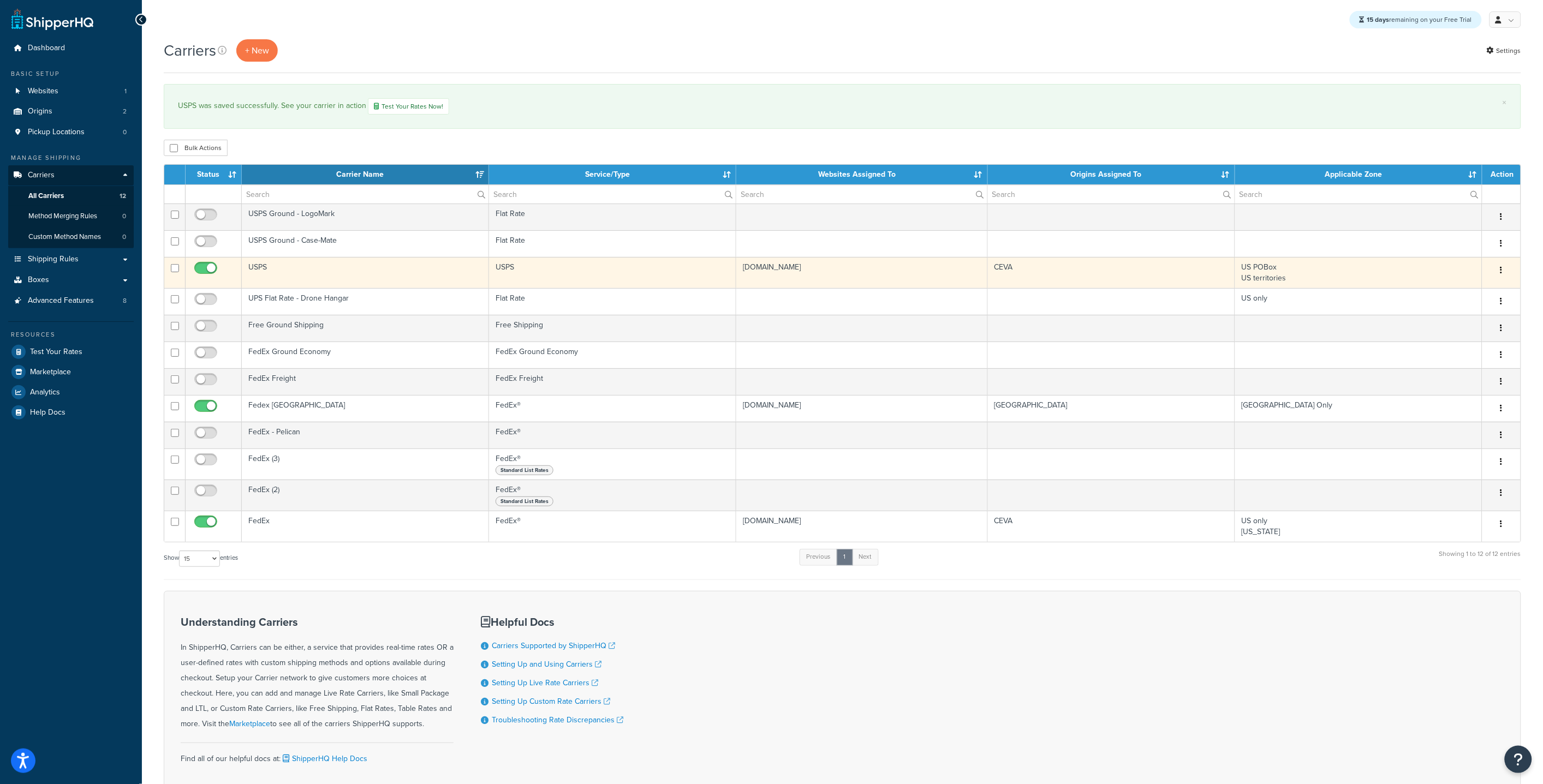
click at [318, 269] on td "USPS" at bounding box center [365, 272] width 248 height 31
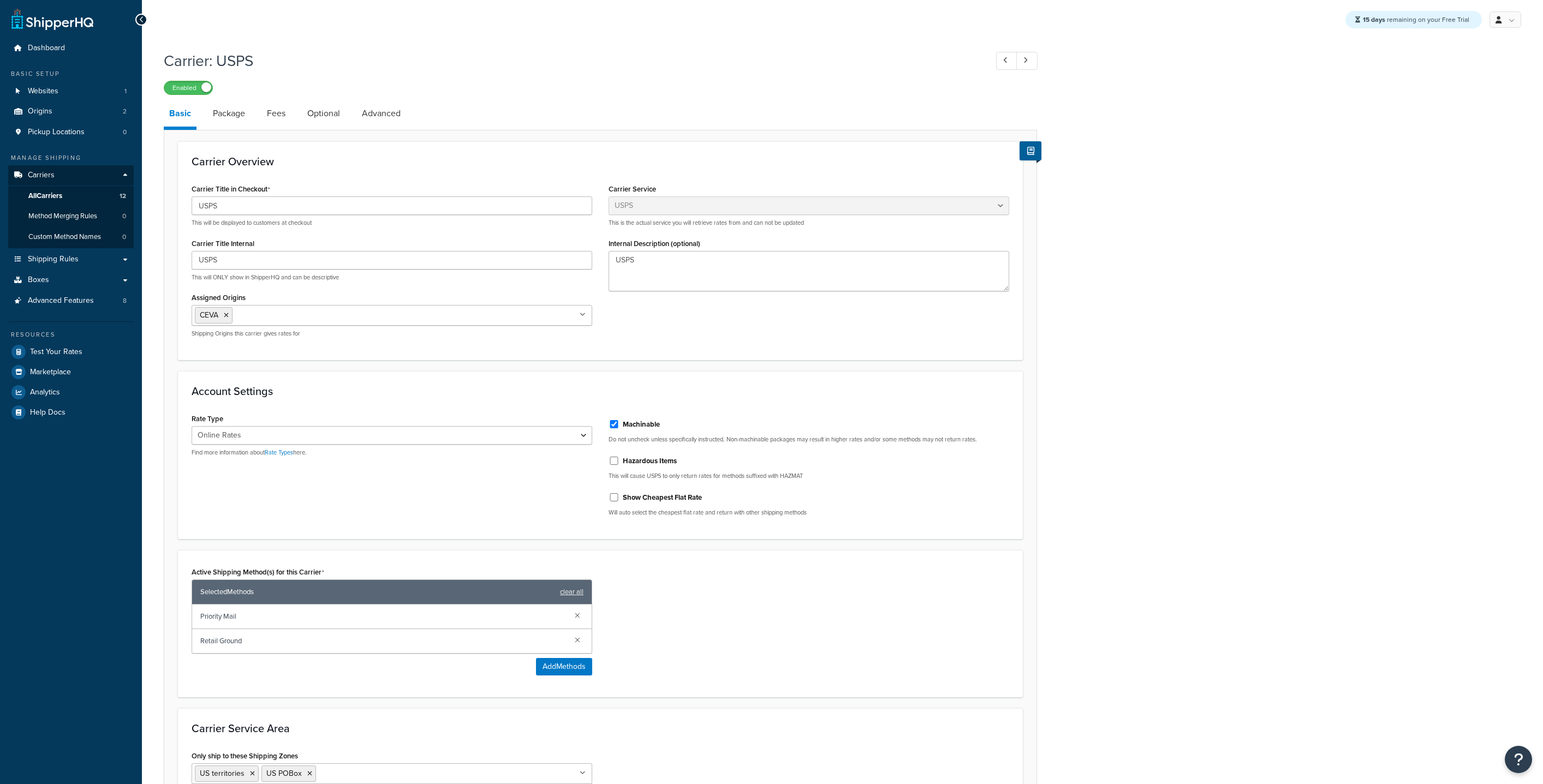
select select "usps"
select select "ONLINE"
click at [238, 123] on link "Package" at bounding box center [229, 114] width 43 height 27
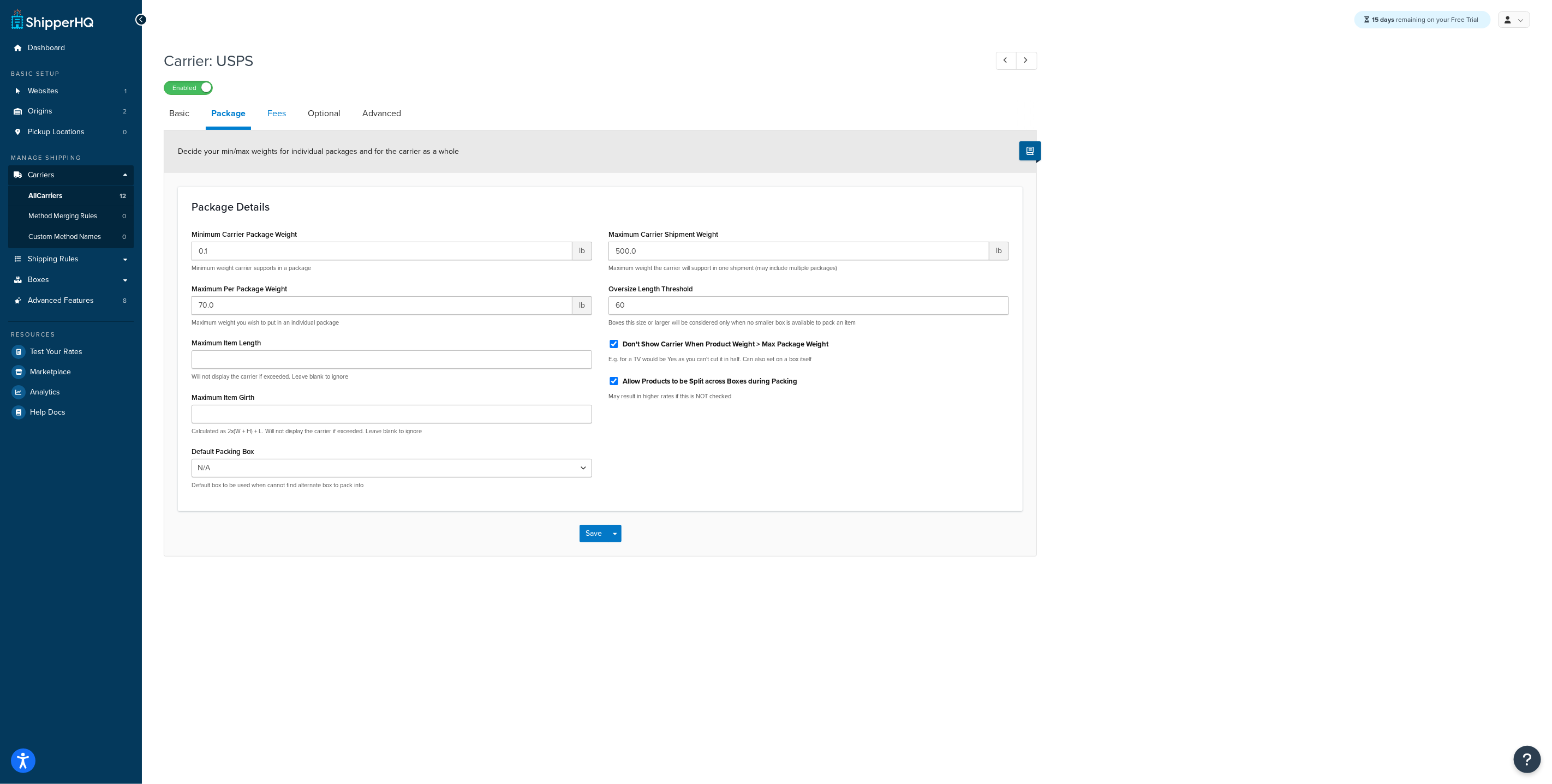
click at [278, 121] on link "Fees" at bounding box center [276, 114] width 29 height 27
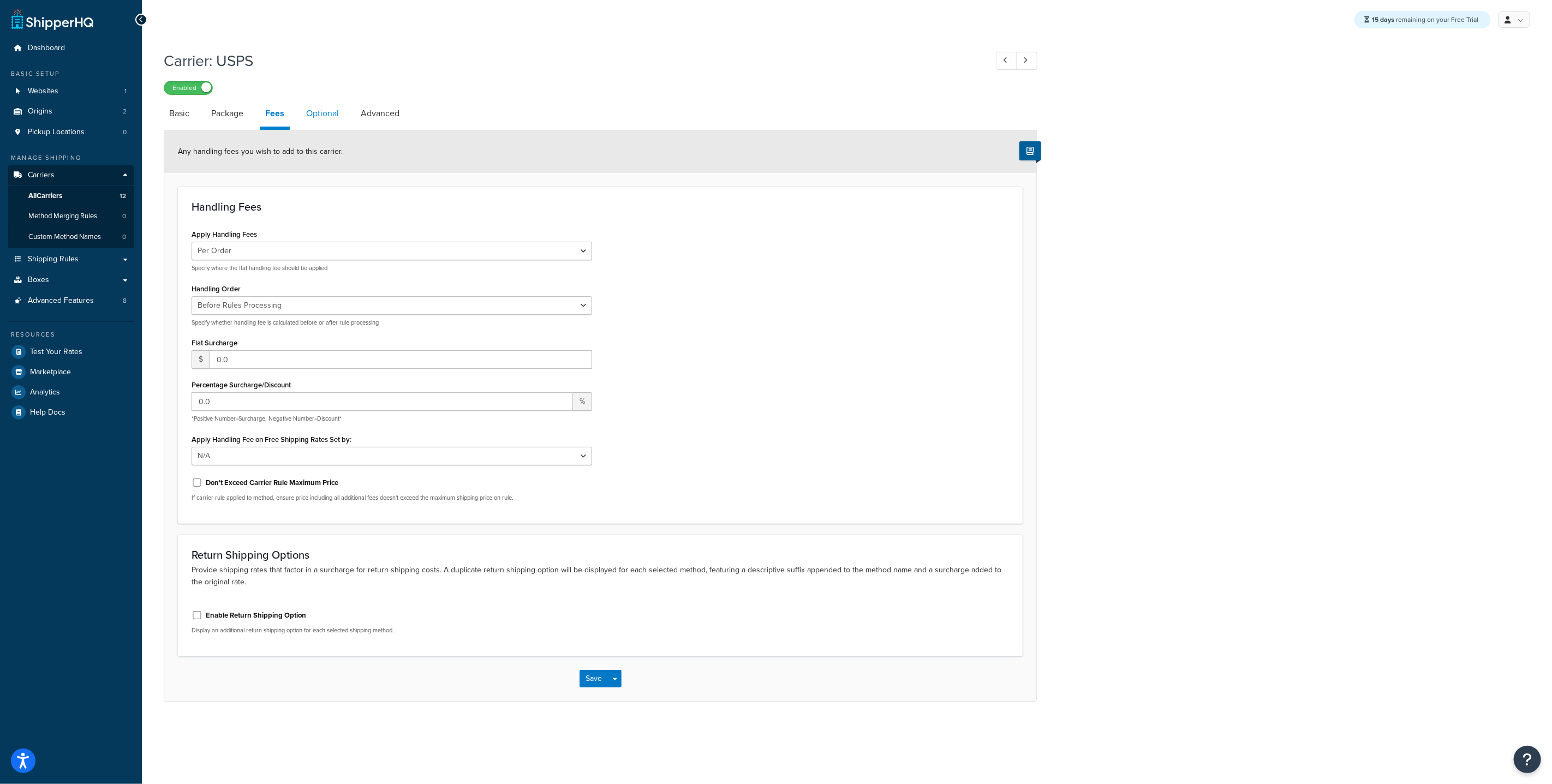
click at [316, 120] on link "Optional" at bounding box center [322, 114] width 44 height 27
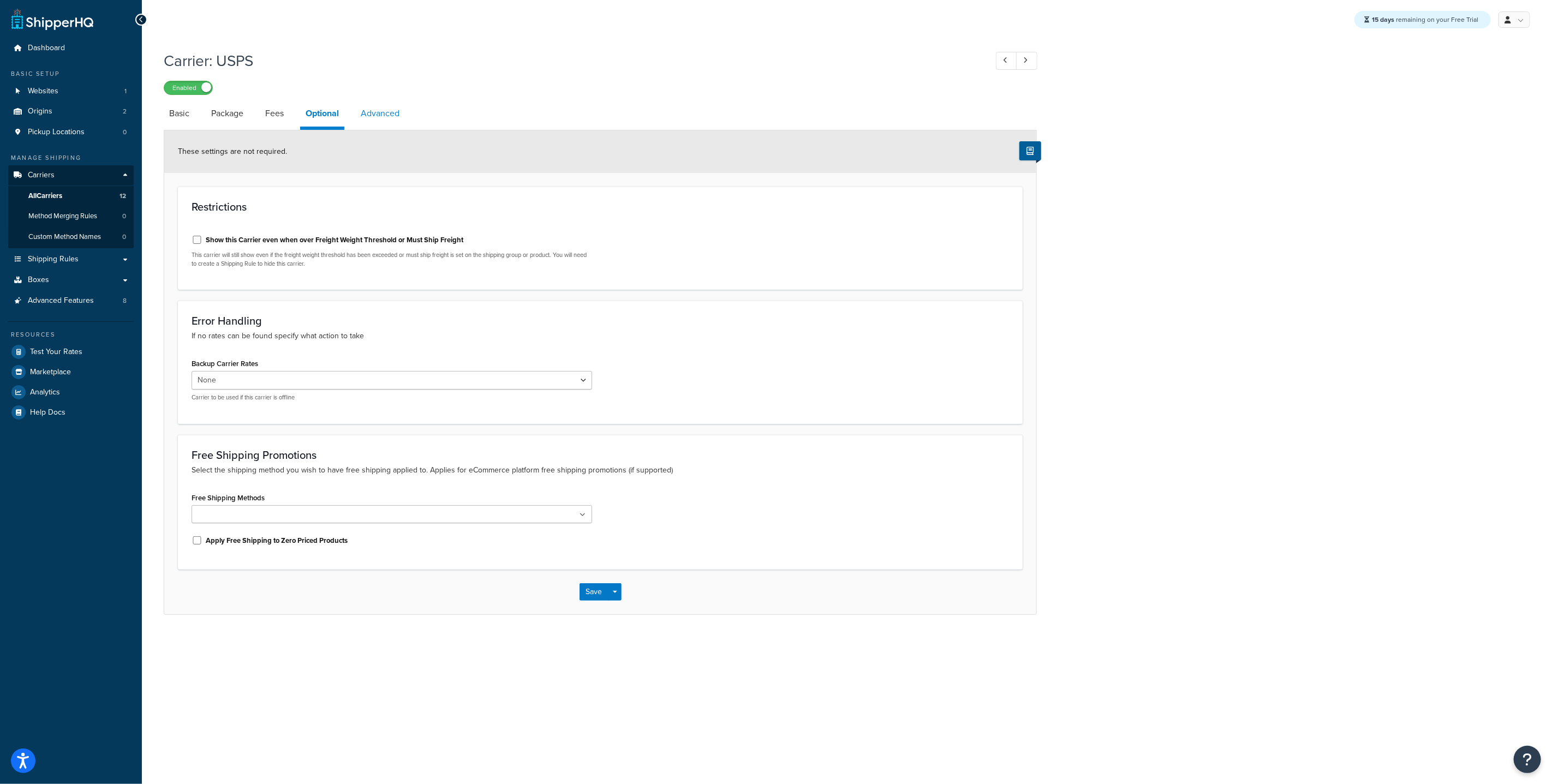
click at [364, 117] on link "Advanced" at bounding box center [380, 114] width 49 height 27
select select "false"
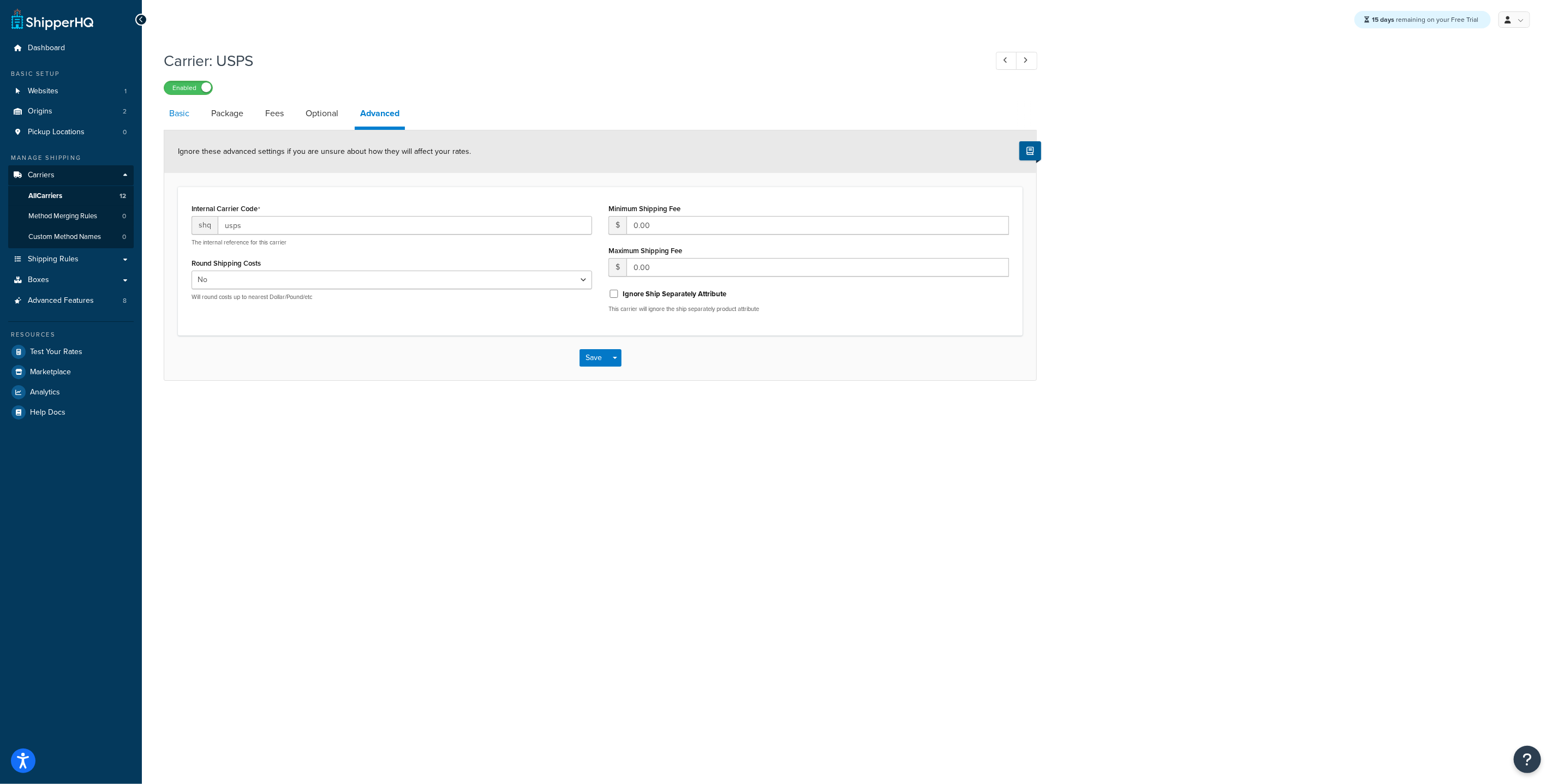
click at [186, 110] on link "Basic" at bounding box center [179, 114] width 31 height 27
select select "usps"
select select "ONLINE"
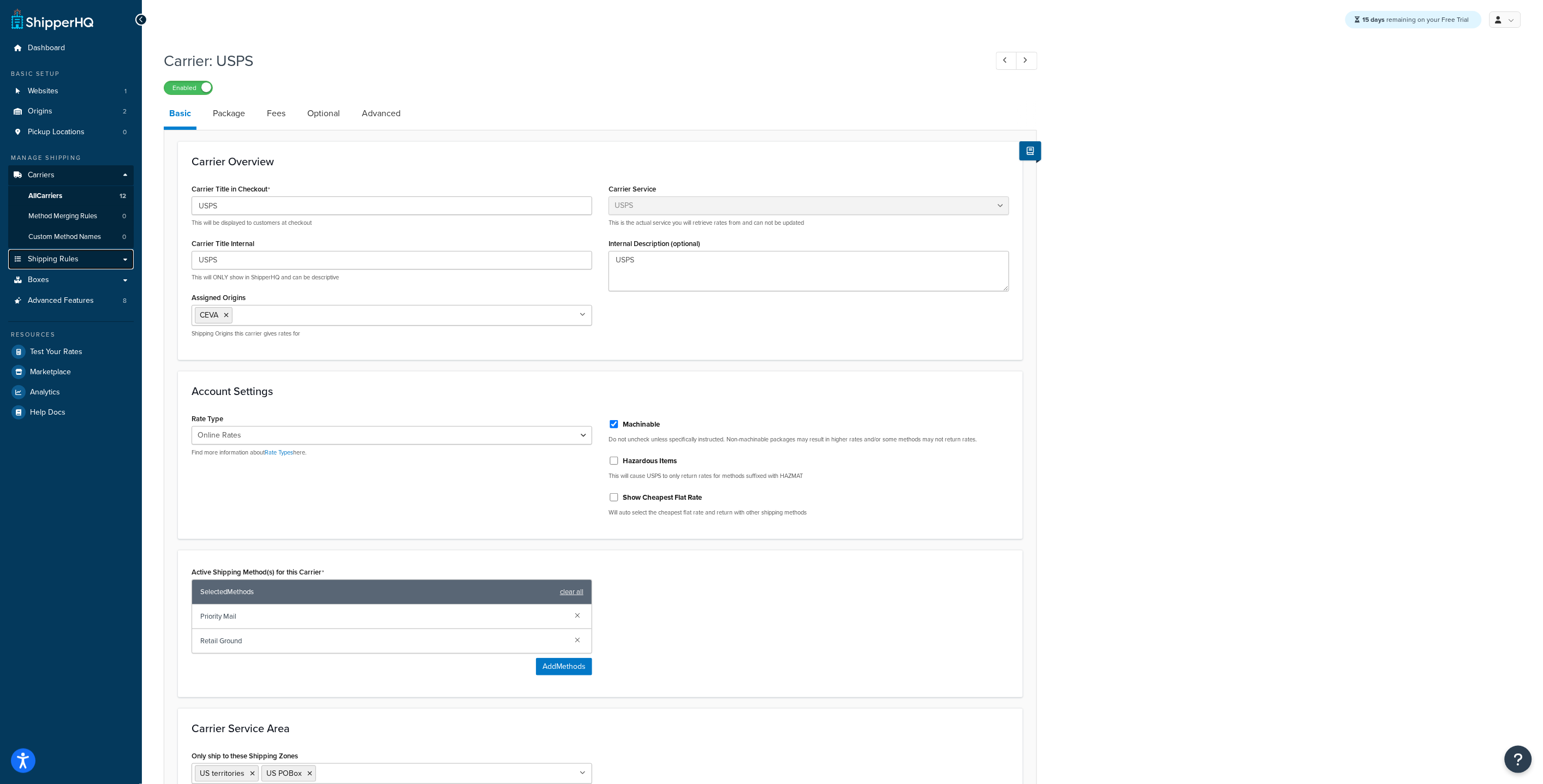
click at [56, 264] on span "Shipping Rules" at bounding box center [53, 260] width 51 height 9
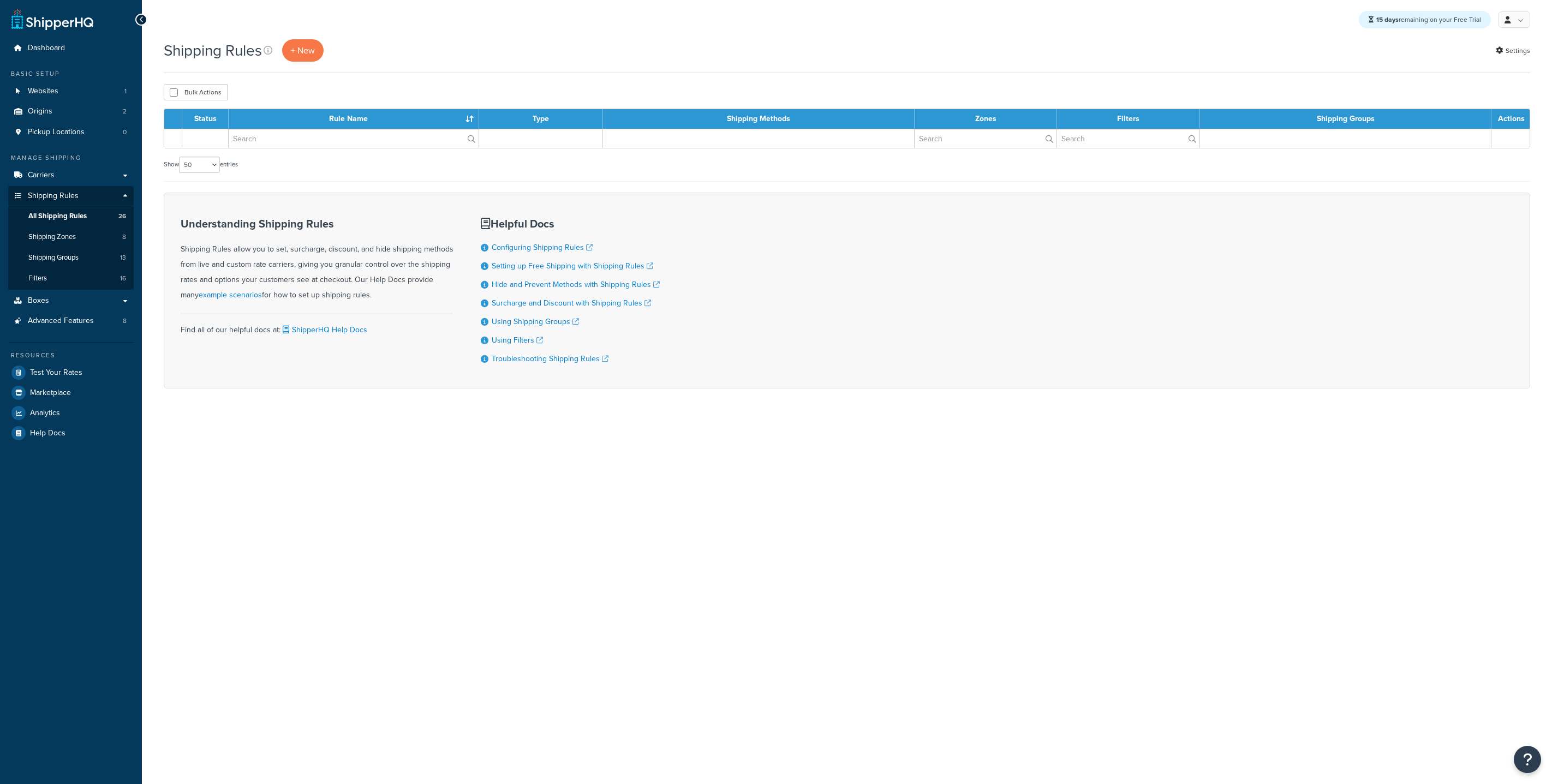
select select "50"
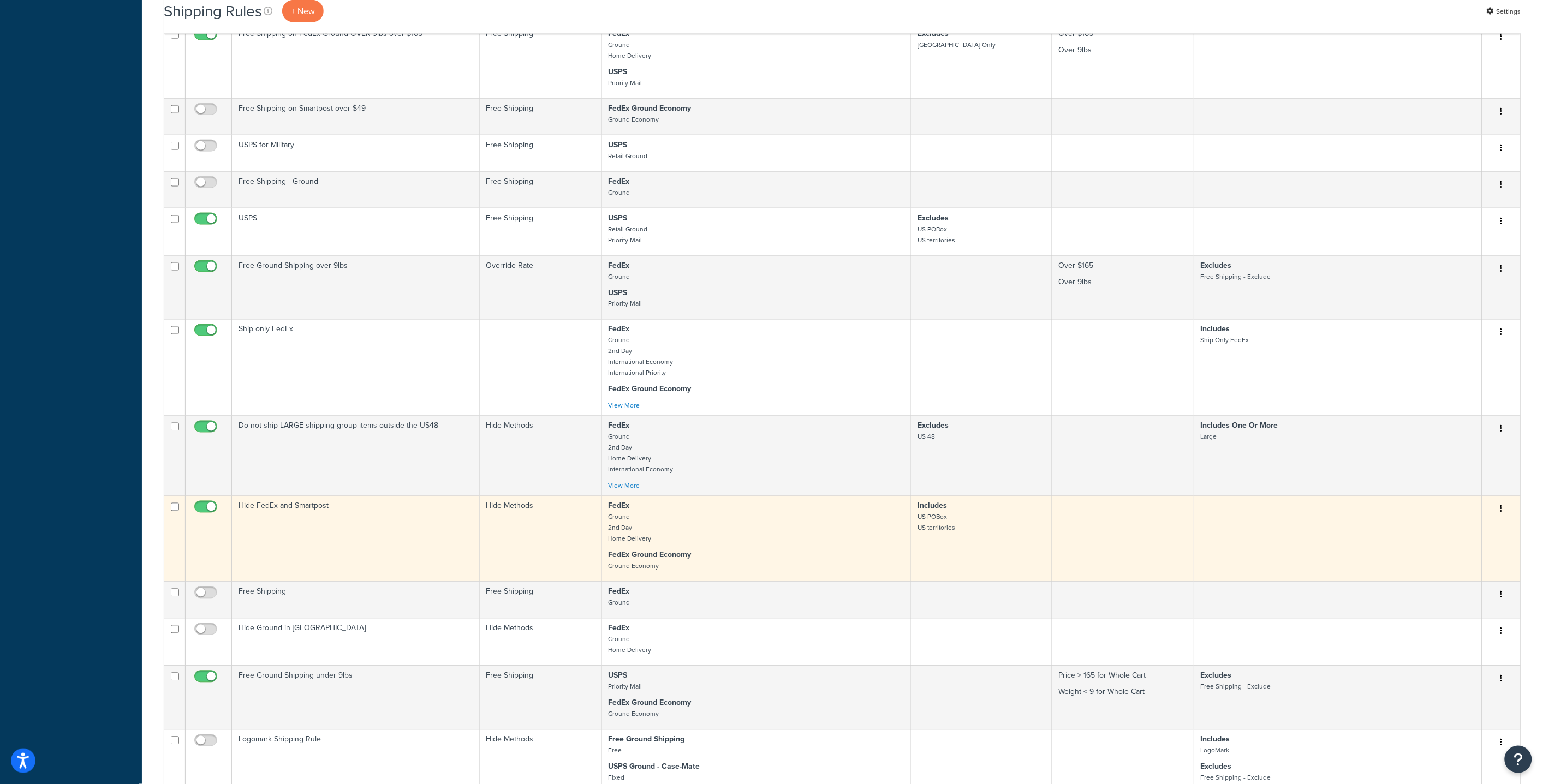
scroll to position [692, 0]
click at [399, 530] on td "Hide FedEx and Smartpost" at bounding box center [356, 538] width 248 height 85
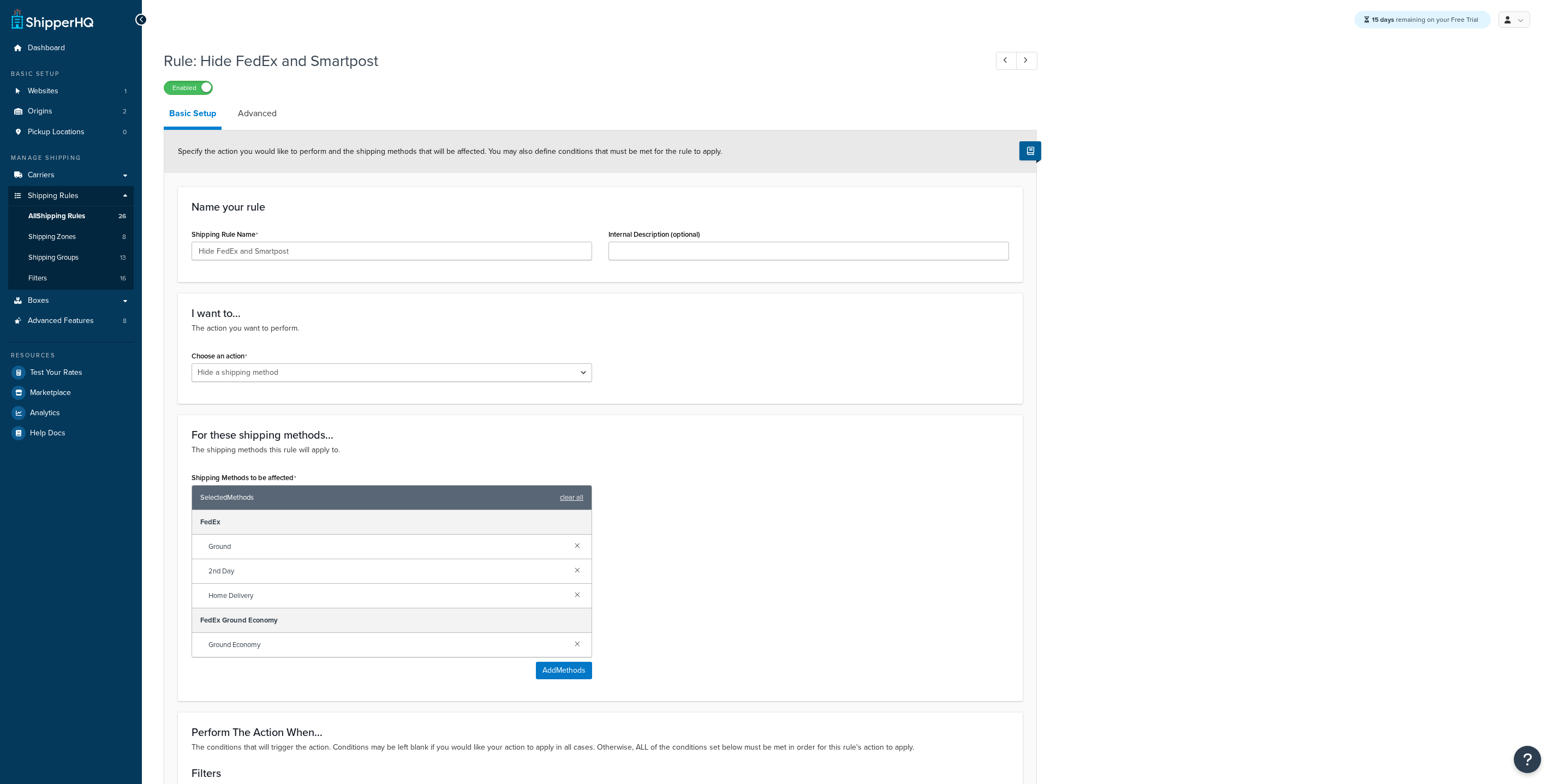
select select "HIDE"
click at [253, 112] on link "Advanced" at bounding box center [257, 114] width 49 height 27
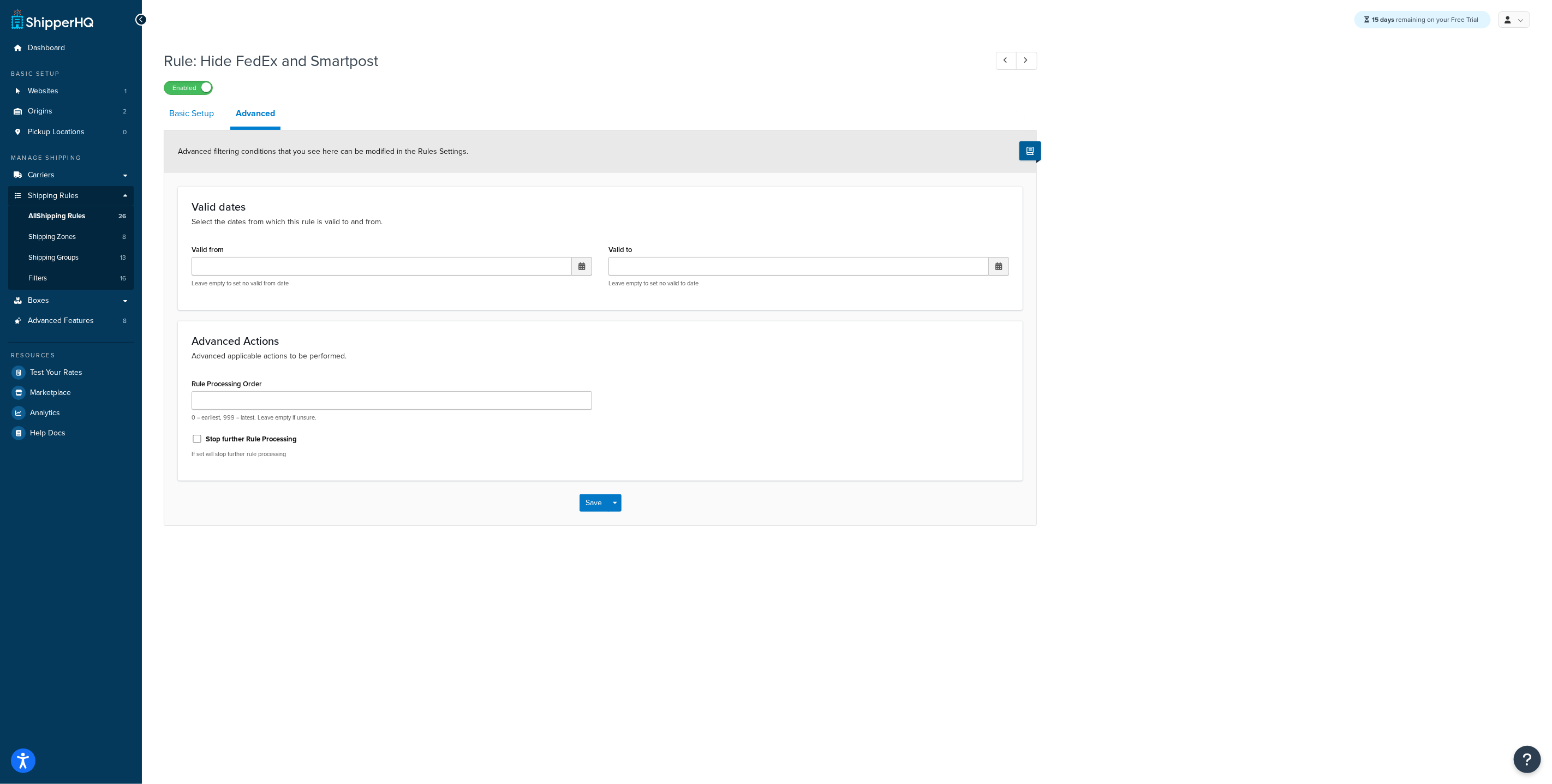
click at [206, 120] on link "Basic Setup" at bounding box center [192, 114] width 56 height 27
select select "HIDE"
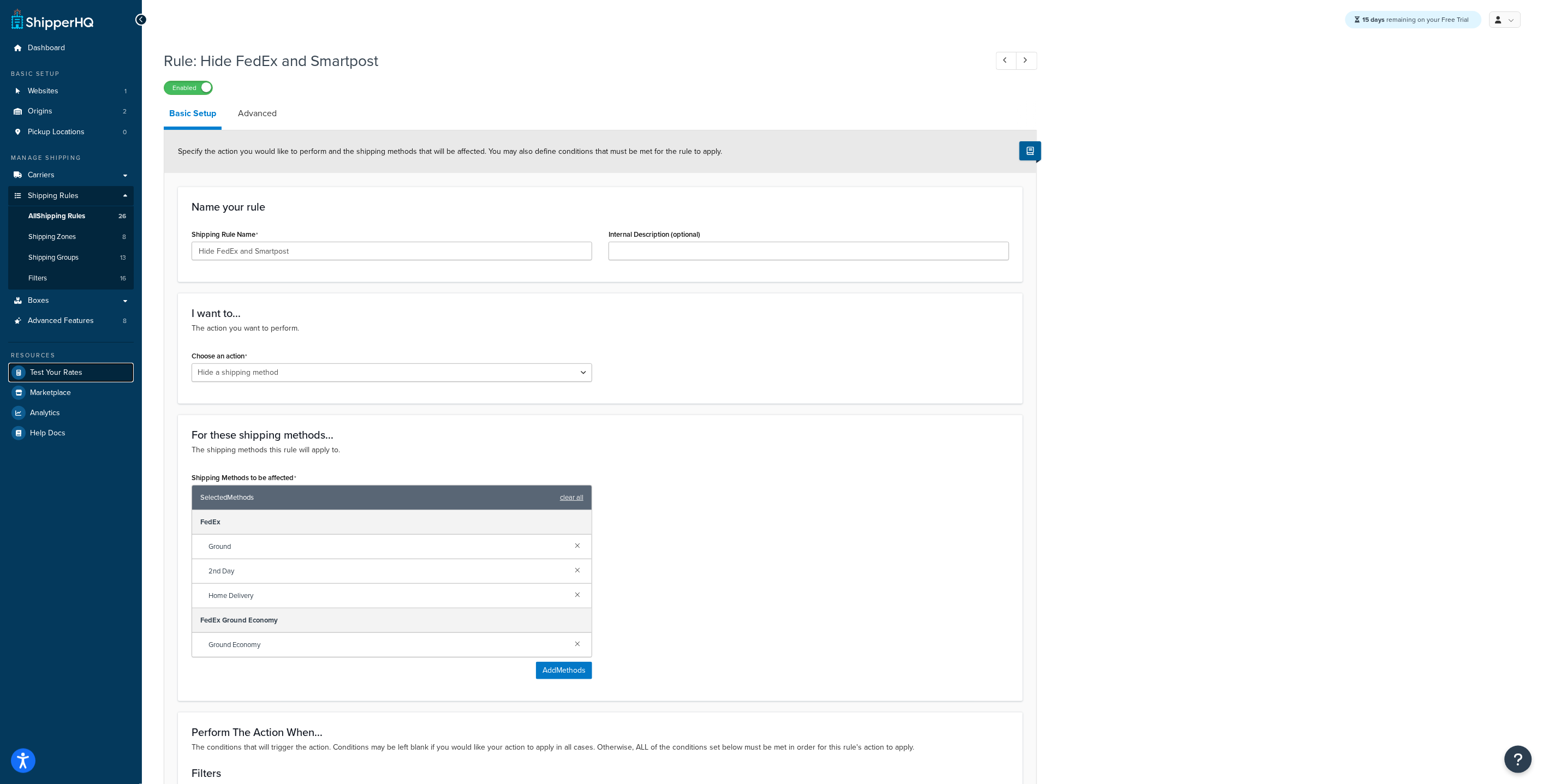
click at [91, 377] on link "Test Your Rates" at bounding box center [71, 373] width 125 height 20
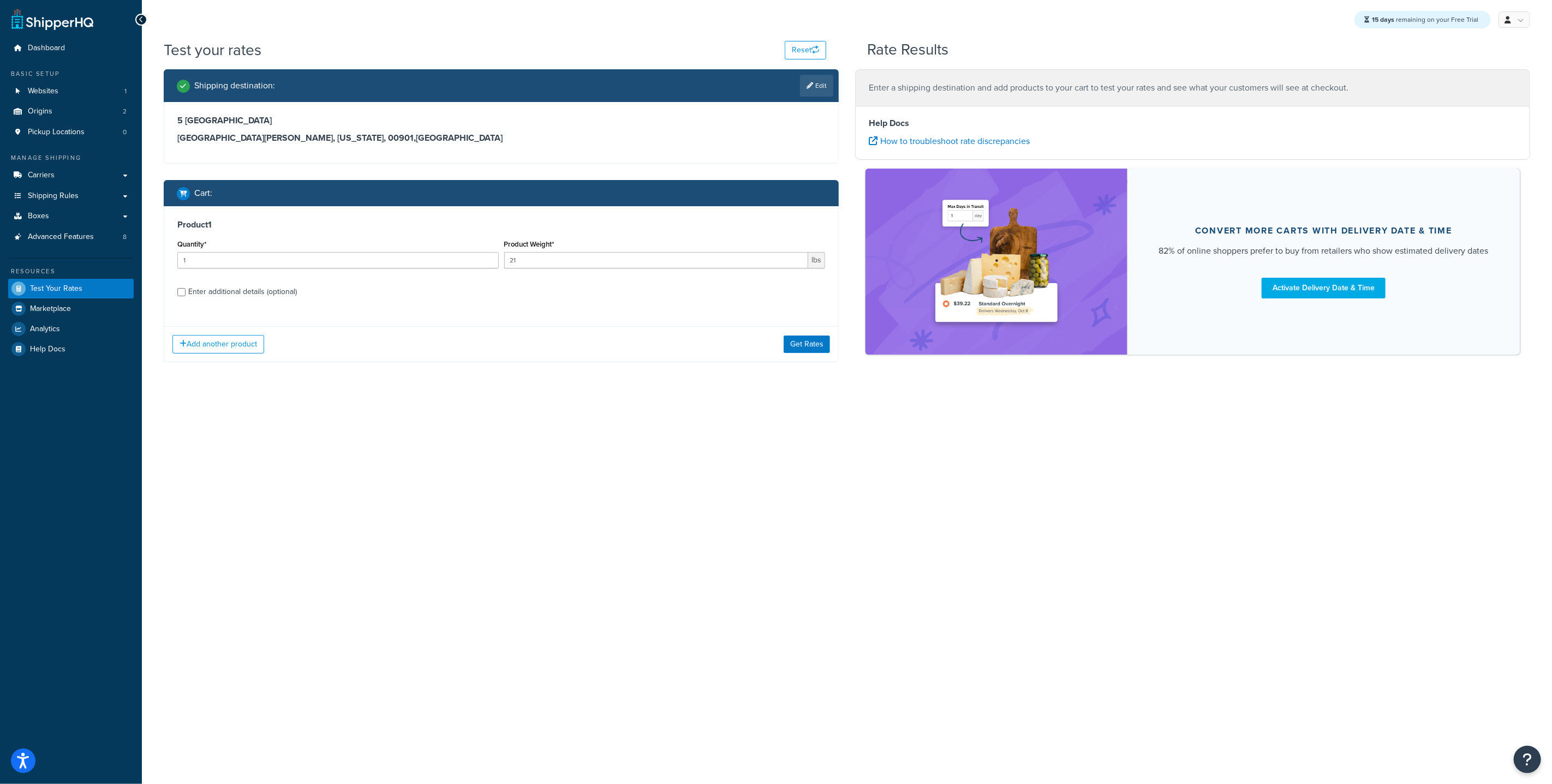
click at [250, 299] on div "Enter additional details (optional)" at bounding box center [243, 292] width 109 height 15
click at [186, 297] on input "Enter additional details (optional)" at bounding box center [181, 292] width 9 height 9
checkbox input "true"
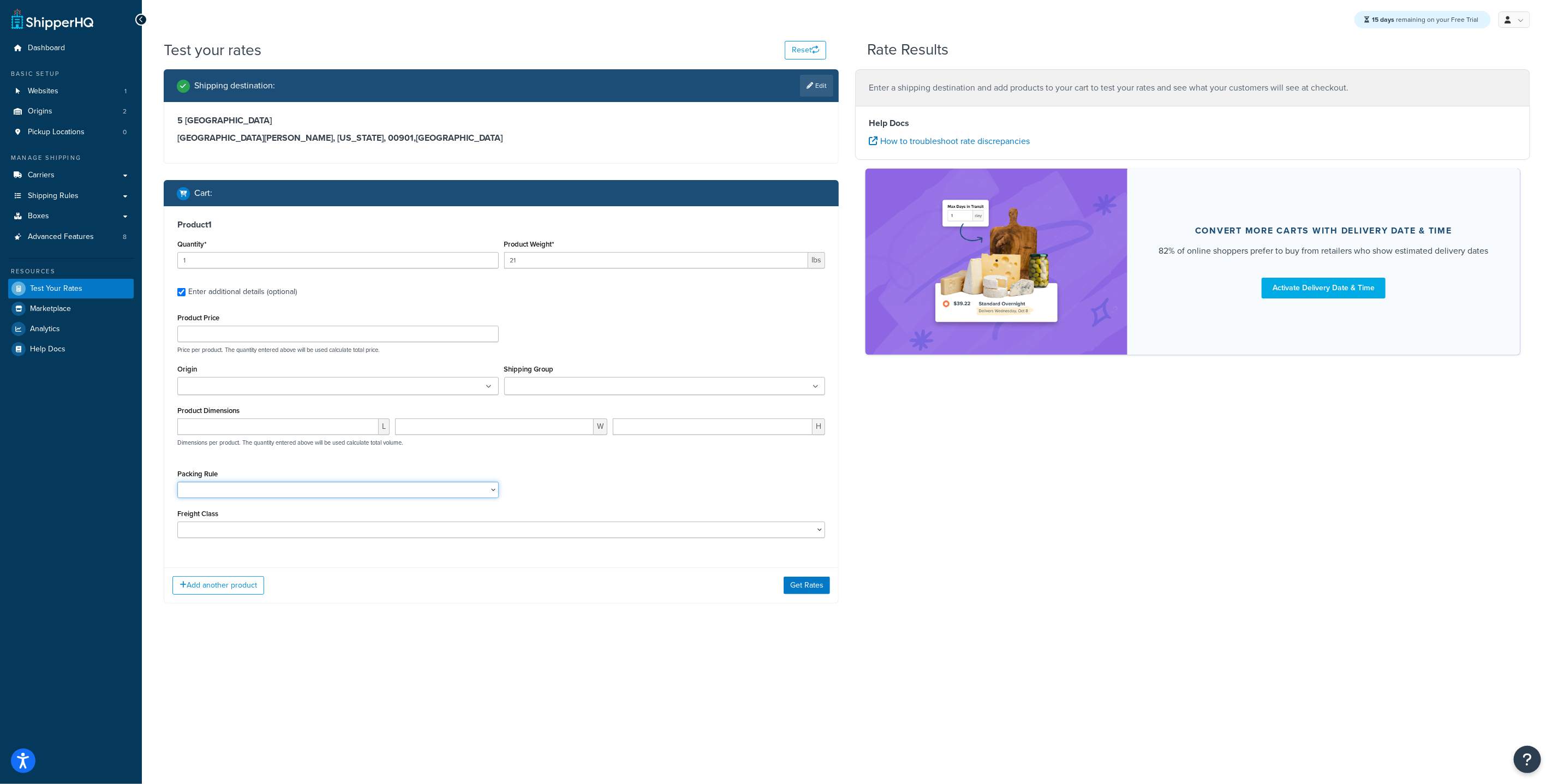
click at [260, 490] on select "Pack separately" at bounding box center [338, 489] width 321 height 16
click at [543, 264] on input "21" at bounding box center [656, 260] width 304 height 16
click at [437, 228] on h3 "Product 1" at bounding box center [501, 225] width 648 height 11
click at [539, 261] on input "21" at bounding box center [656, 260] width 304 height 16
type input "21.866"
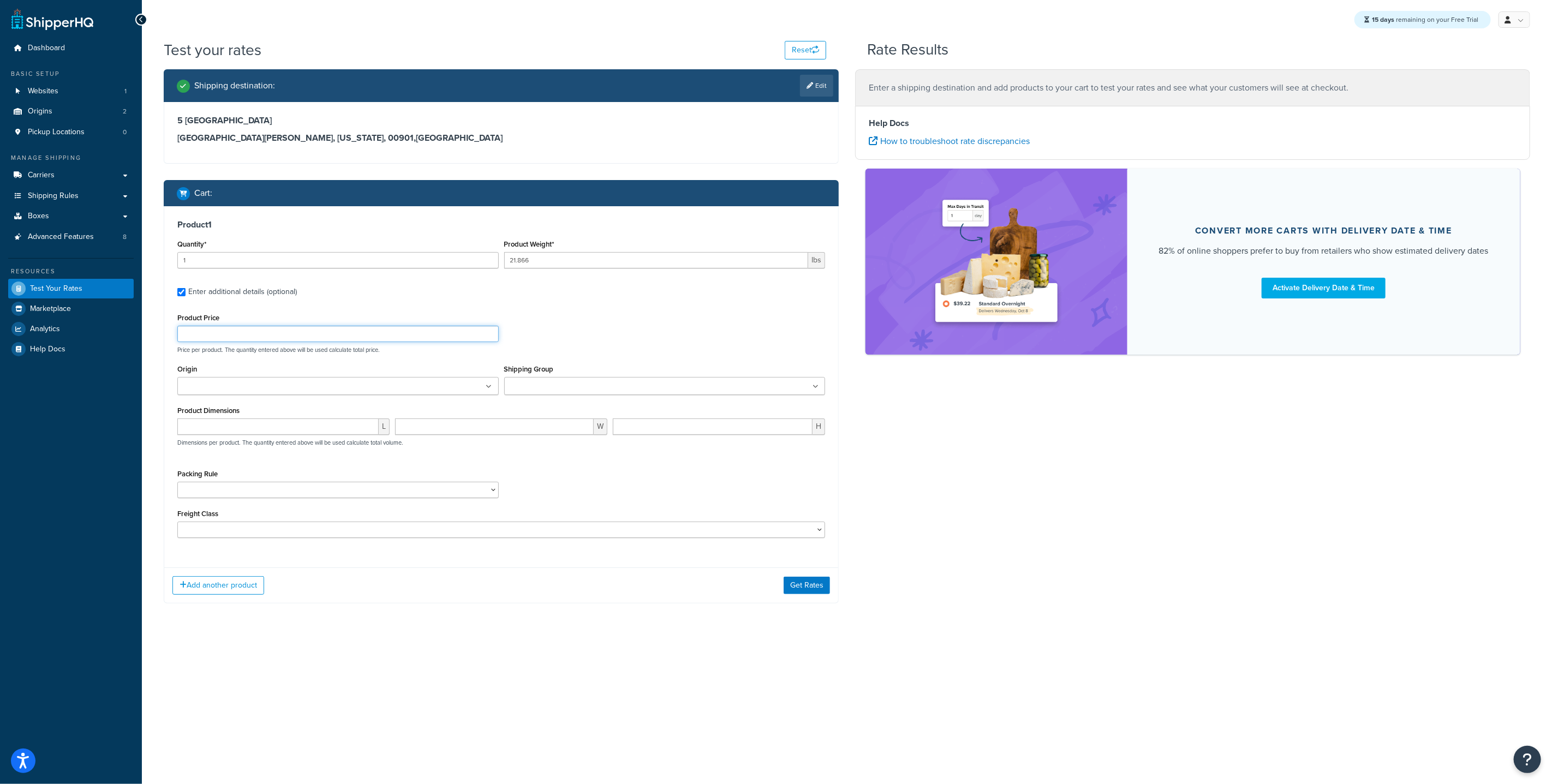
click at [280, 338] on input "Product Price" at bounding box center [338, 334] width 321 height 16
type input "577.95"
click at [444, 652] on div "15 days remaining on your Free Trial My Profile Billing Global Settings Contact…" at bounding box center [847, 392] width 1410 height 784
click at [298, 384] on ul at bounding box center [338, 386] width 321 height 18
click at [579, 381] on input "Shipping Group" at bounding box center [556, 387] width 97 height 12
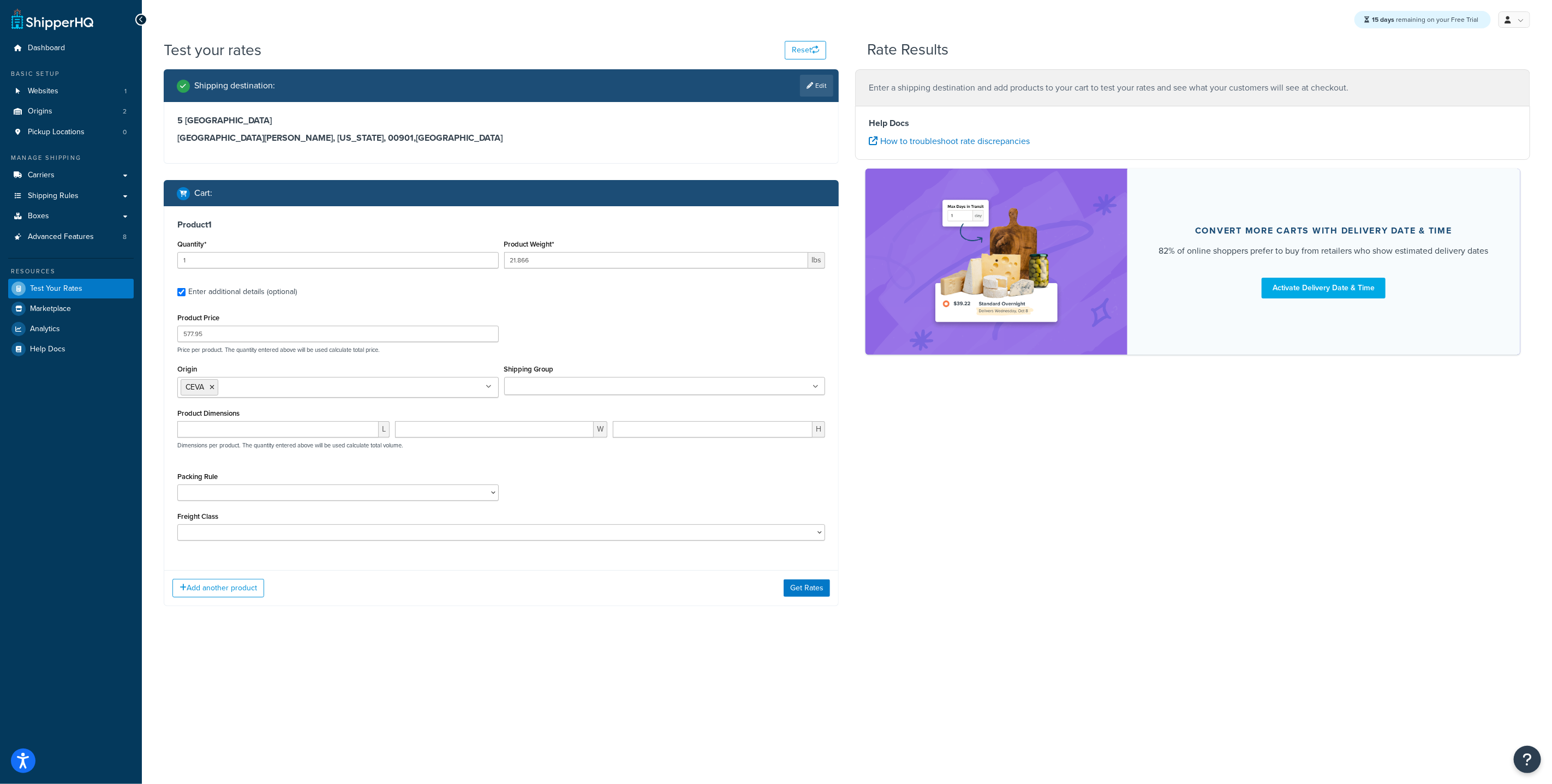
click at [563, 322] on div "Product Price 577.95 Price per product. The quantity entered above will be used…" at bounding box center [501, 332] width 653 height 43
click at [357, 434] on input "number" at bounding box center [278, 428] width 201 height 16
type input "18"
click at [465, 428] on input "number" at bounding box center [495, 428] width 199 height 16
type input "2"
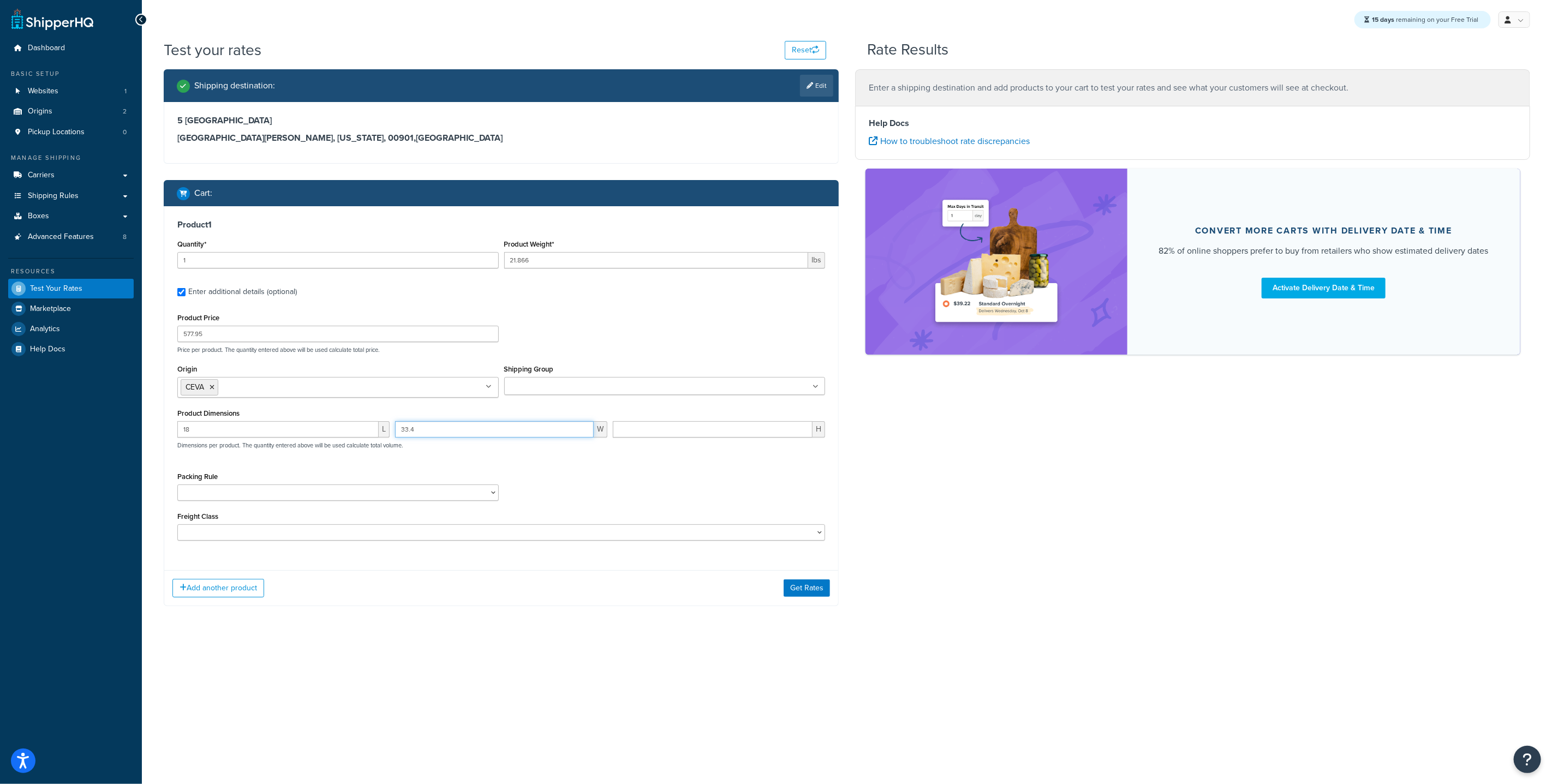
type input "33.4"
click at [726, 427] on input "number" at bounding box center [712, 428] width 200 height 16
type input "28.8"
click at [612, 481] on div "Packing Rule Pack separately" at bounding box center [501, 489] width 653 height 40
click at [574, 532] on select "50 55 60 65 70 77.5 85 92.5 100 110 125 150 175 200 250 300 400 500" at bounding box center [501, 532] width 648 height 16
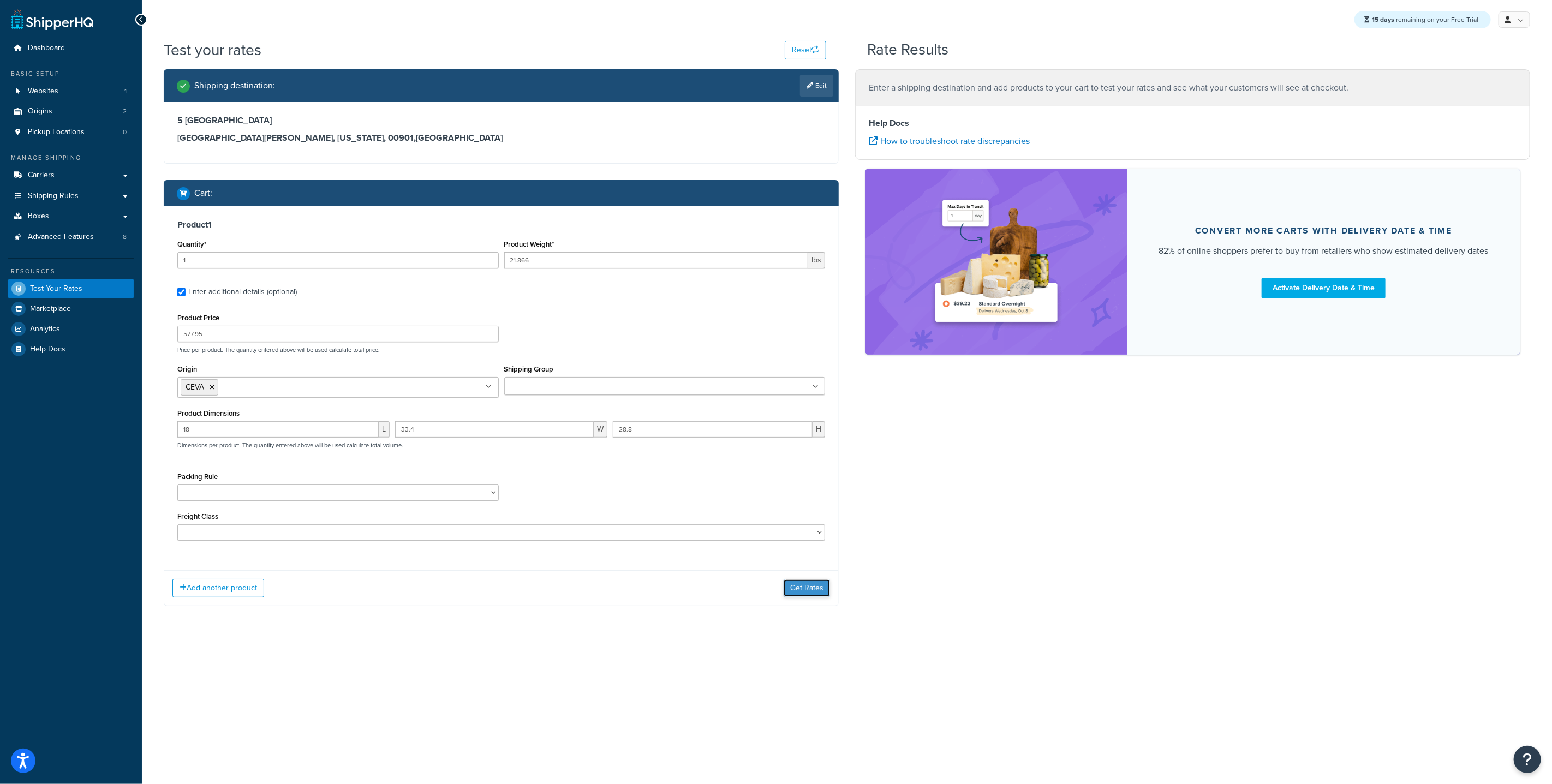
click at [818, 590] on button "Get Rates" at bounding box center [807, 588] width 46 height 17
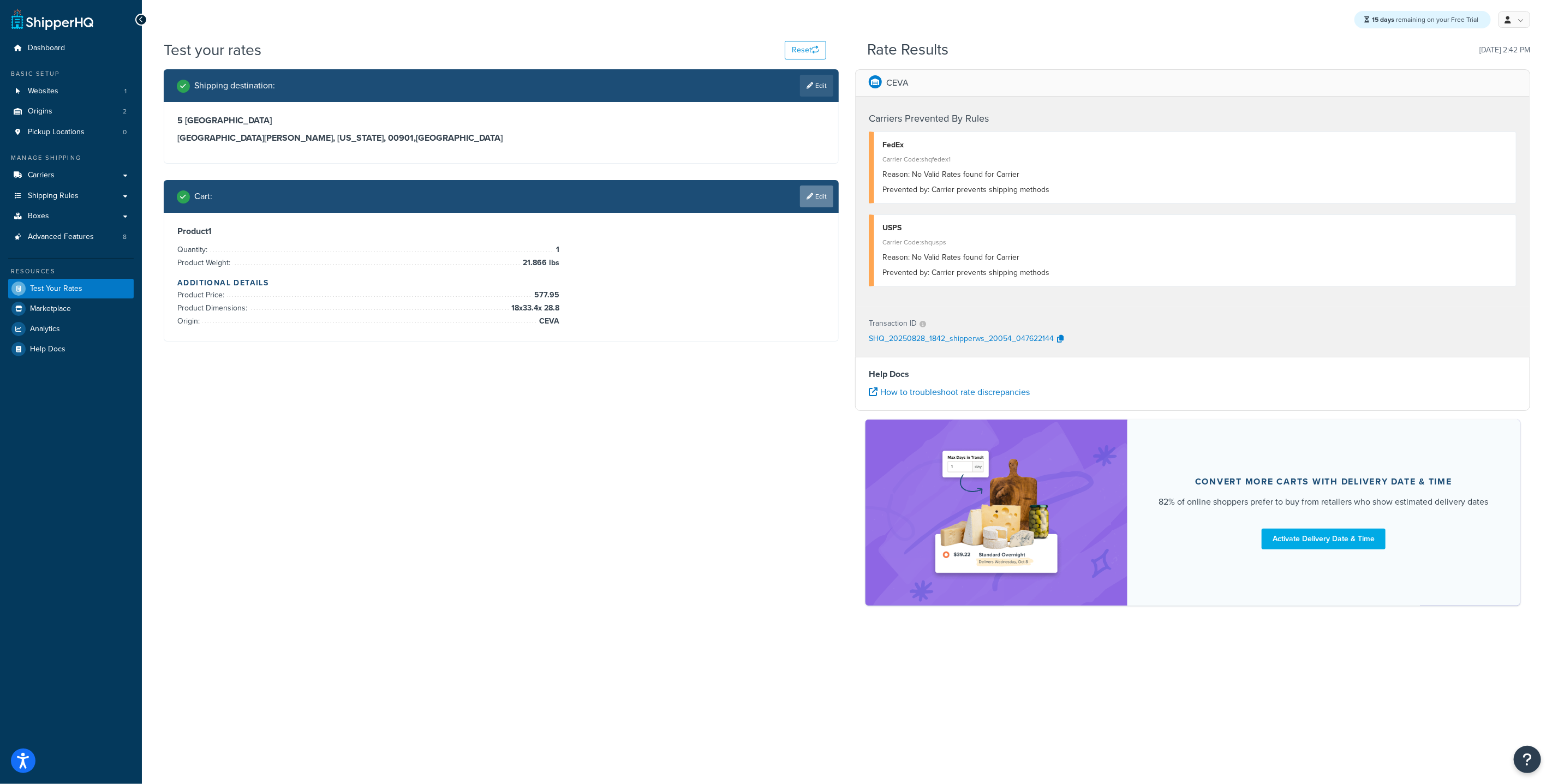
click at [815, 191] on link "Edit" at bounding box center [816, 196] width 33 height 22
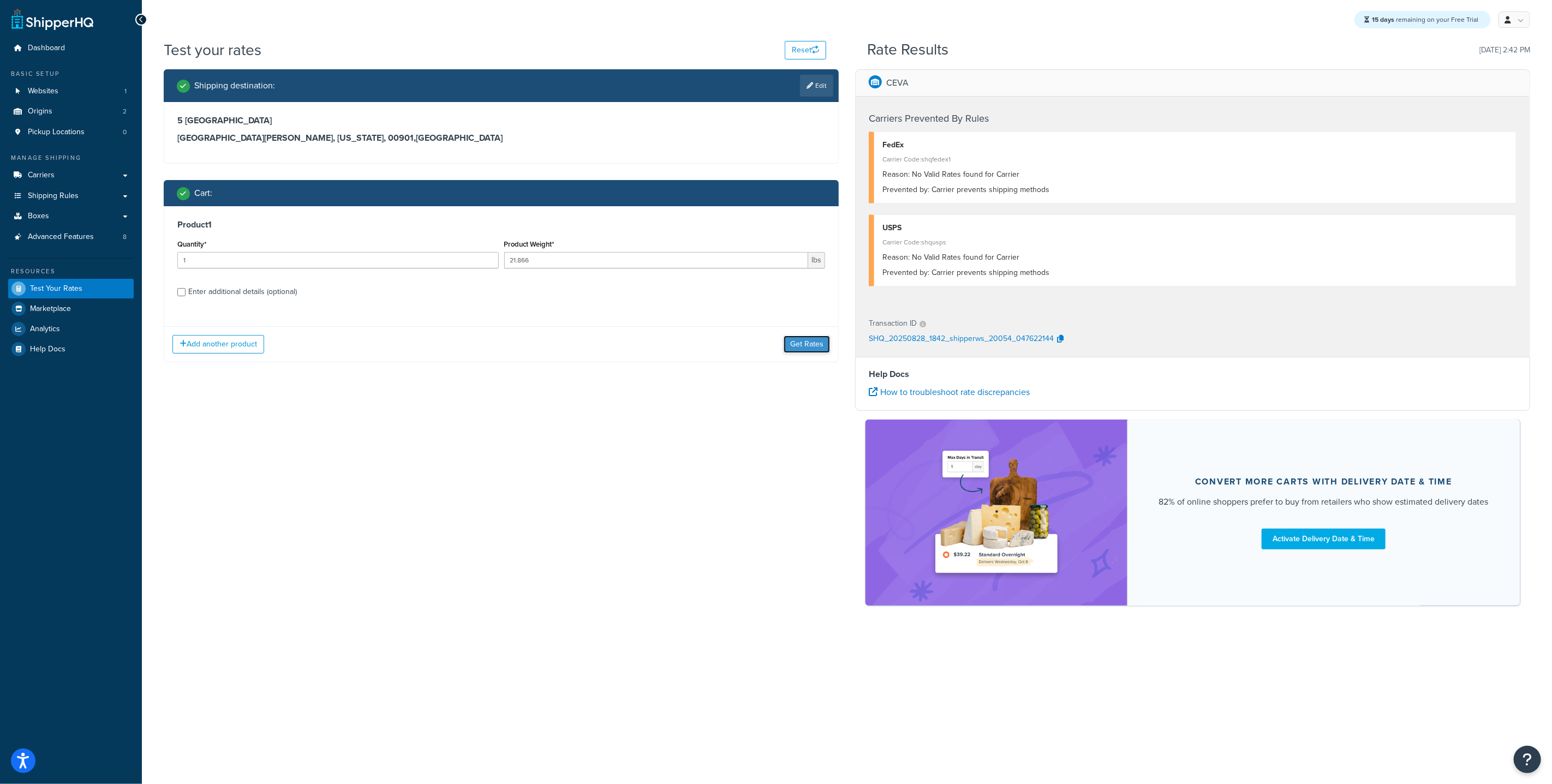
click at [818, 353] on button "Get Rates" at bounding box center [807, 344] width 46 height 17
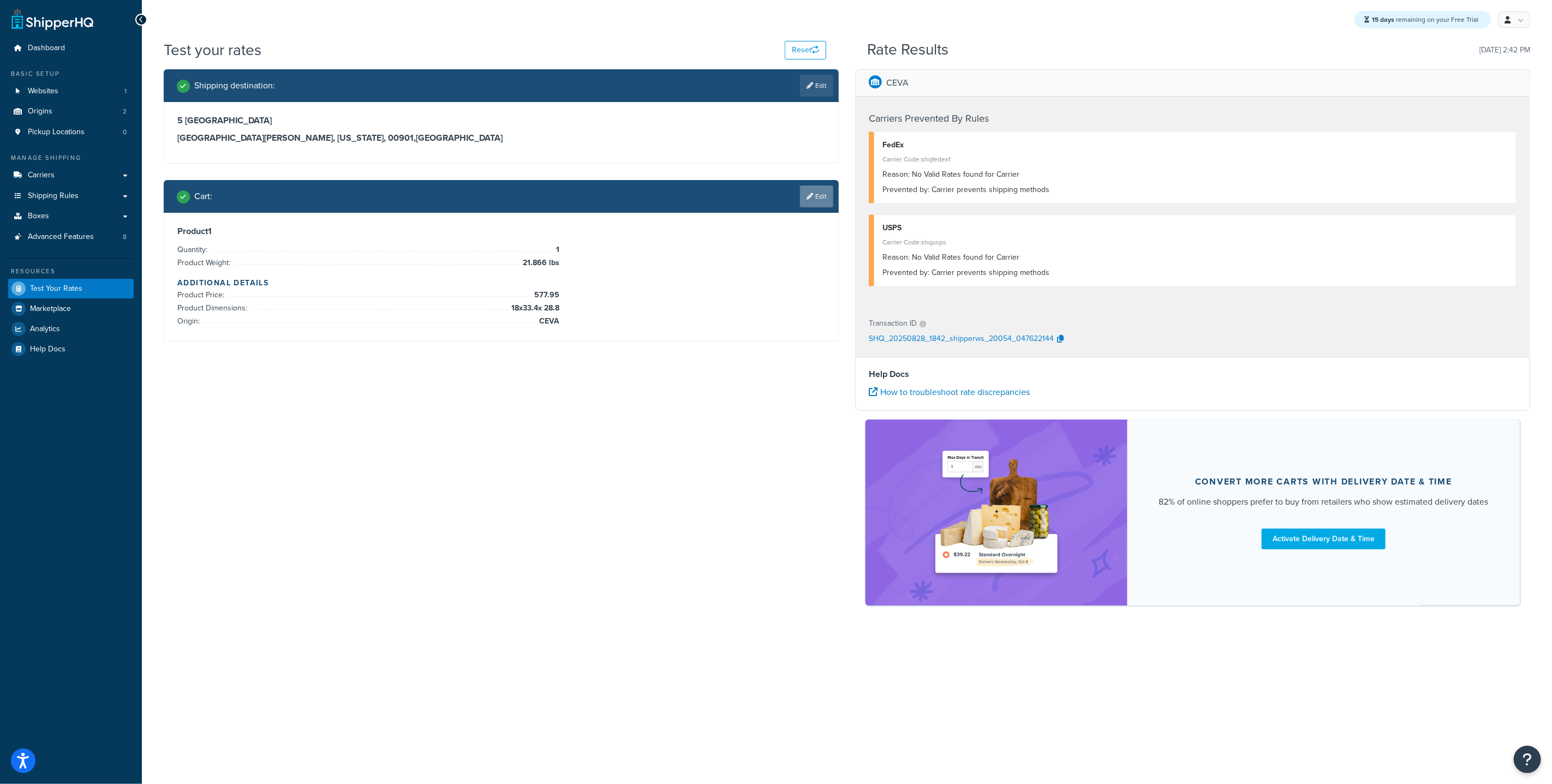
click at [820, 195] on link "Edit" at bounding box center [816, 196] width 33 height 22
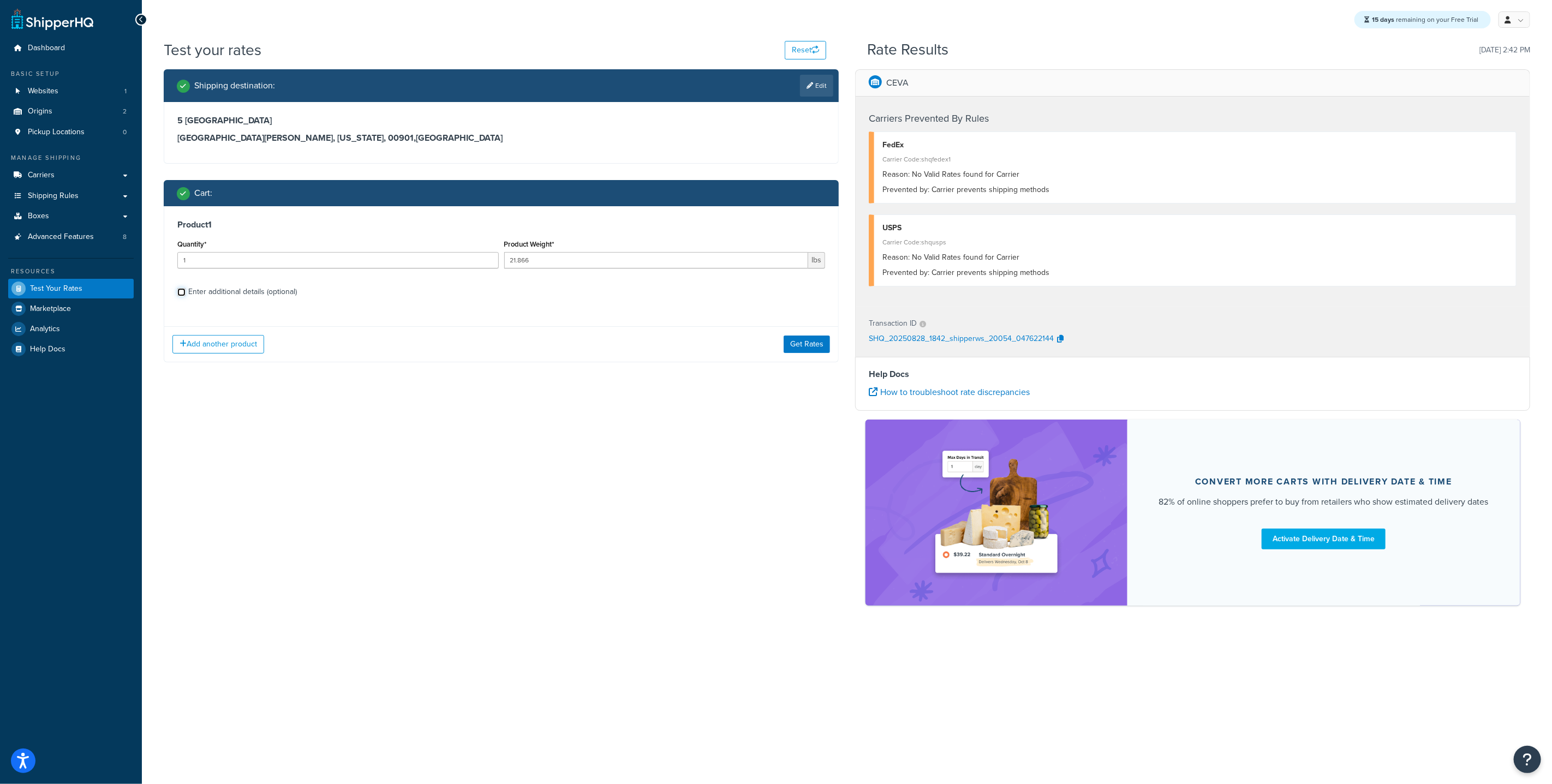
click at [179, 294] on input "Enter additional details (optional)" at bounding box center [181, 292] width 9 height 9
checkbox input "true"
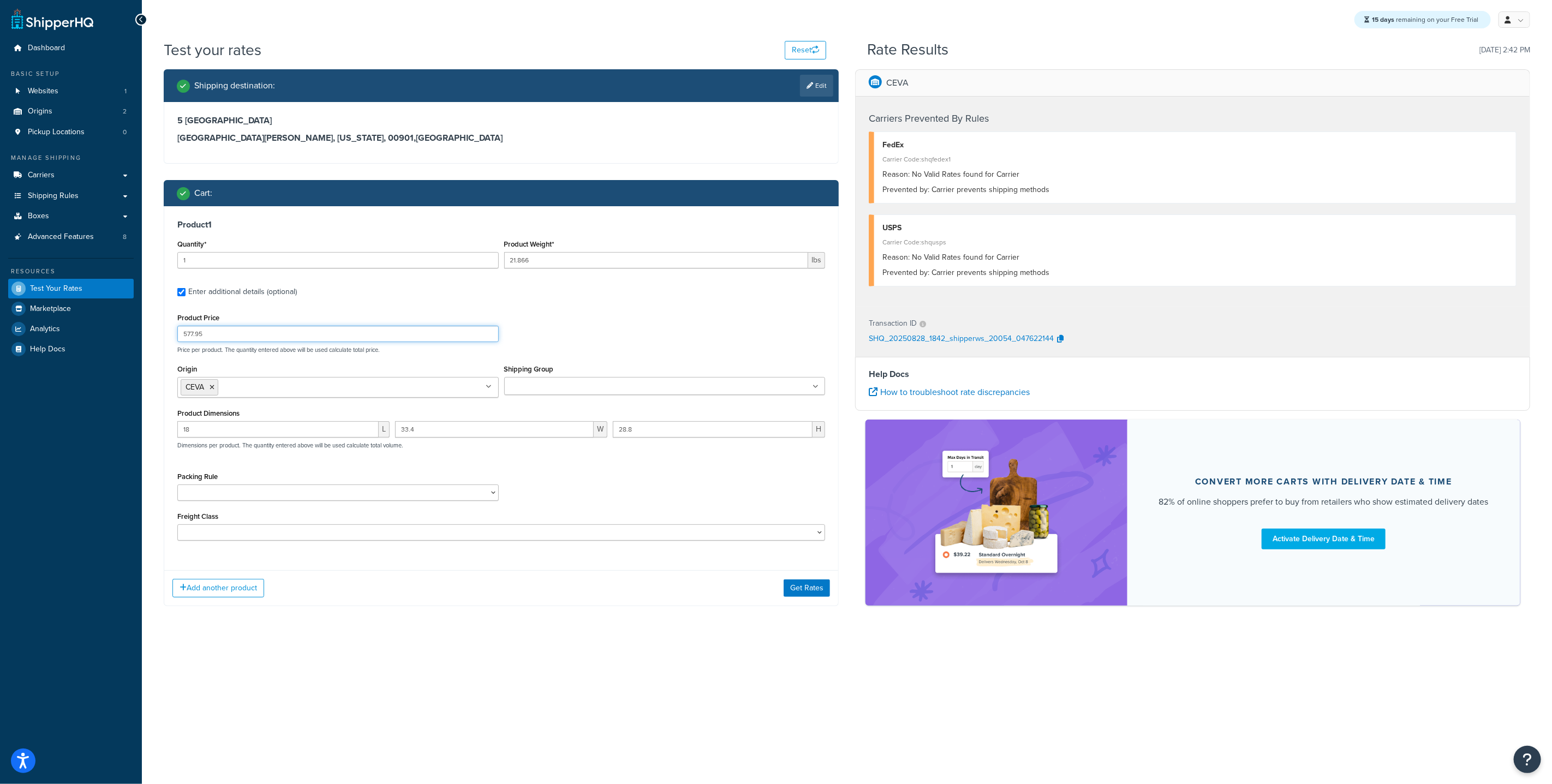
drag, startPoint x: 240, startPoint y: 338, endPoint x: 81, endPoint y: 297, distance: 164.2
click at [143, 320] on div "Test your rates Reset Rate Results 08/28/2025, 2:42 PM Shipping destination : E…" at bounding box center [847, 344] width 1410 height 611
drag, startPoint x: 210, startPoint y: 427, endPoint x: 0, endPoint y: 374, distance: 216.6
click at [56, 397] on div "Dashboard Basic Setup Websites 1 Origins 2 Pickup Locations 0 Manage Shipping C…" at bounding box center [776, 392] width 1552 height 784
click at [469, 439] on div "33.4 W" at bounding box center [502, 433] width 218 height 25
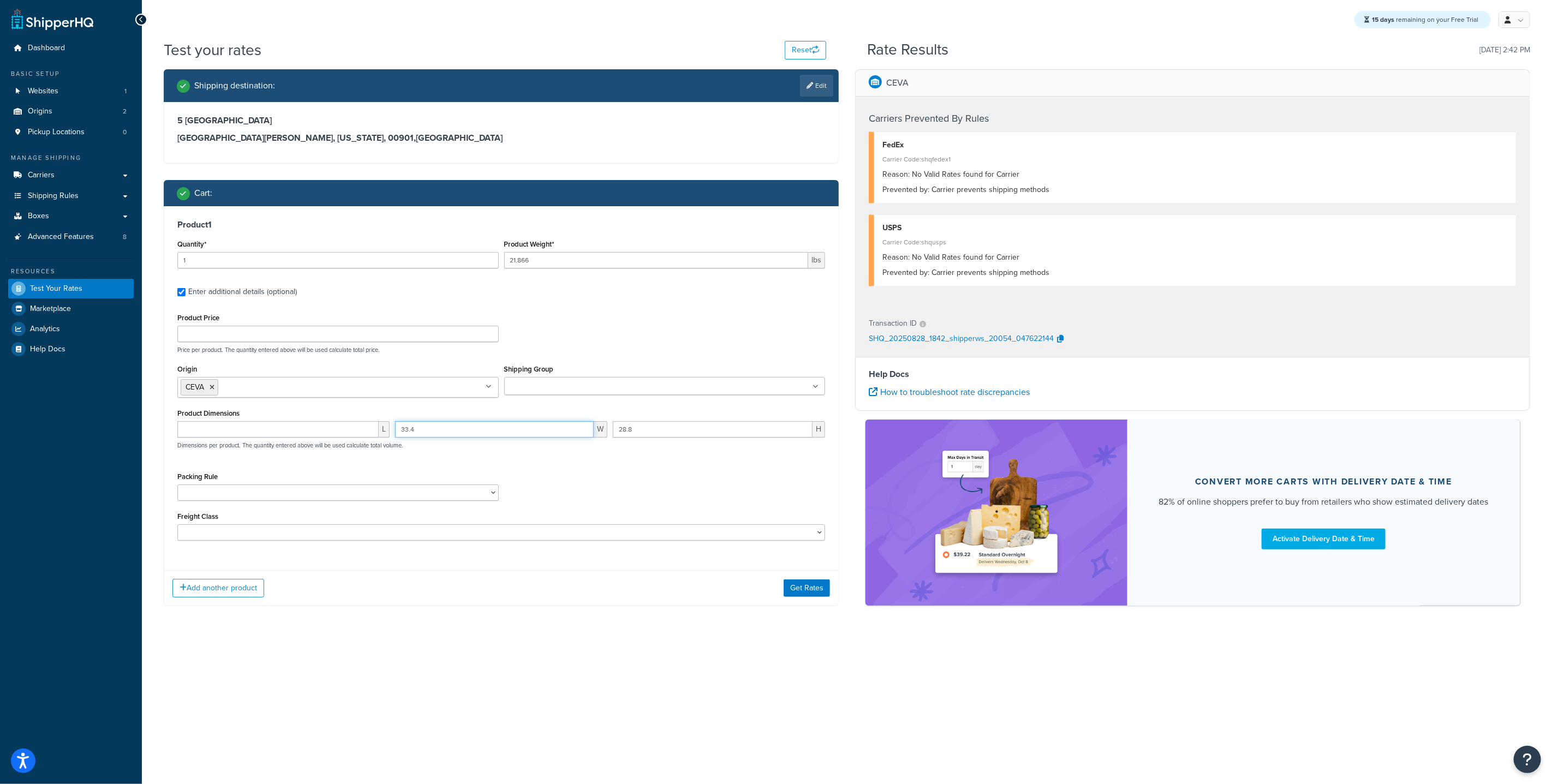
drag, startPoint x: 474, startPoint y: 430, endPoint x: 364, endPoint y: 417, distance: 110.8
click at [364, 417] on div "Product Dimensions L 33.4 W 28.8 H Dimensions per product. The quantity entered…" at bounding box center [501, 433] width 648 height 55
drag, startPoint x: 704, startPoint y: 427, endPoint x: 429, endPoint y: 386, distance: 278.0
click at [440, 388] on div "Product Price Price per product. The quantity entered above will be used calcul…" at bounding box center [501, 426] width 648 height 230
click at [214, 388] on icon at bounding box center [211, 387] width 5 height 7
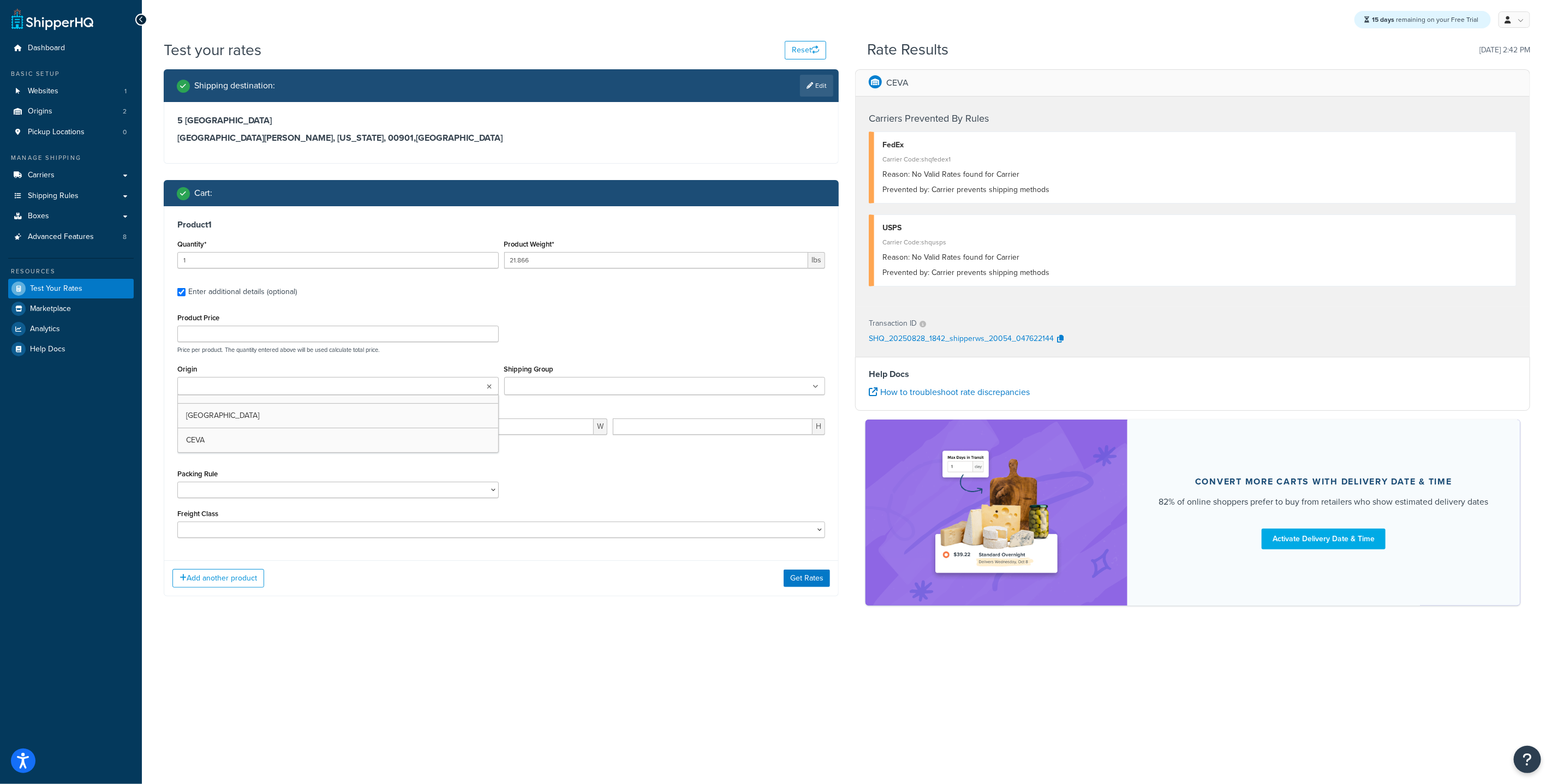
click at [411, 349] on p "Price per product. The quantity entered above will be used calculate total pric…" at bounding box center [501, 350] width 653 height 8
click at [799, 590] on button "Get Rates" at bounding box center [807, 585] width 46 height 17
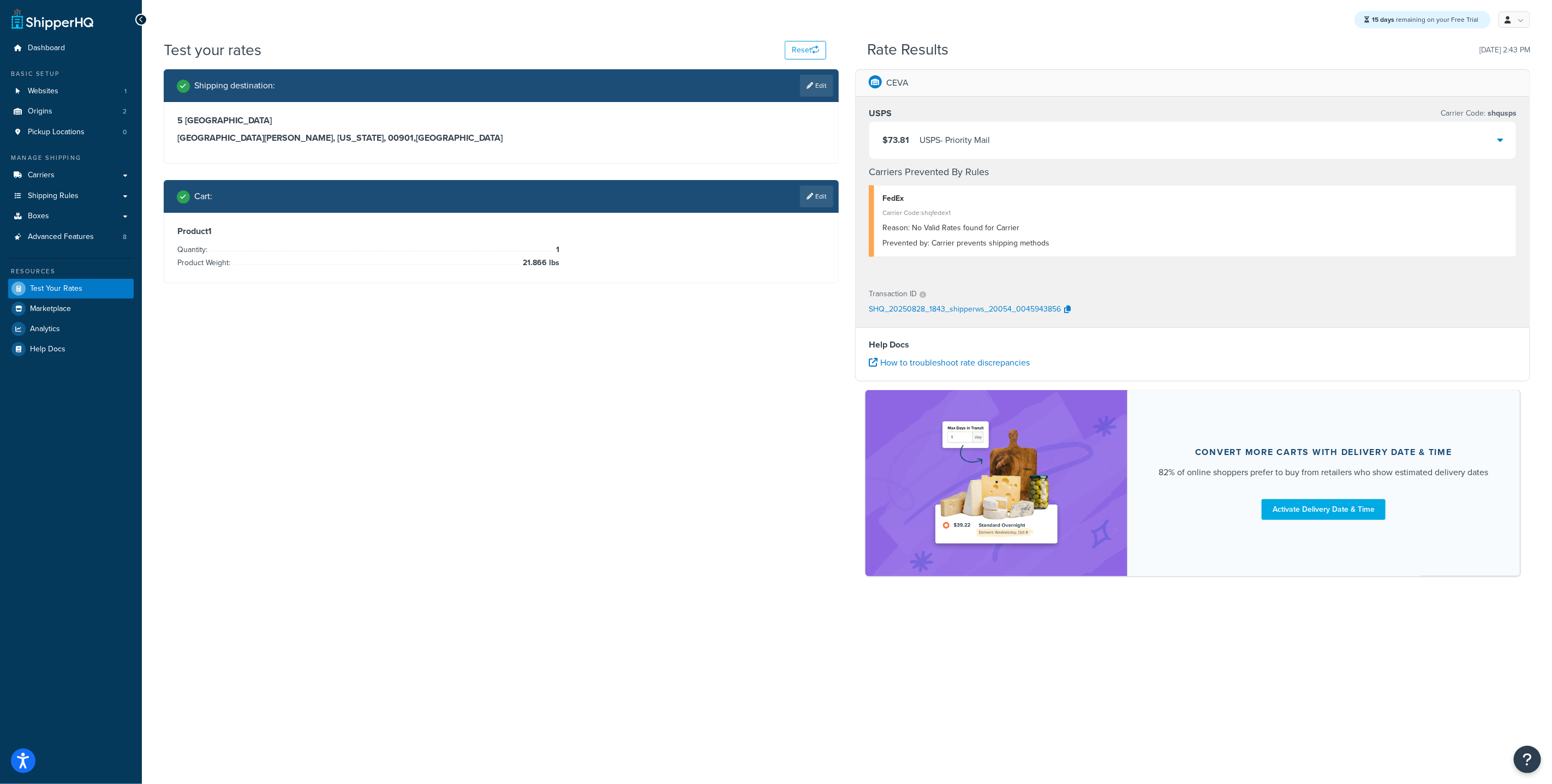
click at [646, 253] on div "Product 1 Quantity: 1 Product Weight: 21.866 lbs" at bounding box center [501, 247] width 648 height 44
click at [828, 200] on link "Edit" at bounding box center [816, 196] width 33 height 22
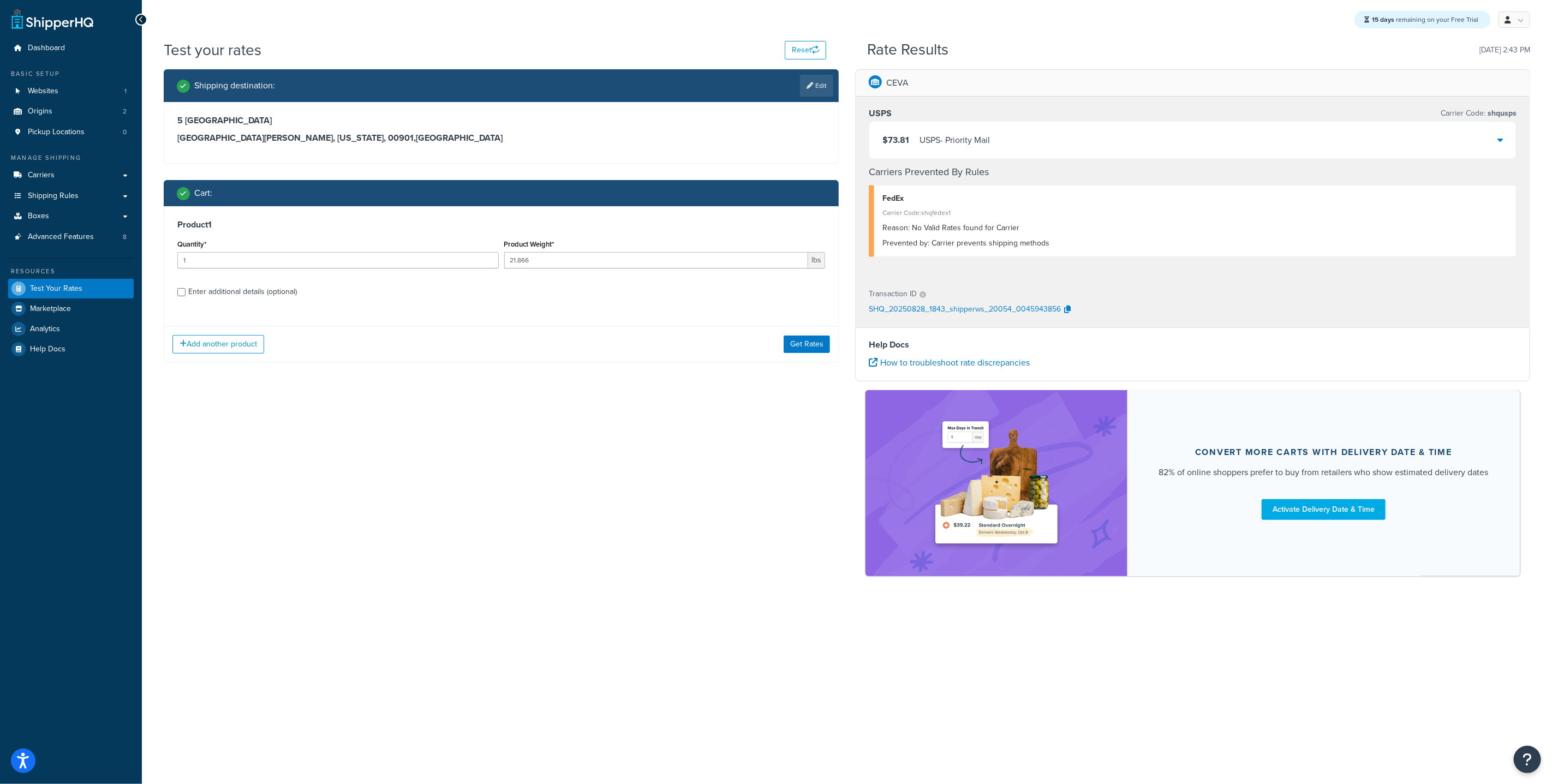
click at [192, 295] on div "Enter additional details (optional)" at bounding box center [243, 292] width 109 height 15
click at [186, 295] on input "Enter additional details (optional)" at bounding box center [181, 292] width 9 height 9
checkbox input "true"
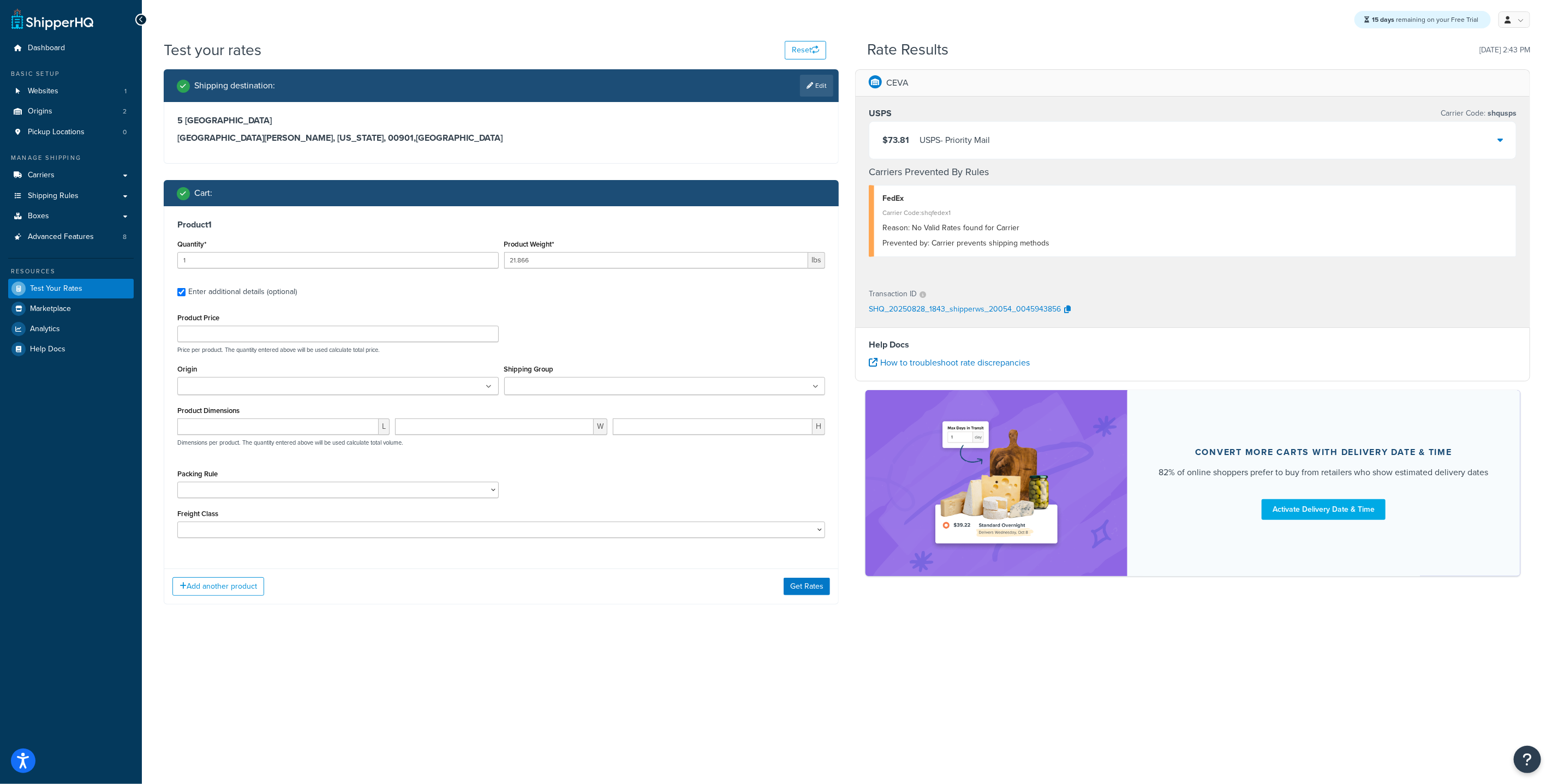
click at [222, 379] on ul at bounding box center [338, 386] width 321 height 18
click at [820, 589] on button "Get Rates" at bounding box center [807, 589] width 46 height 17
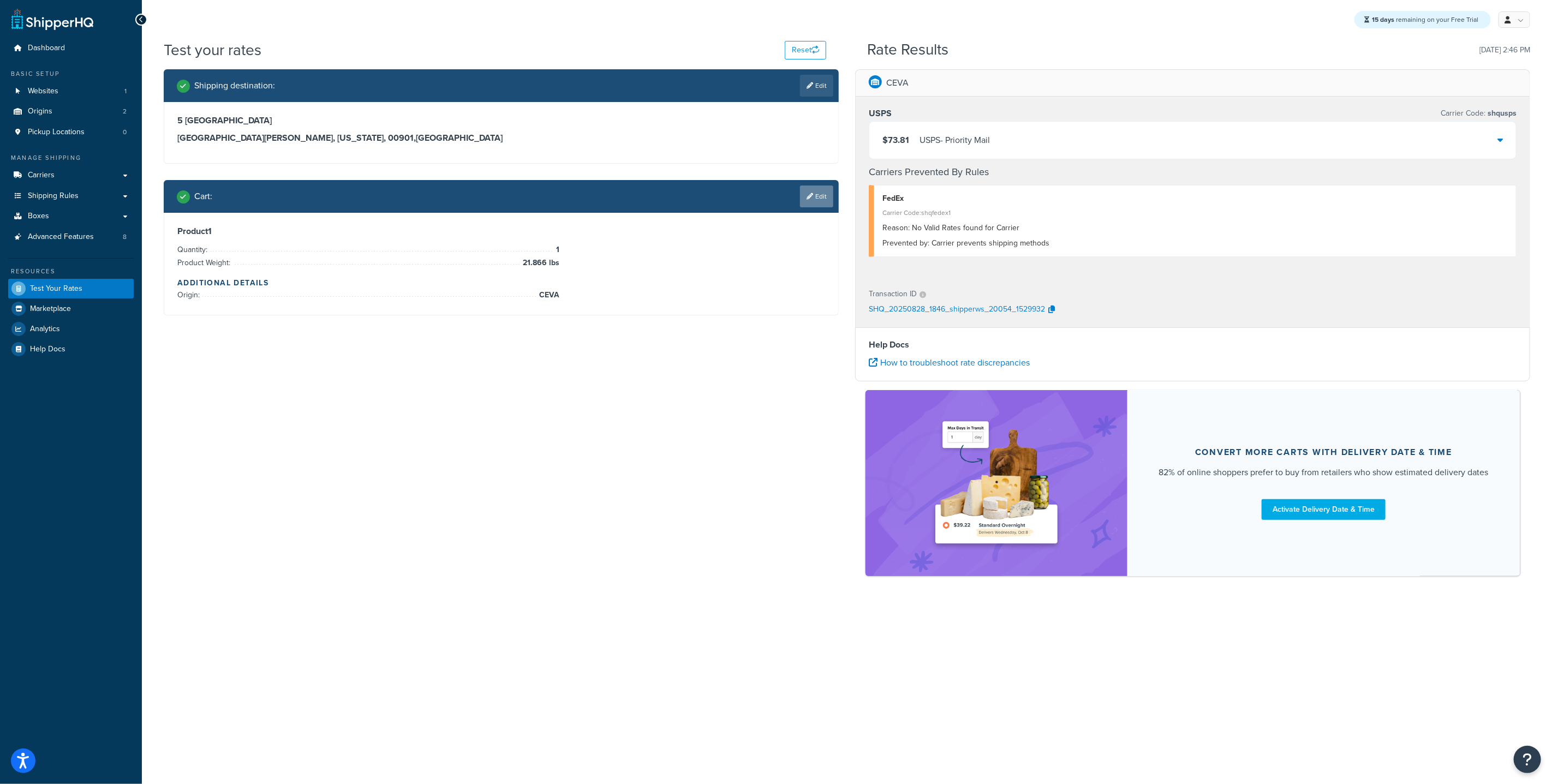
click at [812, 194] on icon at bounding box center [810, 196] width 7 height 7
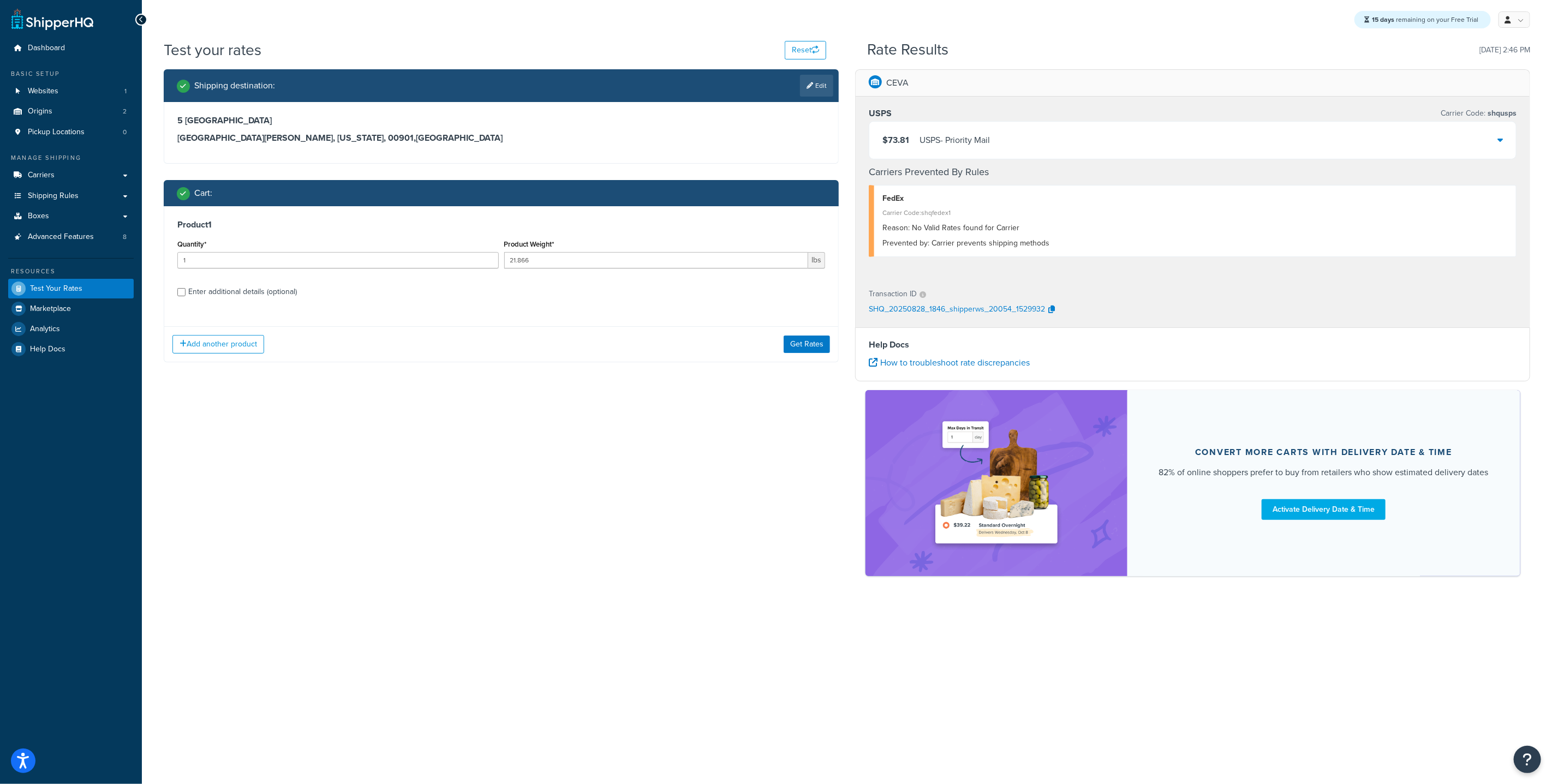
drag, startPoint x: 203, startPoint y: 301, endPoint x: 200, endPoint y: 296, distance: 5.8
click at [203, 301] on div "Product 1 Quantity* 1 Product Weight* 21.866 lbs Enter additional details (opti…" at bounding box center [501, 263] width 674 height 112
click at [200, 295] on div "Enter additional details (optional)" at bounding box center [243, 292] width 109 height 15
click at [186, 295] on input "Enter additional details (optional)" at bounding box center [181, 292] width 9 height 9
checkbox input "true"
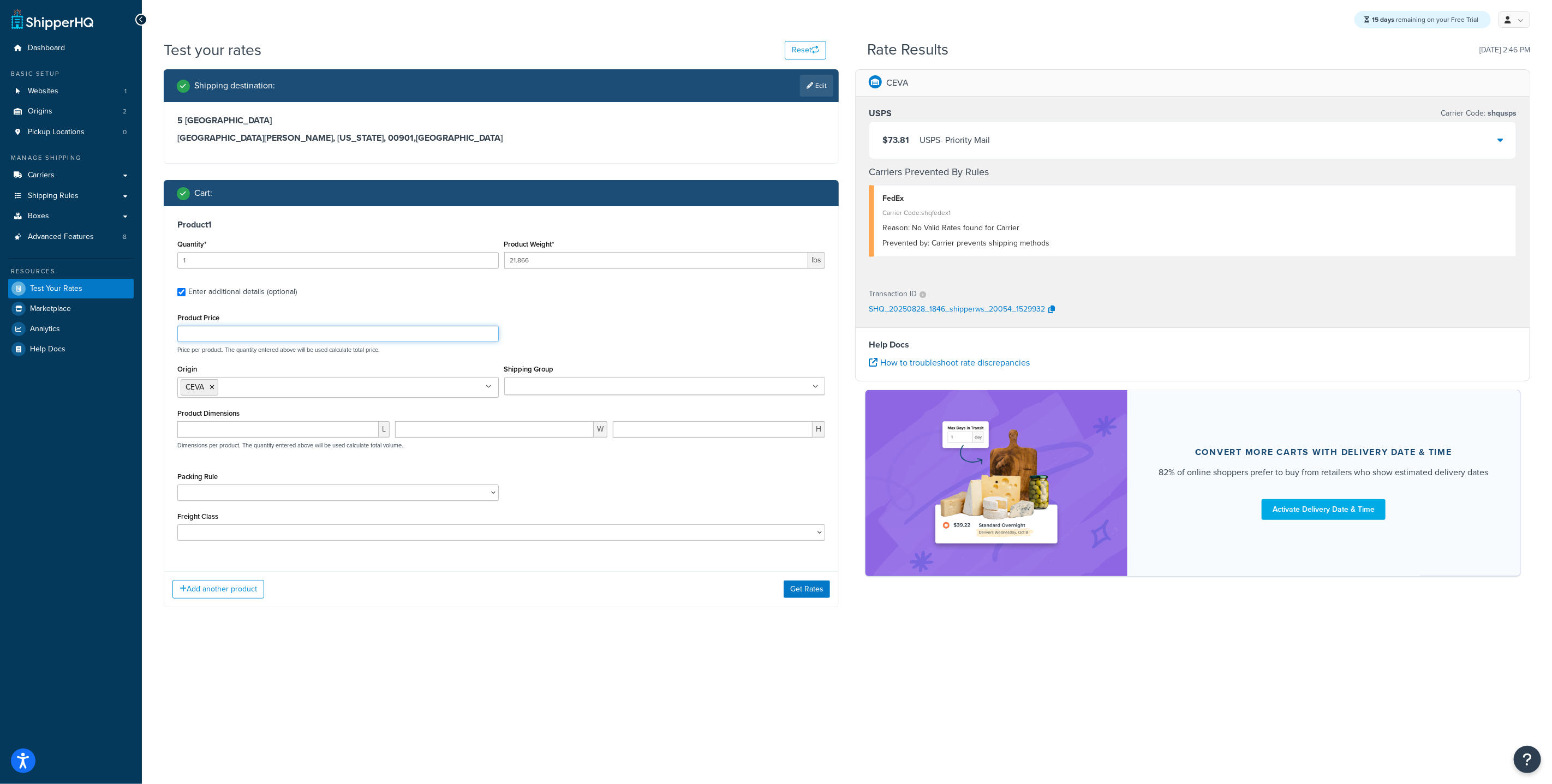
click at [222, 332] on input "Product Price" at bounding box center [338, 334] width 321 height 16
type input "577.95"
click at [586, 312] on div "Product Price 577.95 Price per product. The quantity entered above will be used…" at bounding box center [501, 332] width 653 height 43
click at [808, 592] on button "Get Rates" at bounding box center [807, 588] width 46 height 17
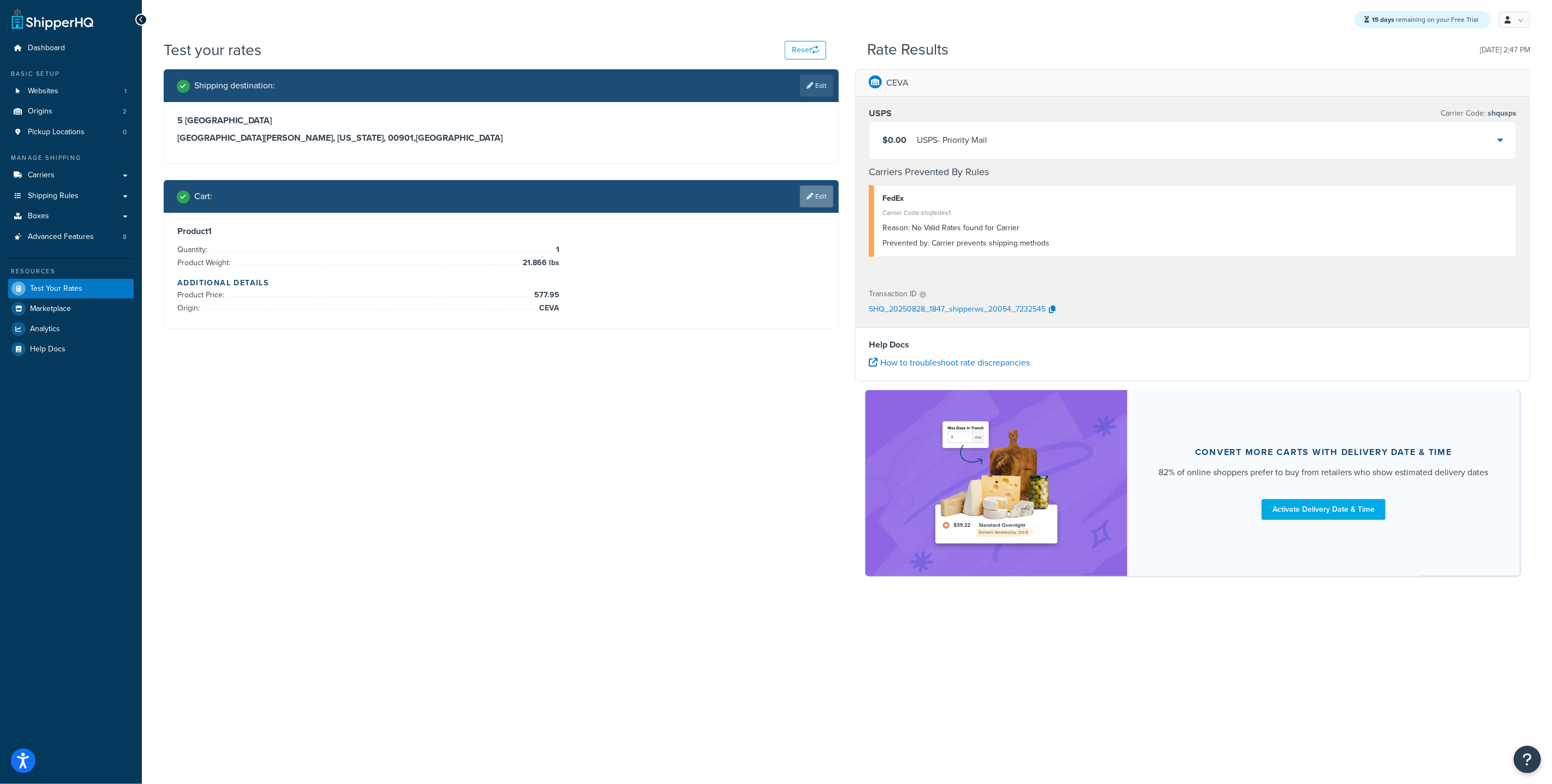
click at [811, 196] on icon at bounding box center [810, 196] width 7 height 7
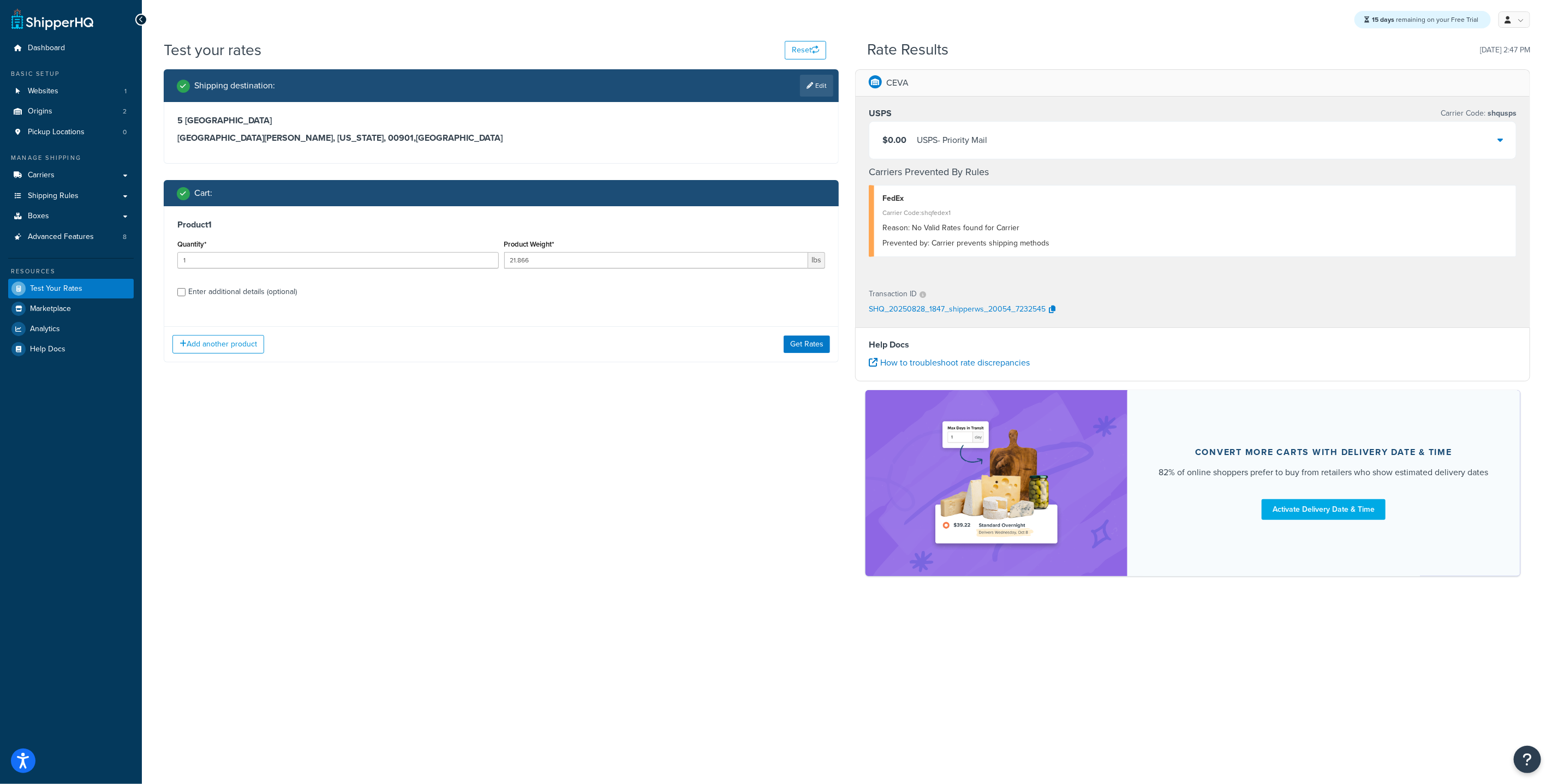
click at [194, 288] on div "Enter additional details (optional)" at bounding box center [243, 292] width 109 height 15
click at [186, 288] on input "Enter additional details (optional)" at bounding box center [181, 292] width 9 height 9
checkbox input "true"
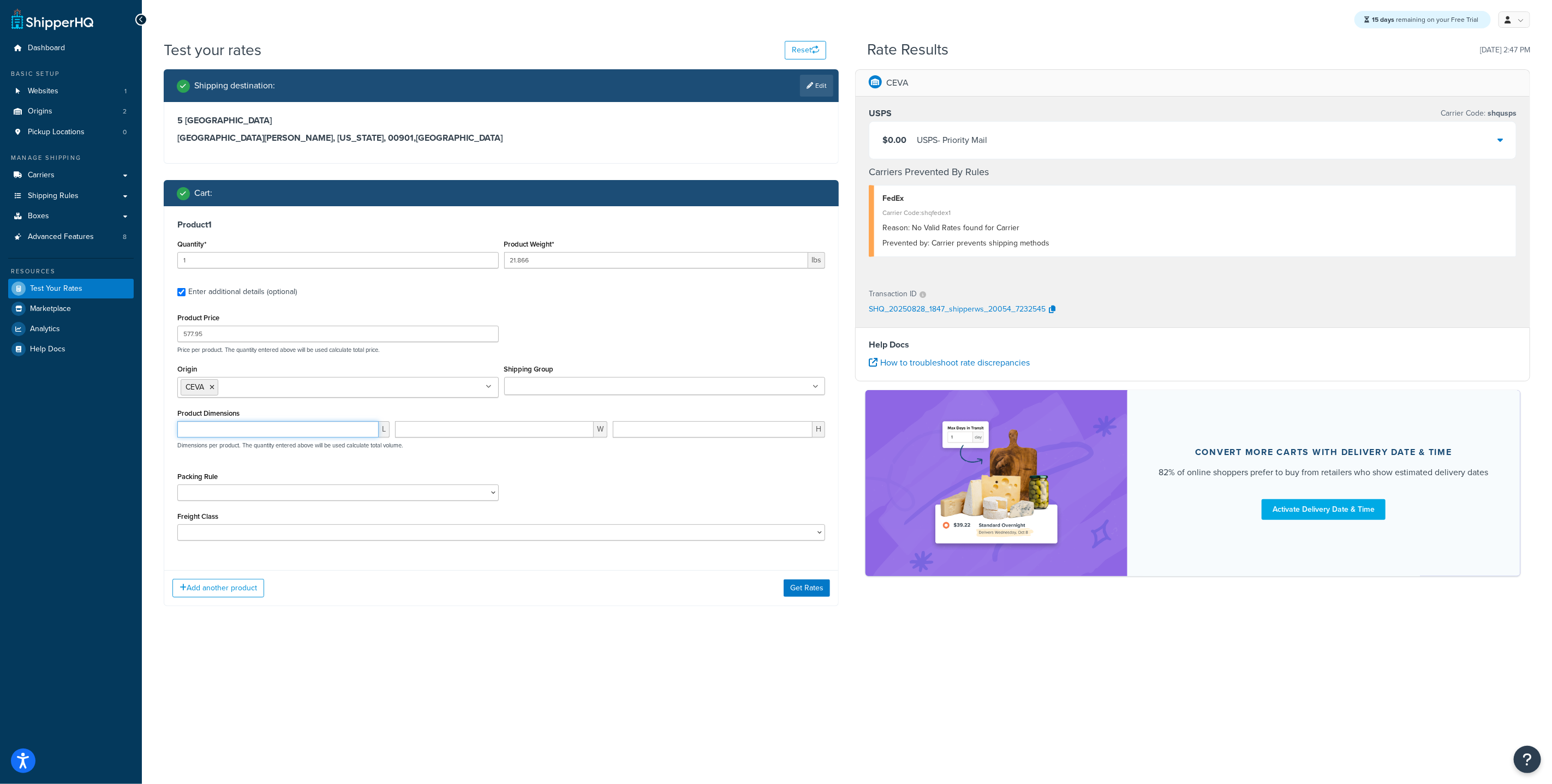
click at [317, 432] on input "number" at bounding box center [278, 428] width 201 height 16
type input "33.4"
click at [464, 430] on input "number" at bounding box center [495, 428] width 199 height 16
type input "28.8"
click at [672, 427] on input "number" at bounding box center [712, 428] width 200 height 16
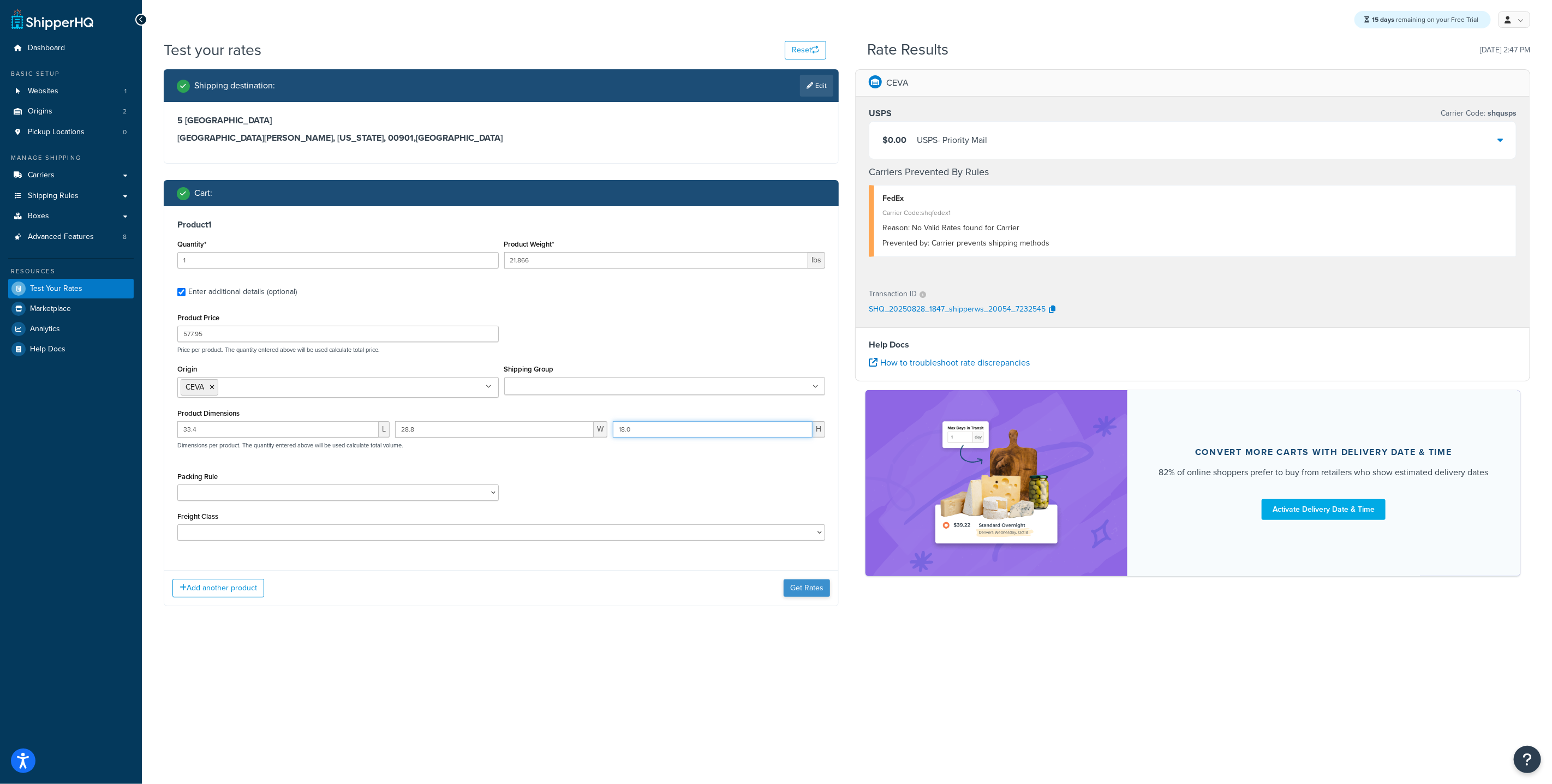
type input "18.0"
click at [805, 593] on button "Get Rates" at bounding box center [807, 588] width 46 height 17
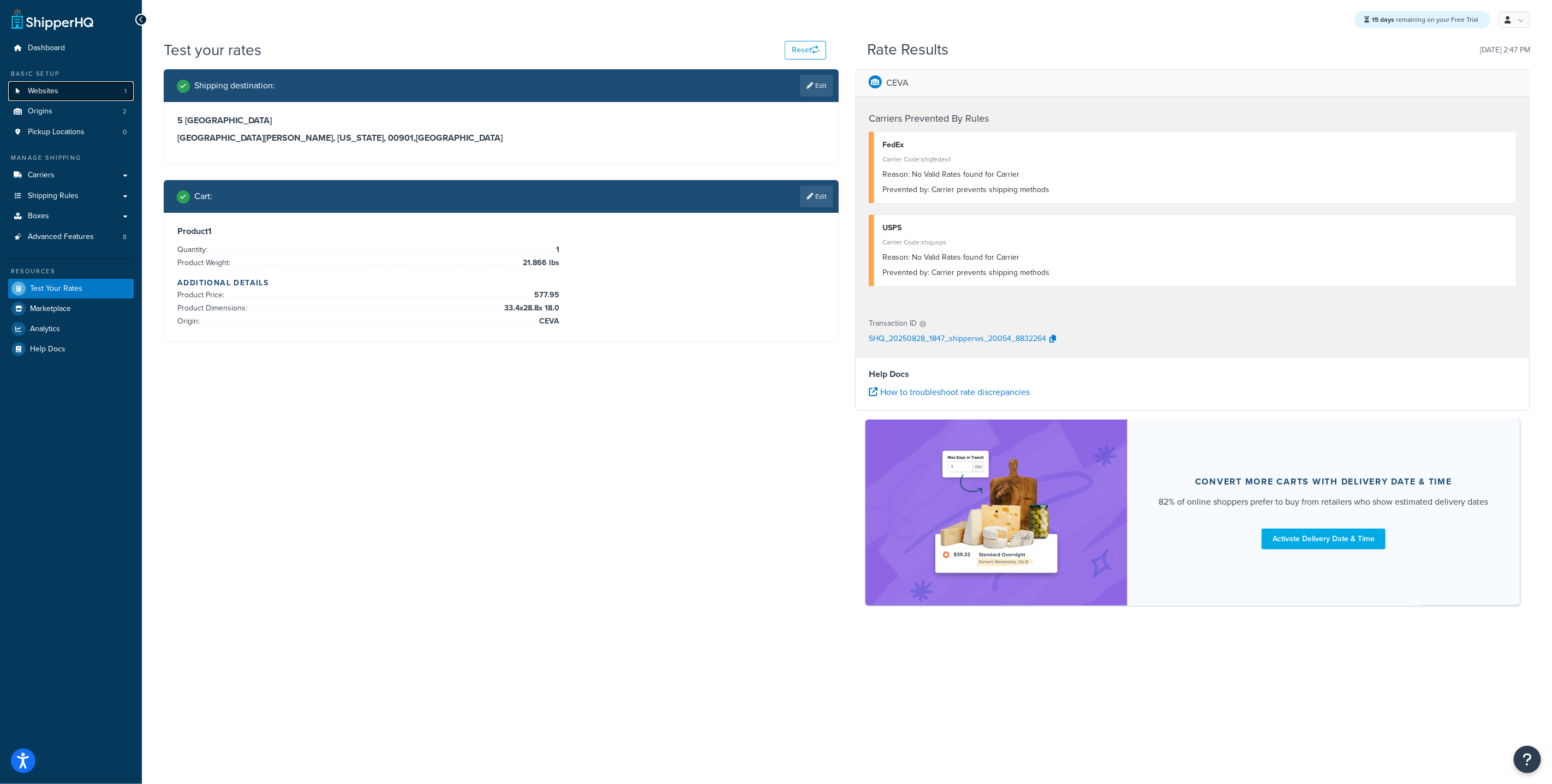
click at [60, 88] on link "Websites 1" at bounding box center [71, 91] width 125 height 20
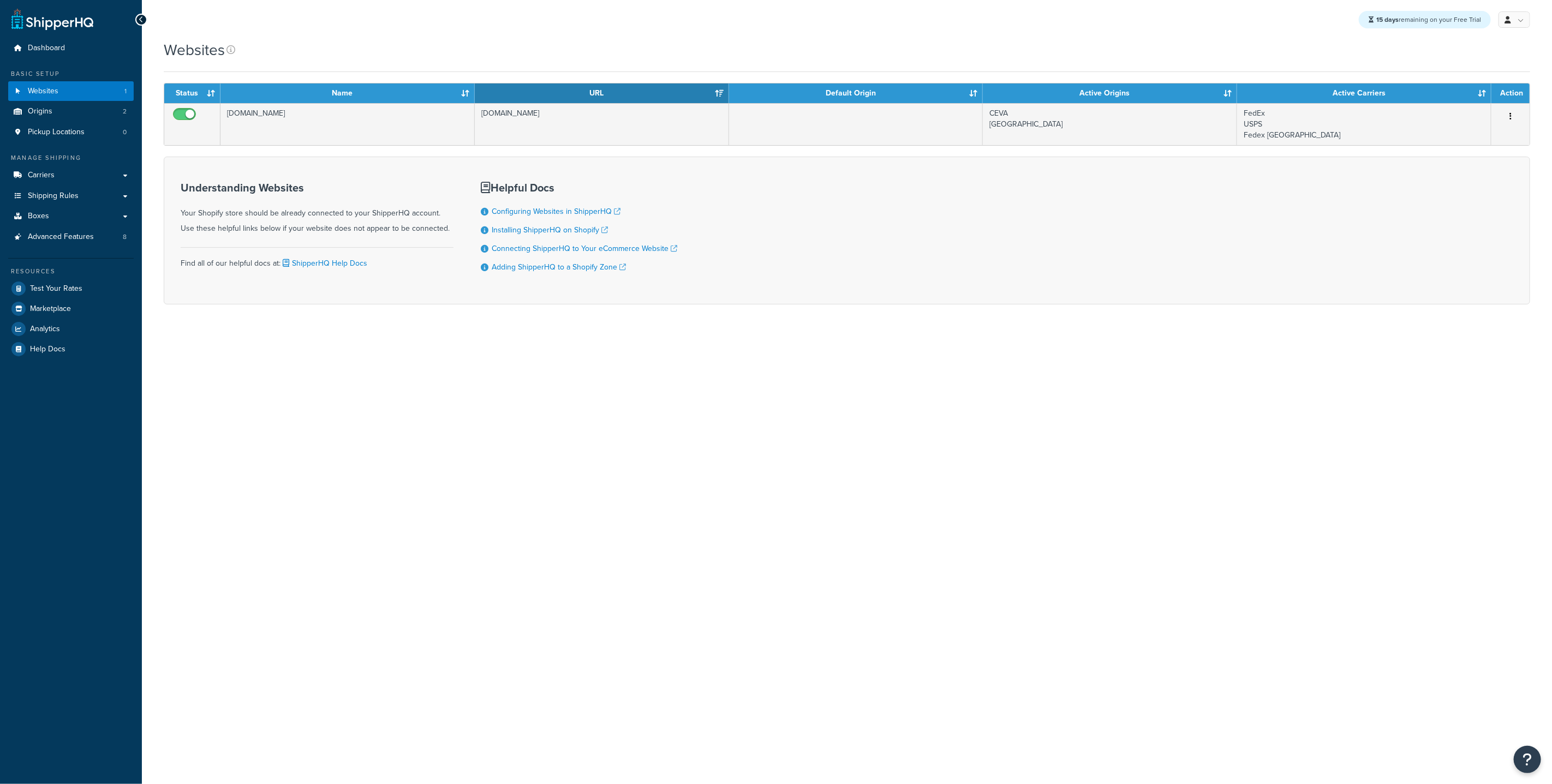
click at [413, 136] on td "[DOMAIN_NAME]" at bounding box center [348, 124] width 254 height 42
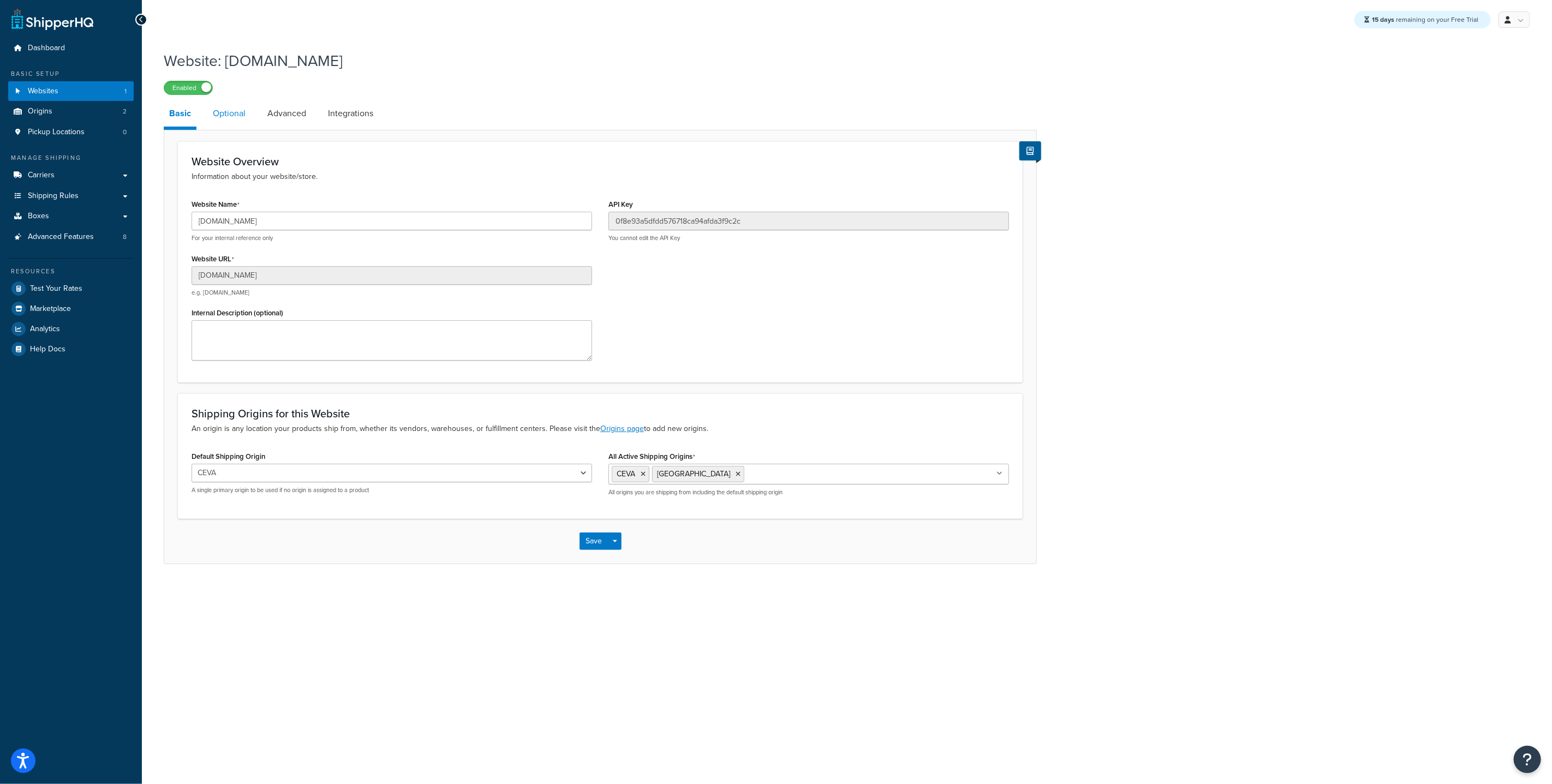
click at [224, 110] on link "Optional" at bounding box center [229, 114] width 44 height 27
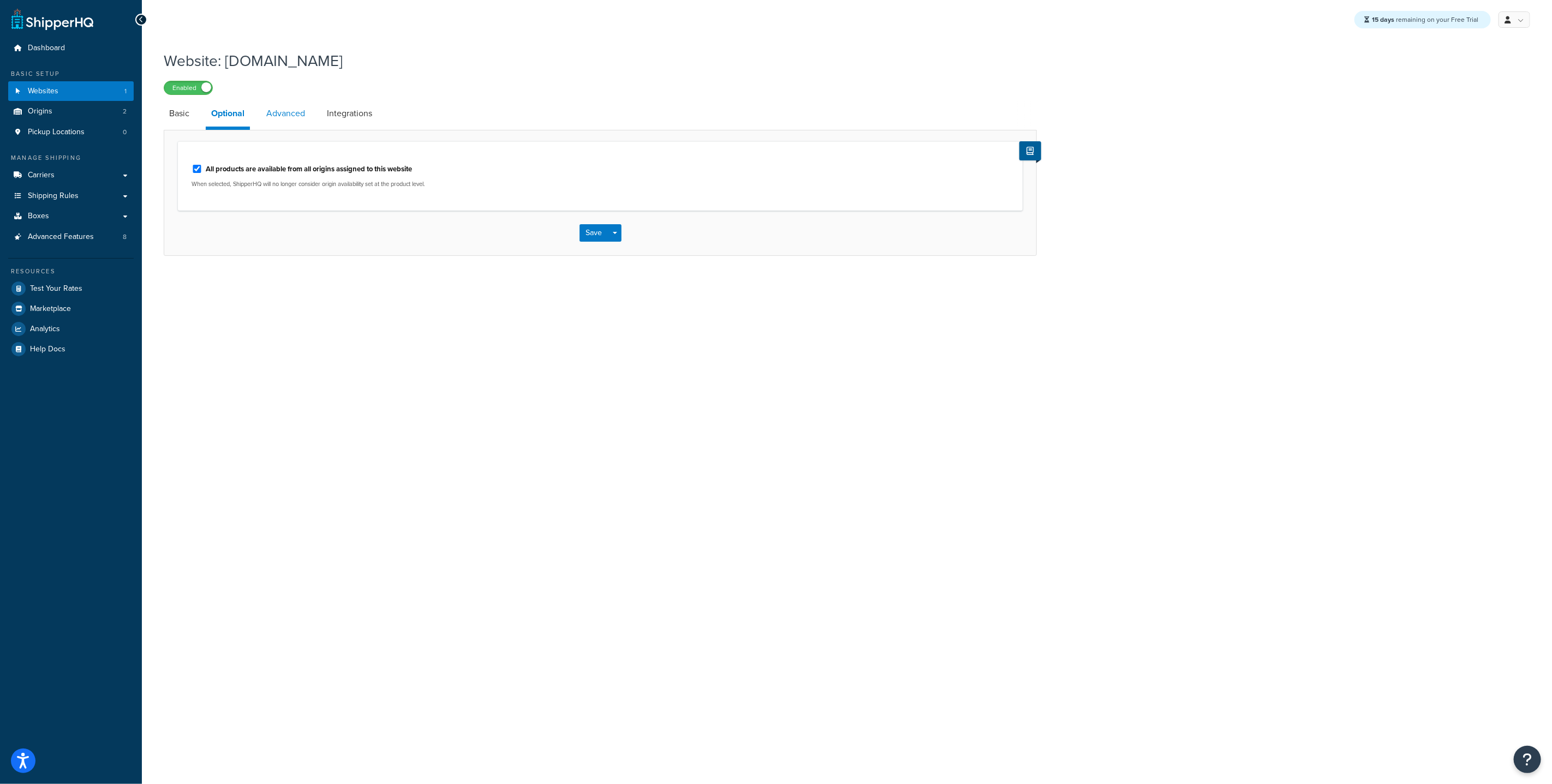
click at [291, 111] on link "Advanced" at bounding box center [285, 114] width 49 height 27
click at [338, 108] on link "Integrations" at bounding box center [349, 114] width 56 height 27
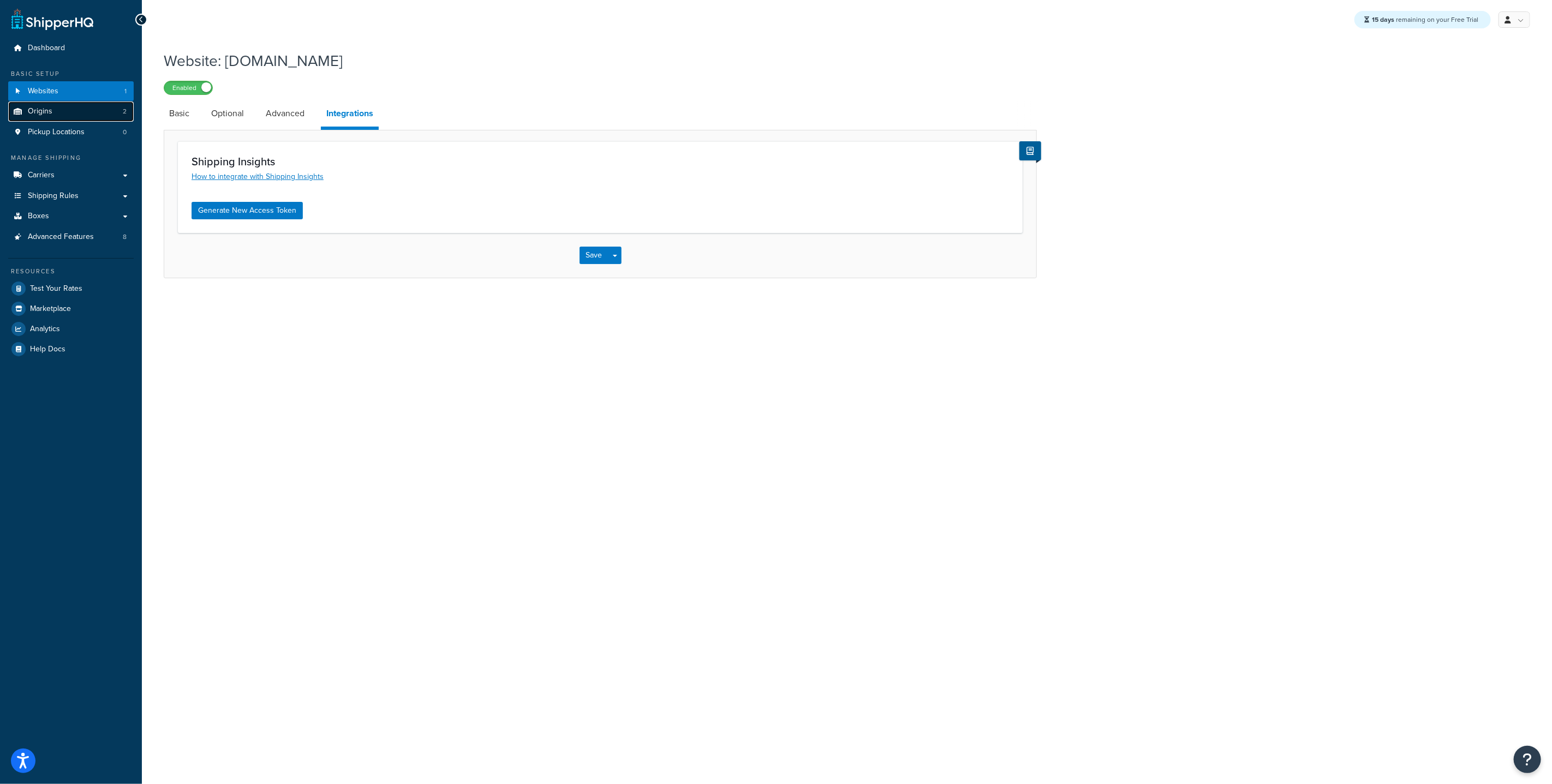
click at [51, 110] on span "Origins" at bounding box center [40, 112] width 25 height 9
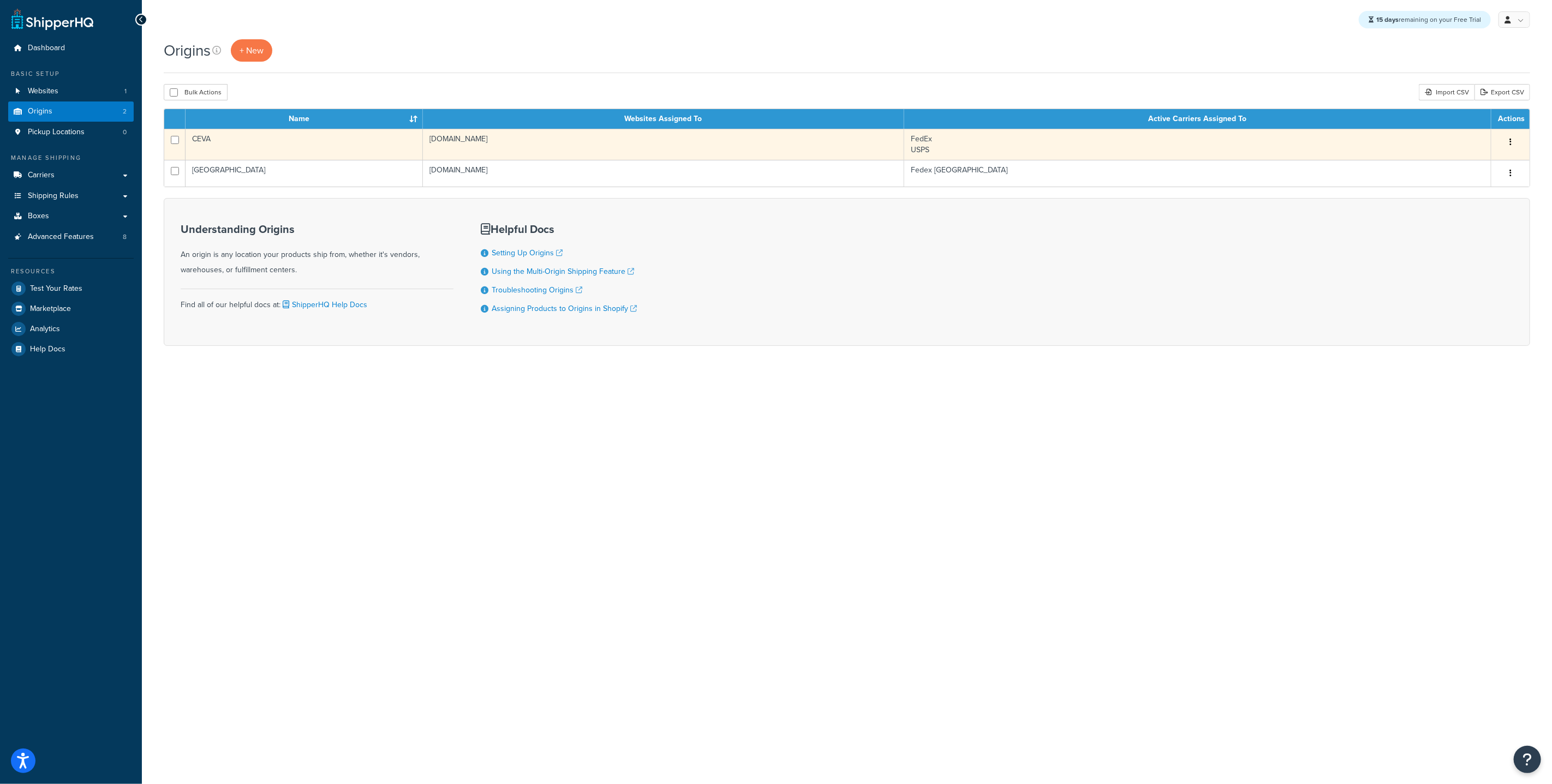
click at [259, 142] on td "CEVA" at bounding box center [304, 144] width 237 height 31
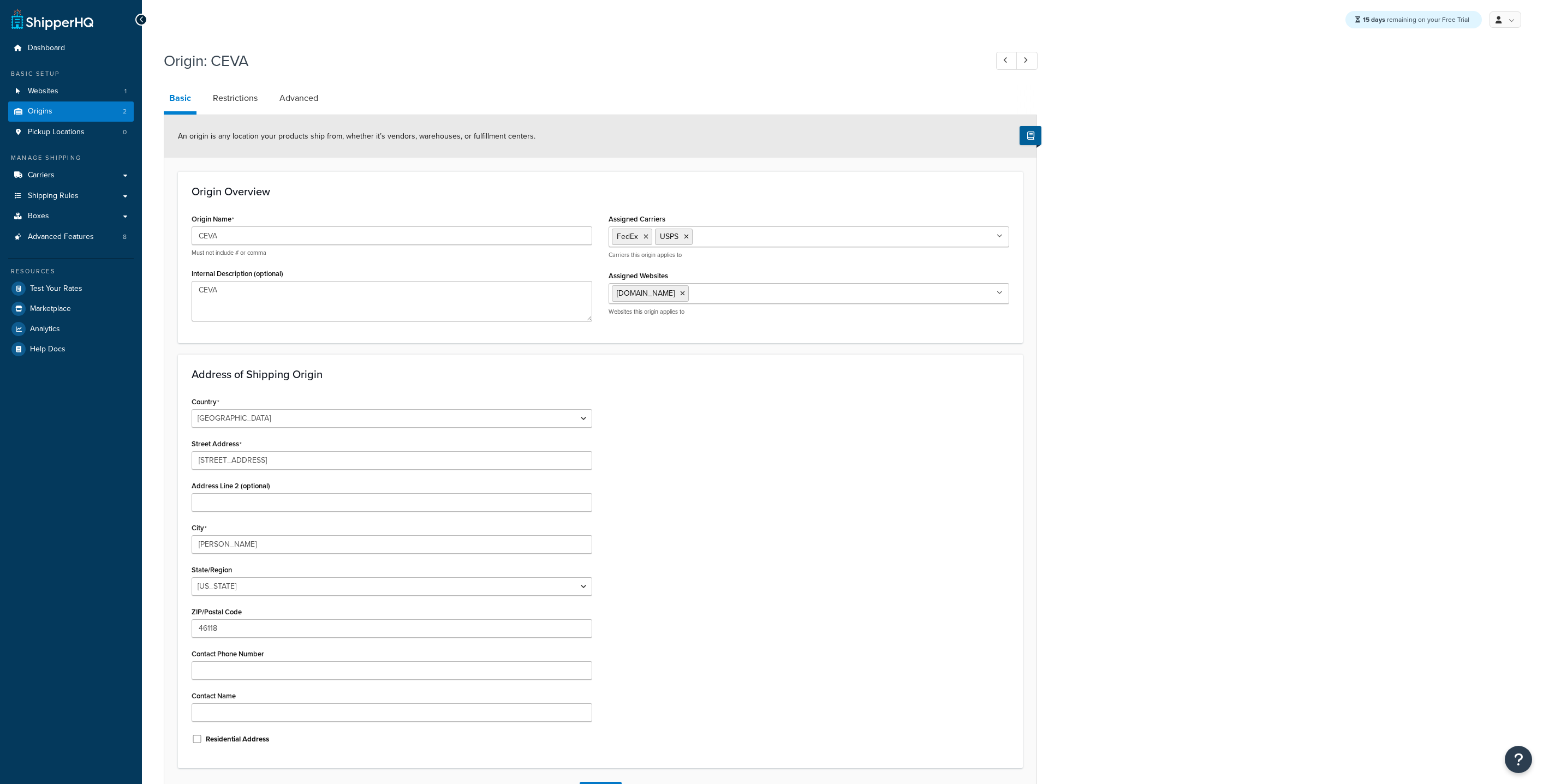
select select "14"
click at [244, 110] on link "Restrictions" at bounding box center [235, 99] width 56 height 27
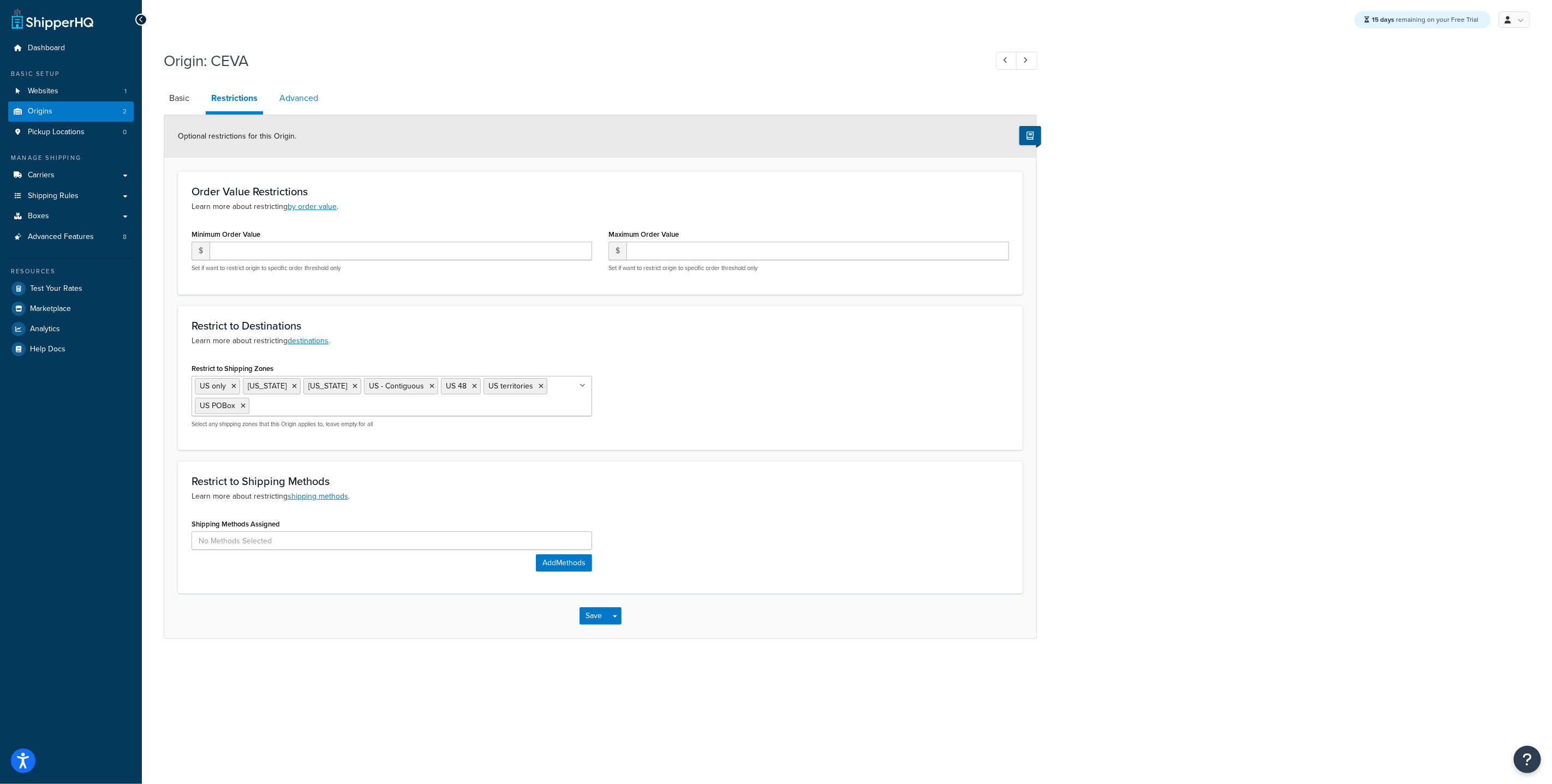
click at [299, 96] on link "Advanced" at bounding box center [299, 99] width 49 height 27
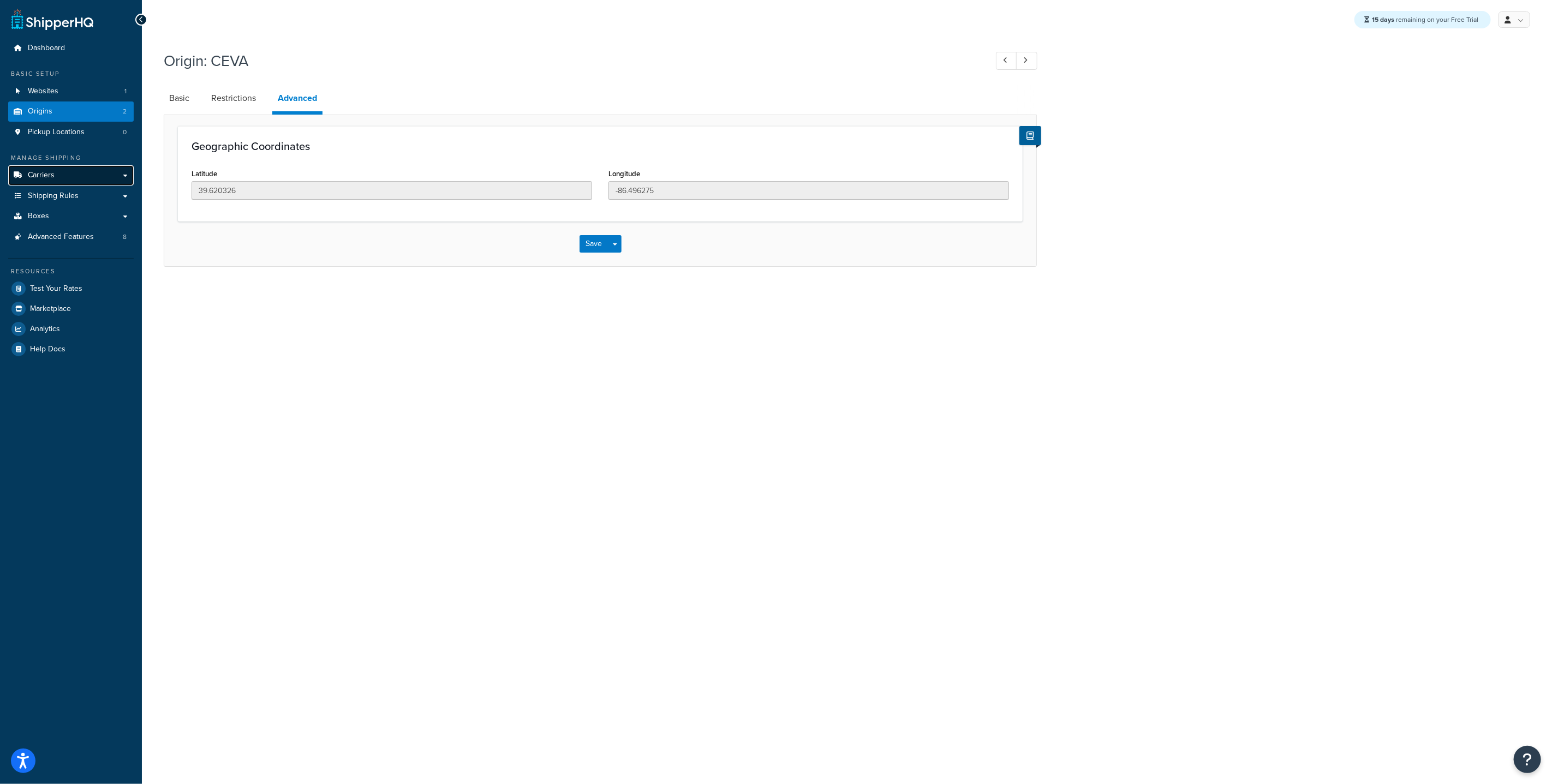
click at [64, 171] on link "Carriers" at bounding box center [71, 174] width 125 height 20
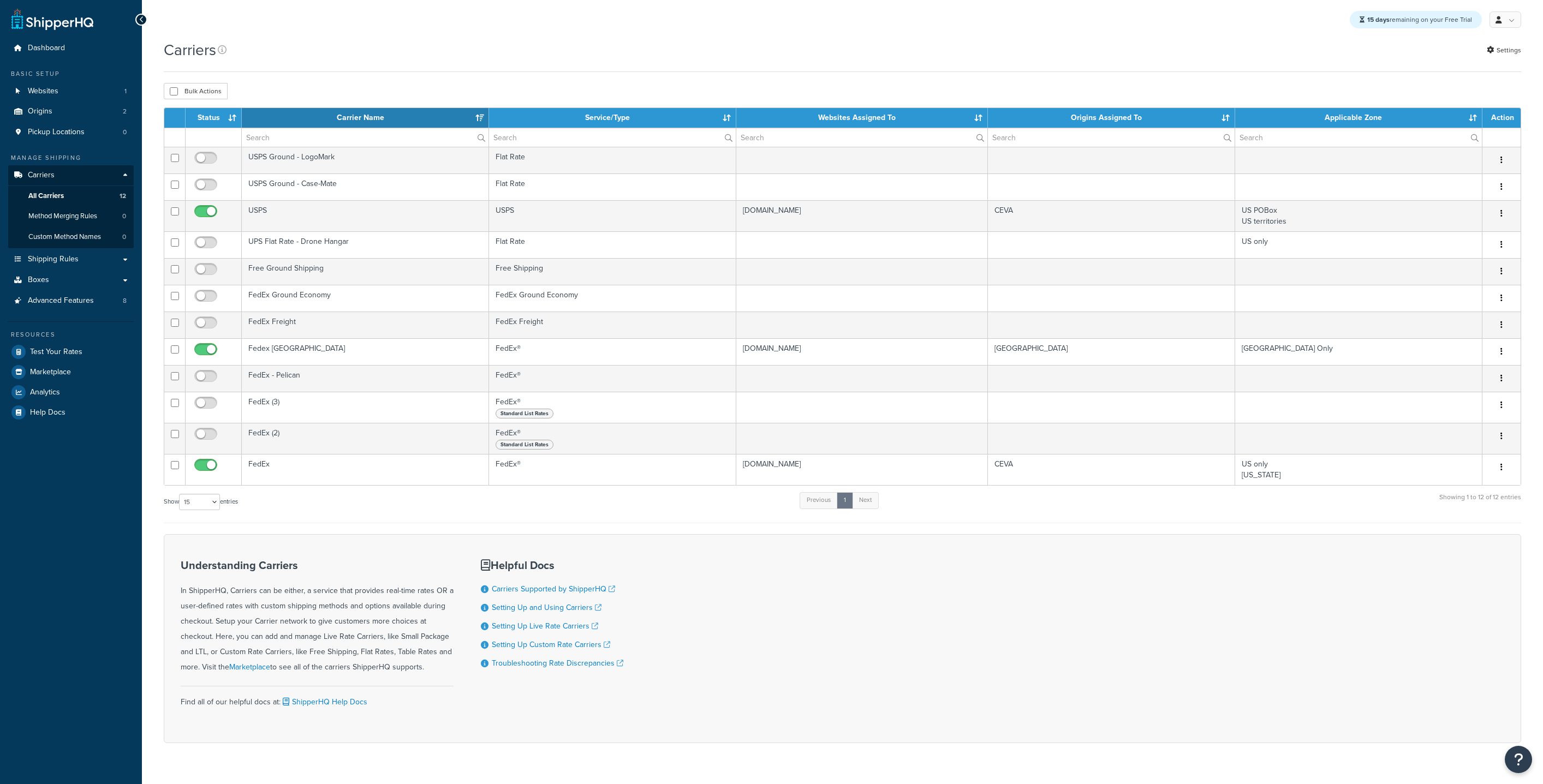
select select "15"
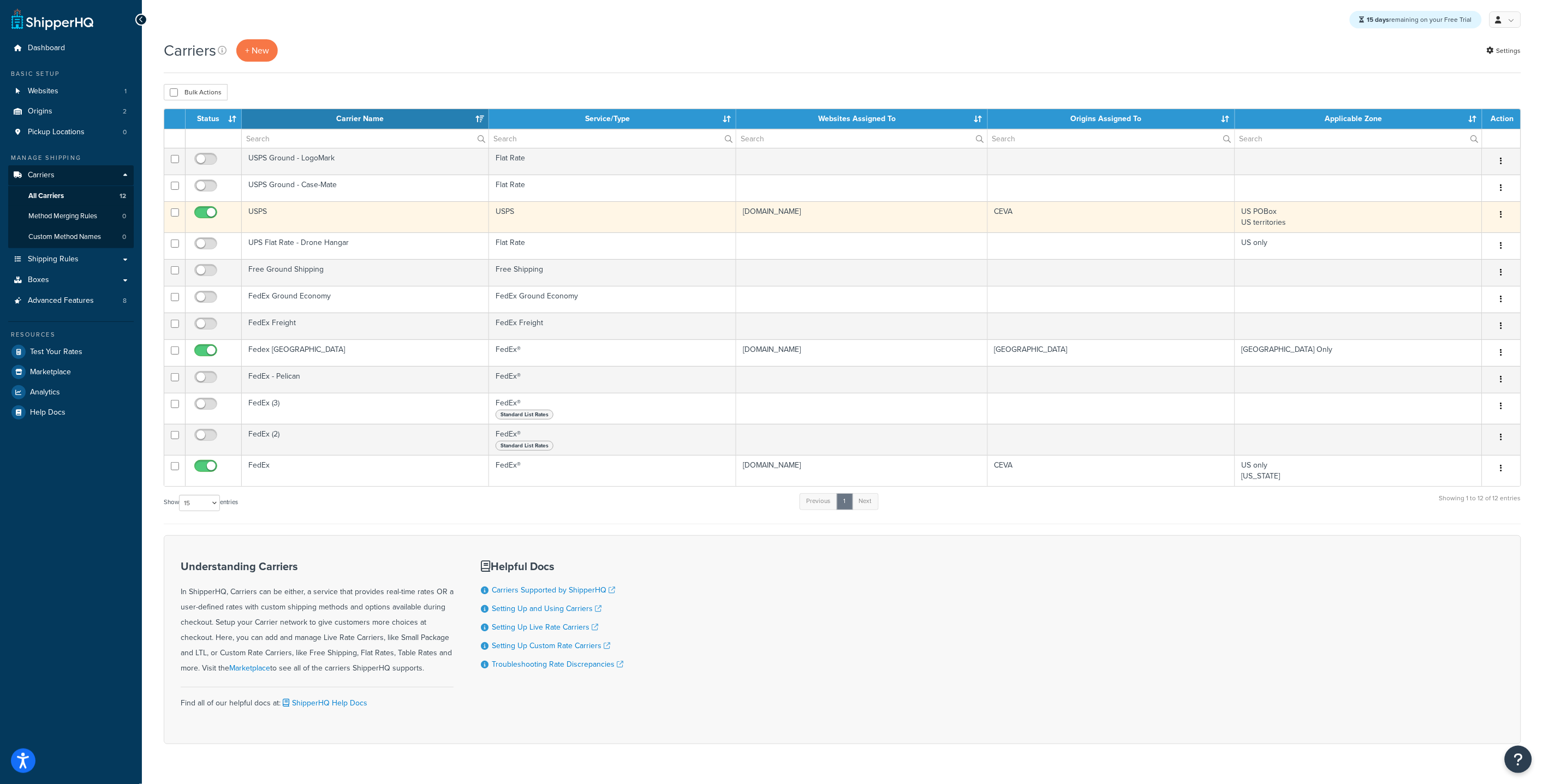
click at [284, 208] on td "USPS" at bounding box center [365, 216] width 248 height 31
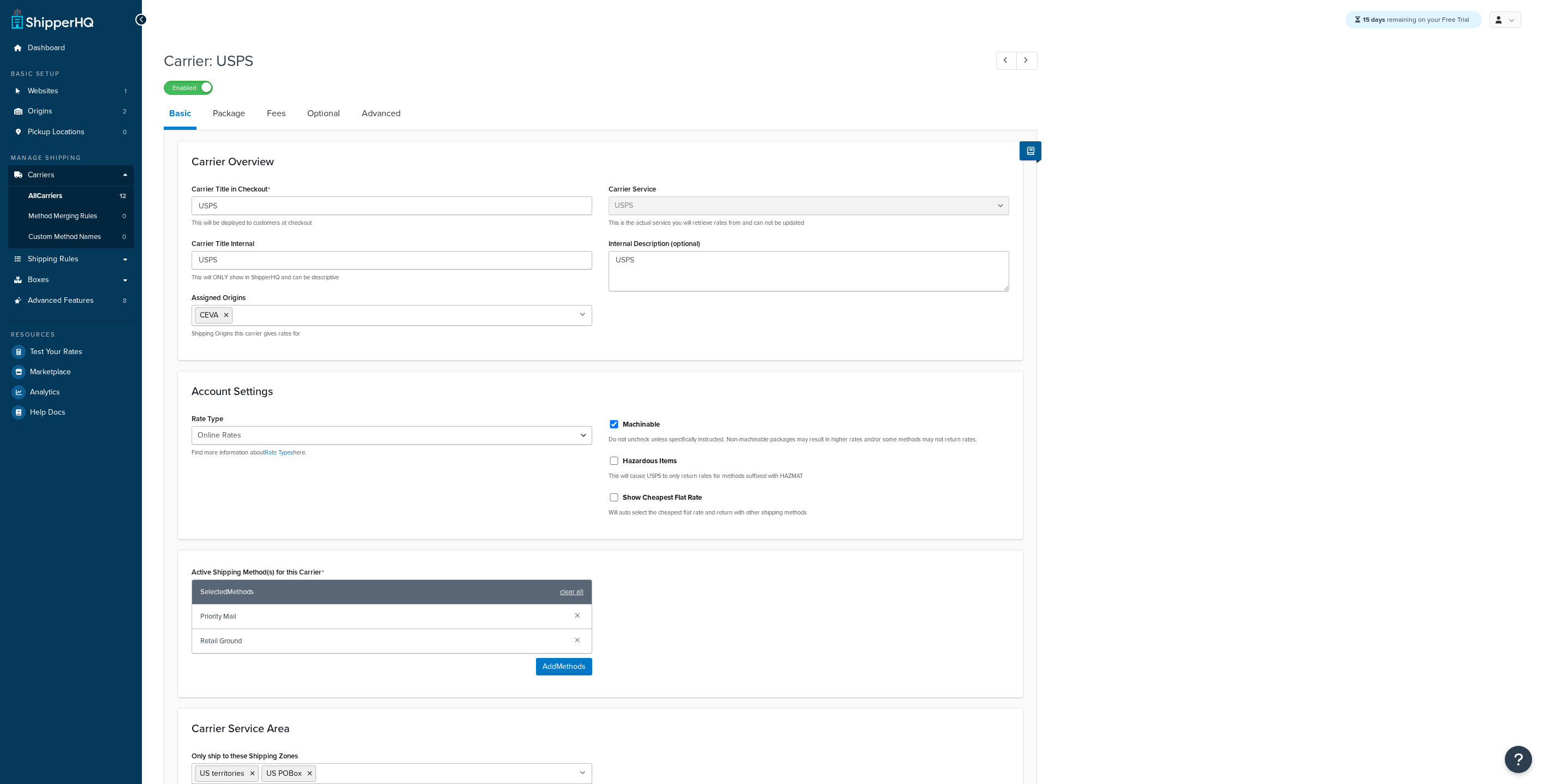
select select "usps"
select select "ONLINE"
click at [230, 115] on link "Package" at bounding box center [229, 114] width 43 height 27
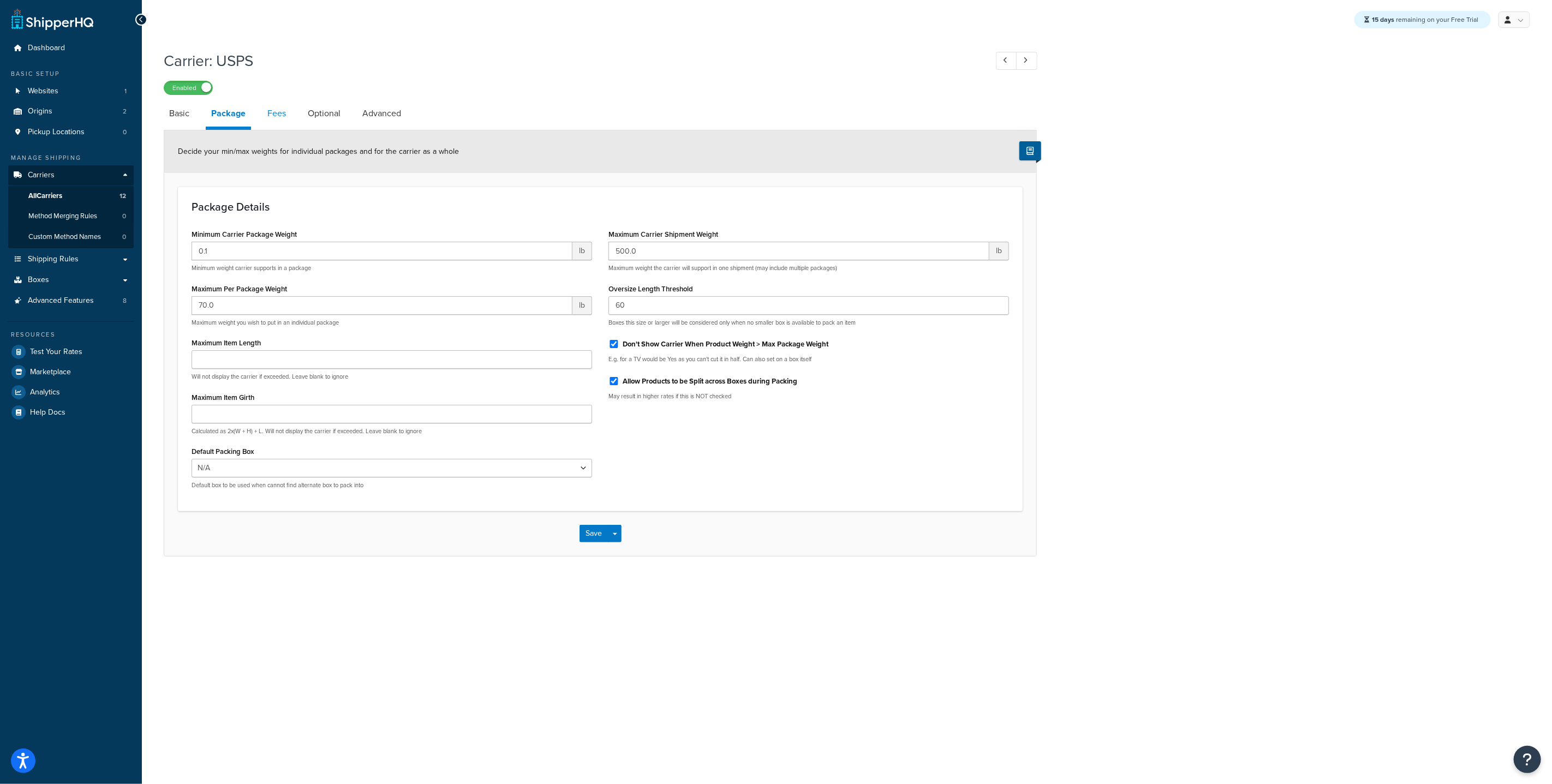
click at [265, 116] on link "Fees" at bounding box center [276, 114] width 29 height 27
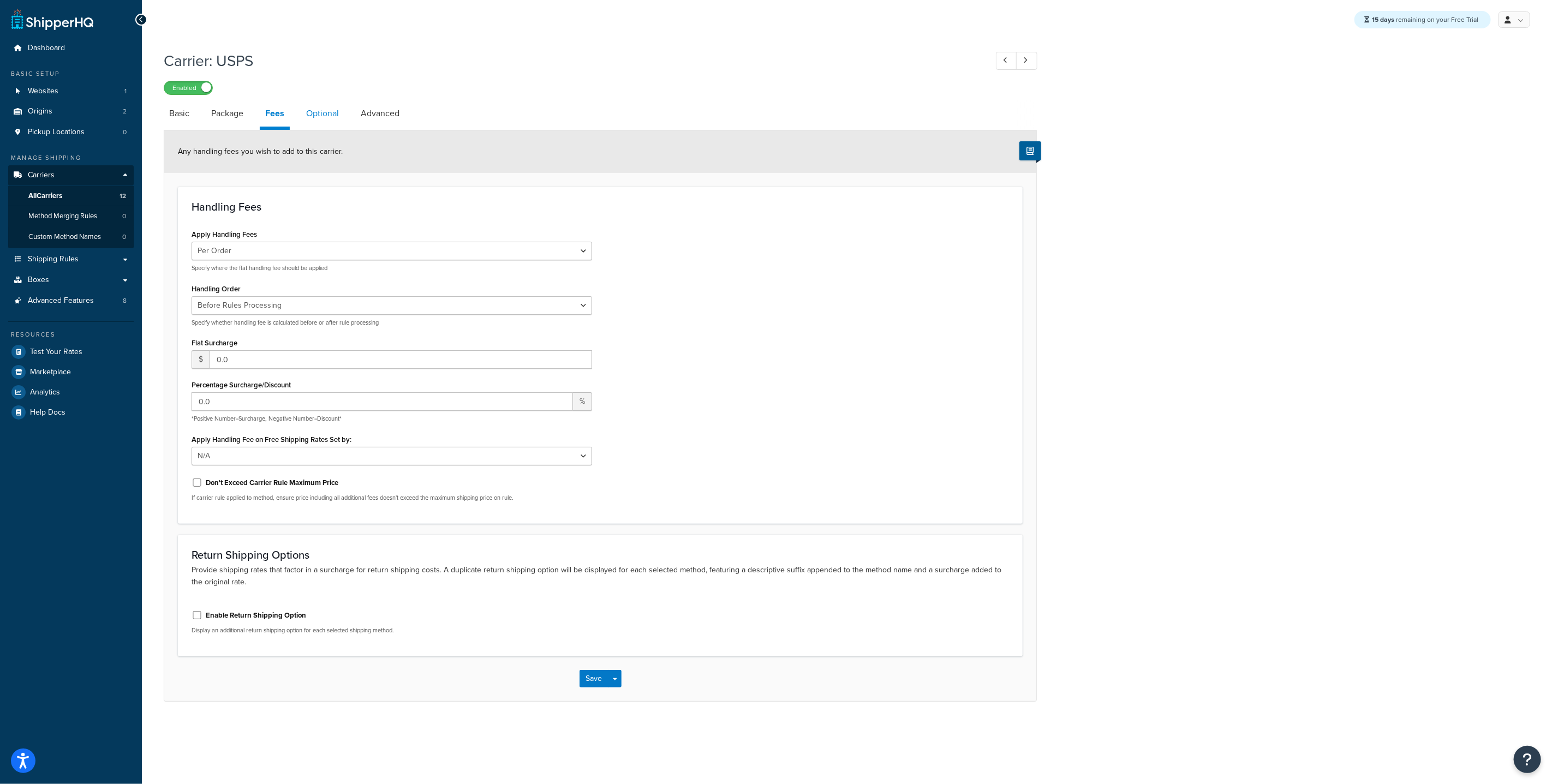
click at [306, 110] on link "Optional" at bounding box center [322, 114] width 44 height 27
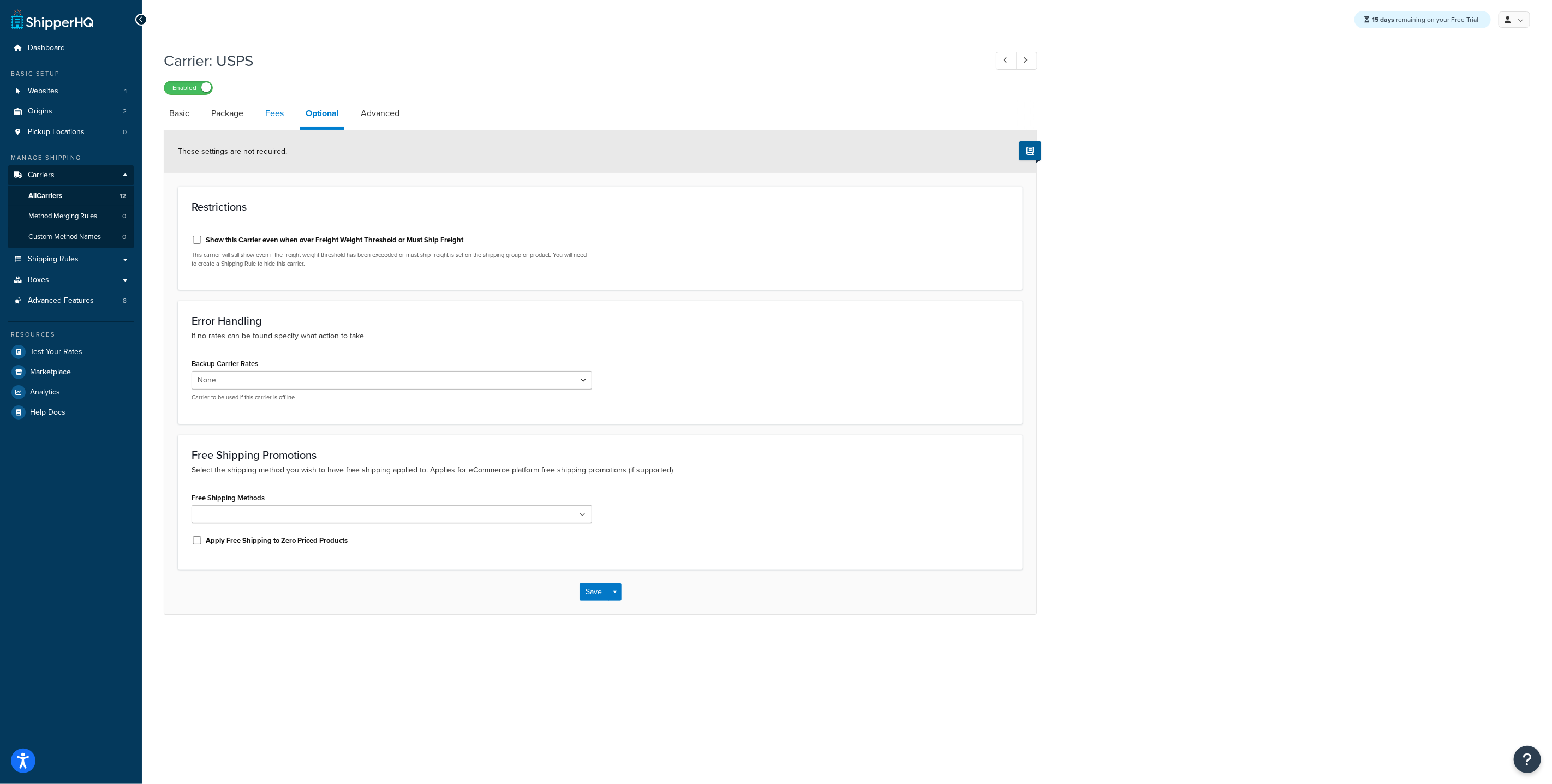
click at [272, 111] on link "Fees" at bounding box center [274, 114] width 29 height 27
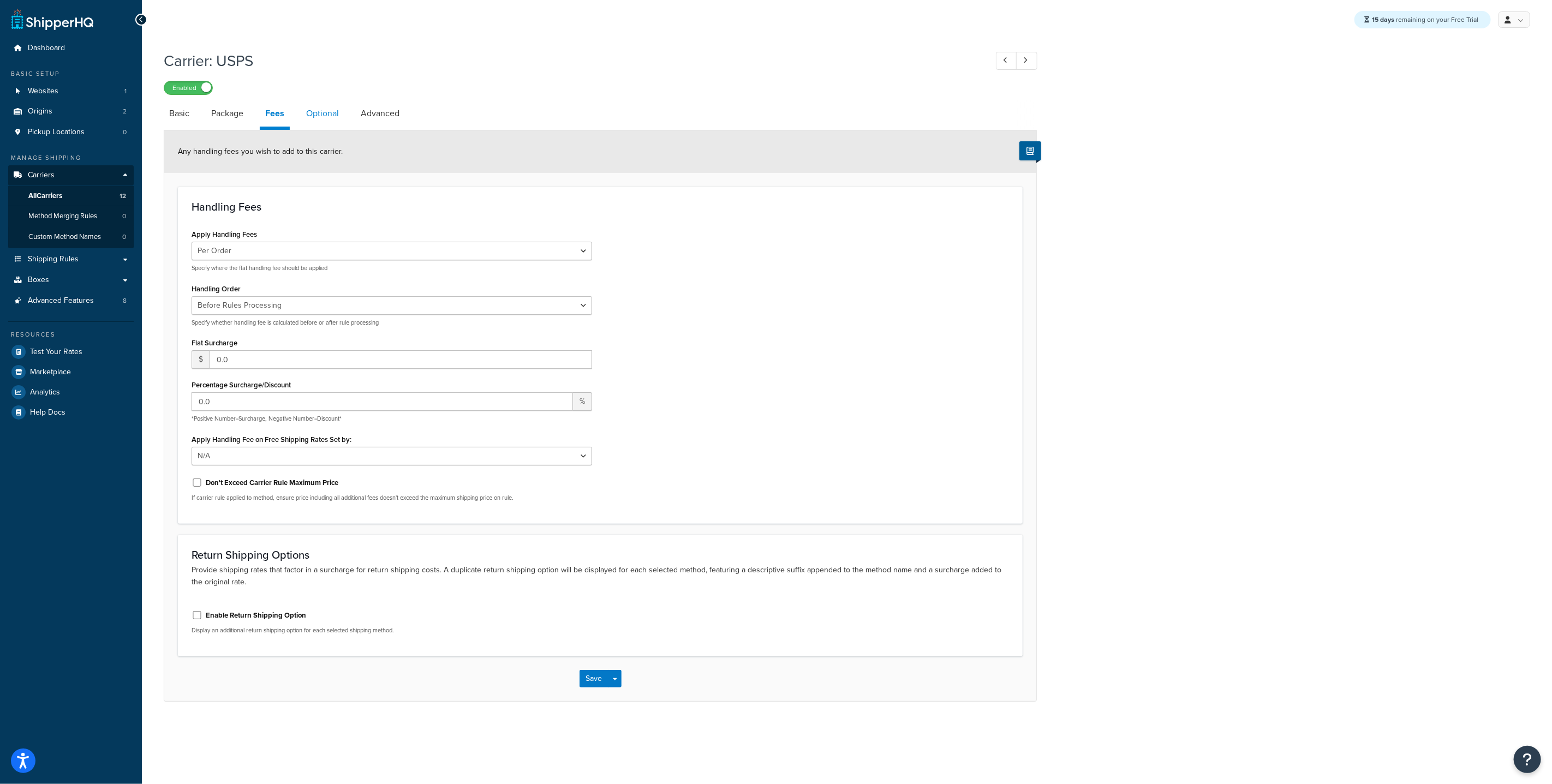
click at [315, 110] on link "Optional" at bounding box center [322, 114] width 44 height 27
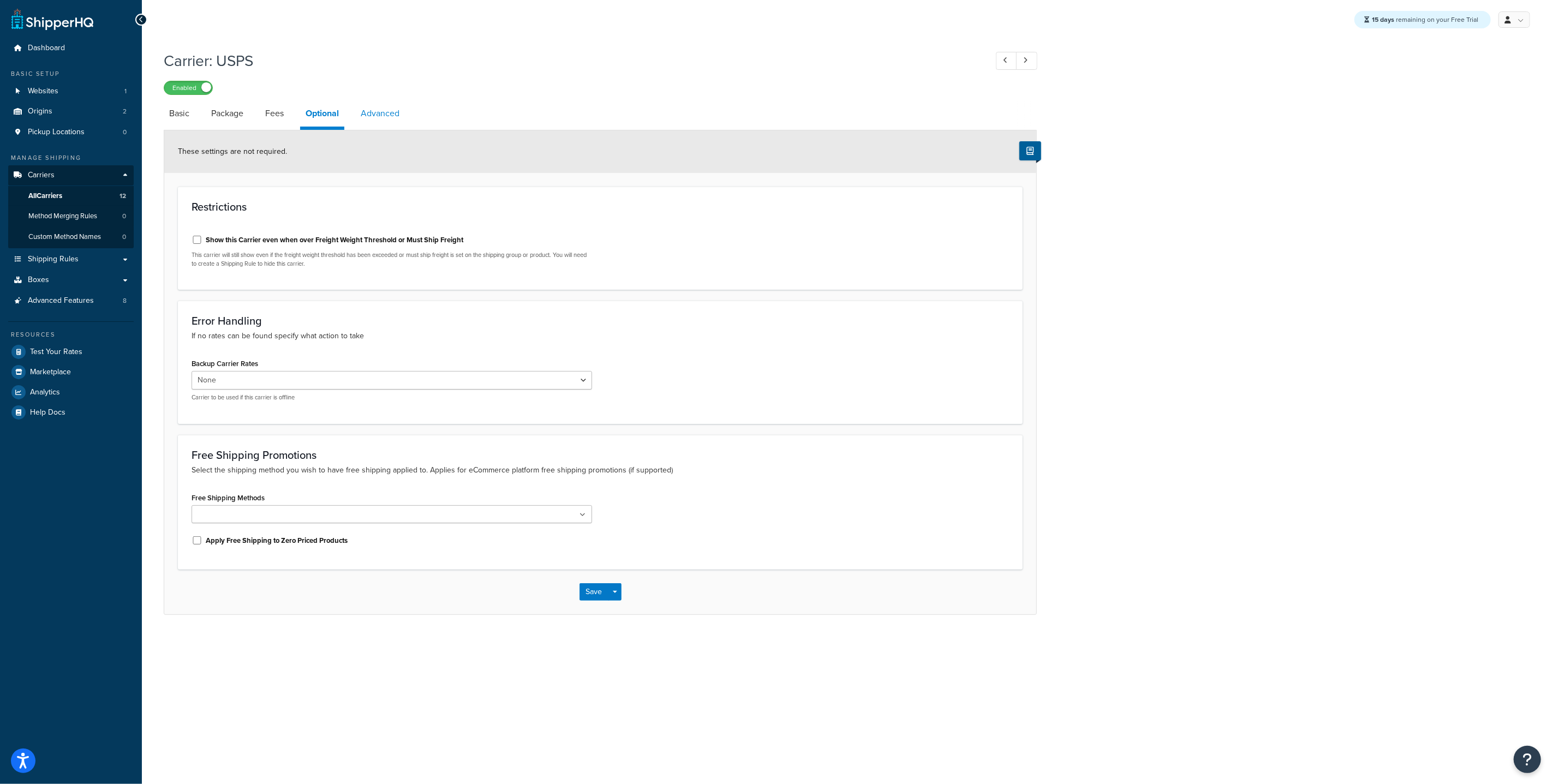
click at [375, 109] on link "Advanced" at bounding box center [380, 114] width 49 height 27
select select "false"
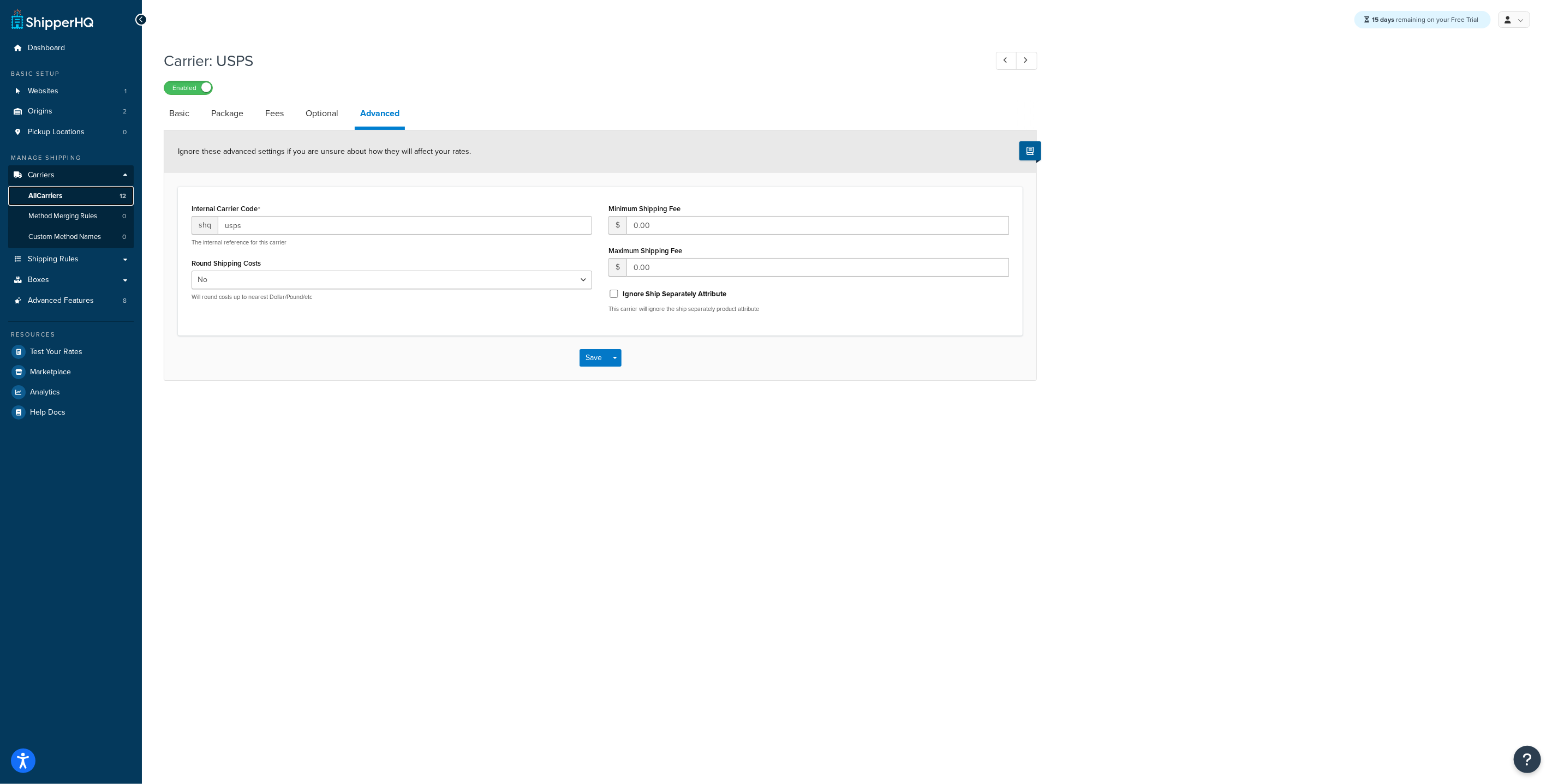
click at [76, 200] on link "All Carriers 12" at bounding box center [71, 195] width 125 height 20
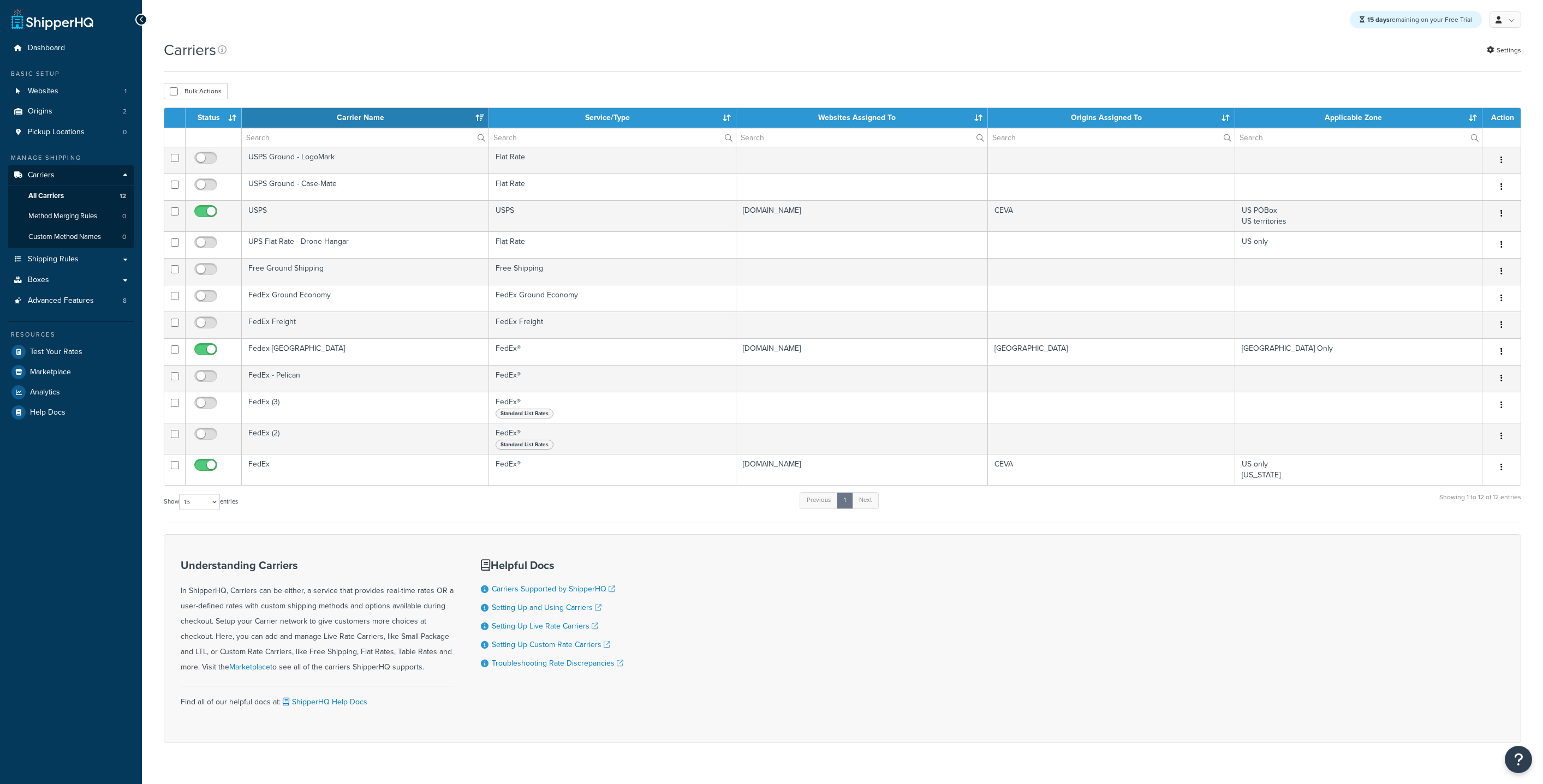
select select "15"
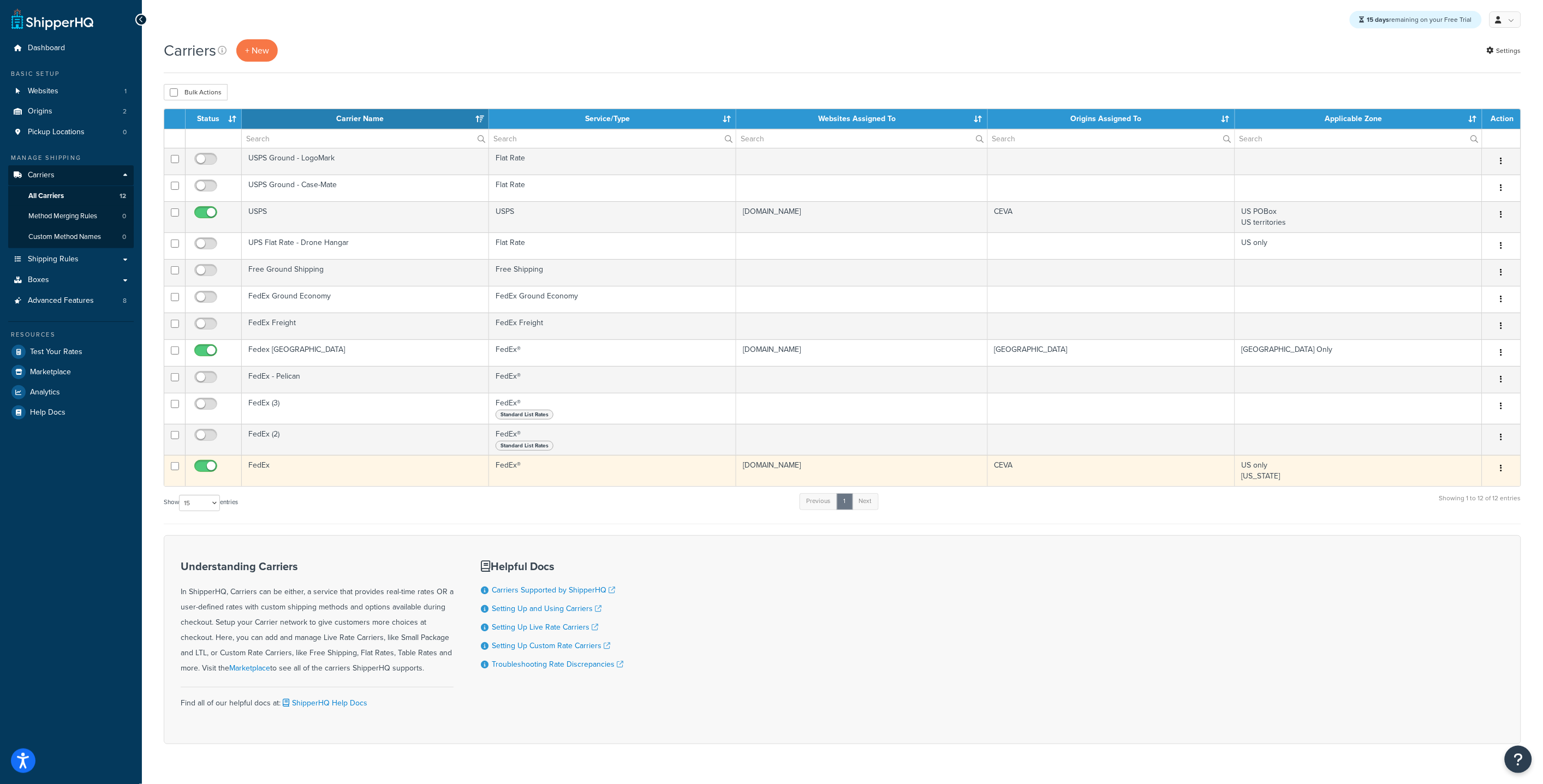
click at [299, 476] on td "FedEx" at bounding box center [365, 470] width 248 height 31
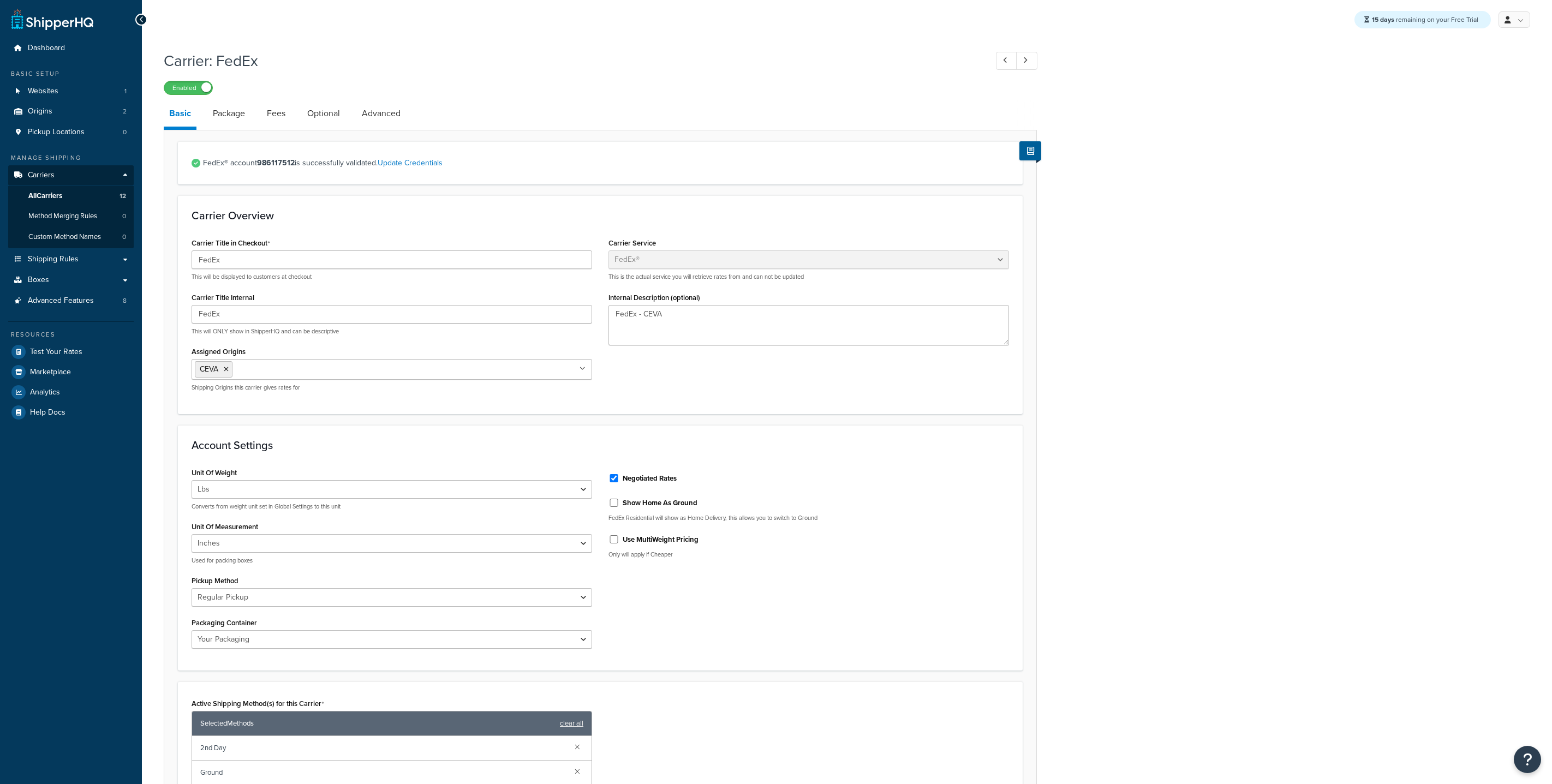
select select "fedEx"
select select "REGULAR_PICKUP"
select select "YOUR_PACKAGING"
click at [229, 117] on link "Package" at bounding box center [228, 114] width 43 height 27
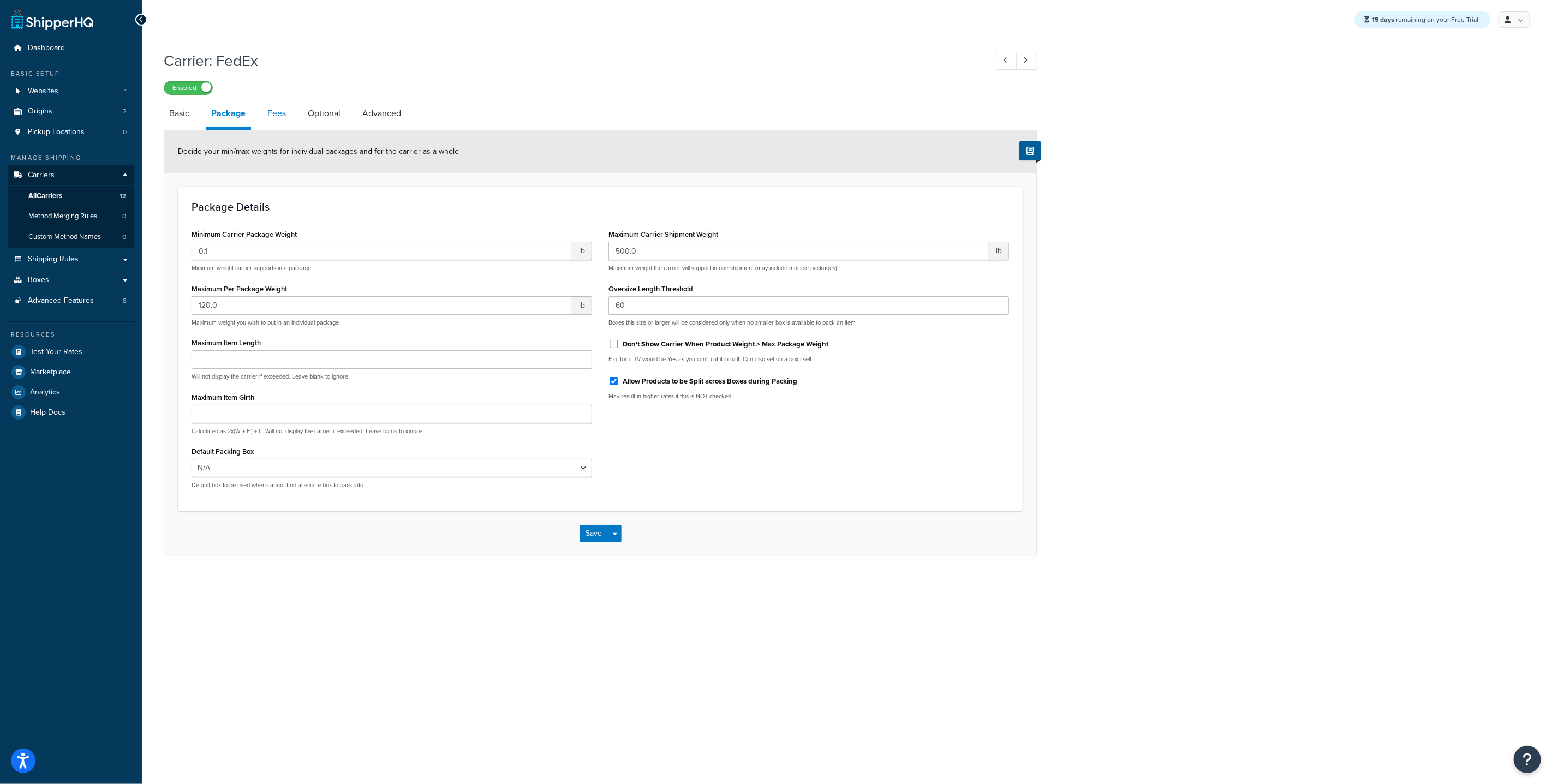
click at [276, 119] on link "Fees" at bounding box center [276, 114] width 29 height 27
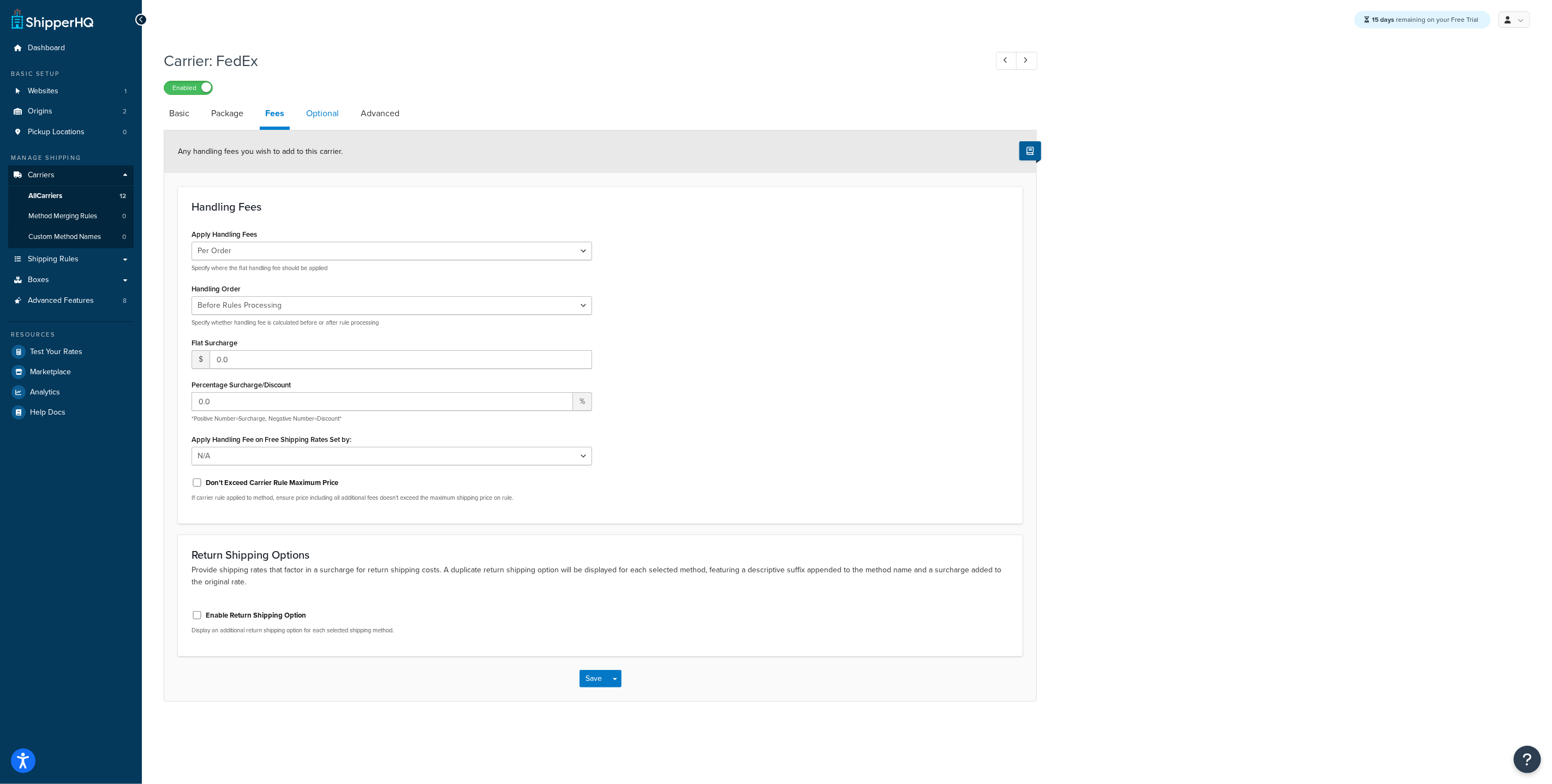
click at [309, 119] on link "Optional" at bounding box center [322, 114] width 44 height 27
select select "residential"
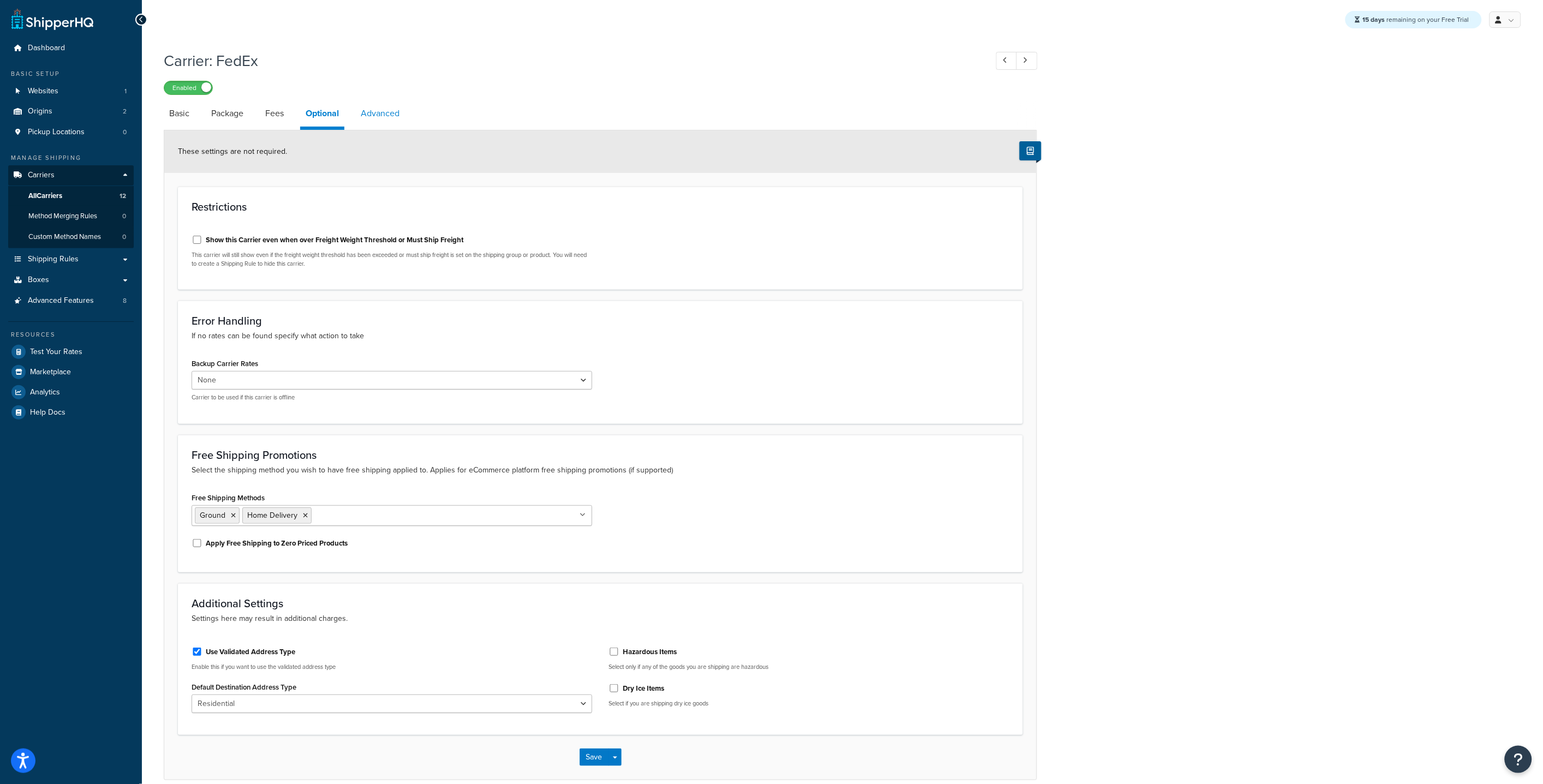
click at [387, 113] on link "Advanced" at bounding box center [380, 114] width 49 height 27
select select "false"
